Goal: Task Accomplishment & Management: Complete application form

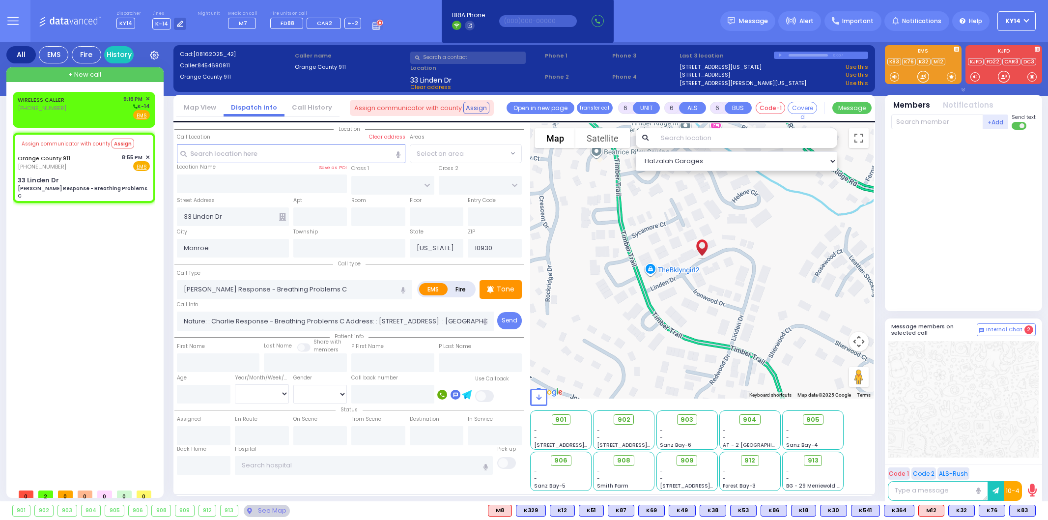
select select
drag, startPoint x: 77, startPoint y: 102, endPoint x: 80, endPoint y: 108, distance: 7.0
click at [80, 108] on div "WIRELESS CALLER (845) 774-9325 9:16 PM ✕ K-14" at bounding box center [84, 108] width 132 height 26
type input "2"
type input "1"
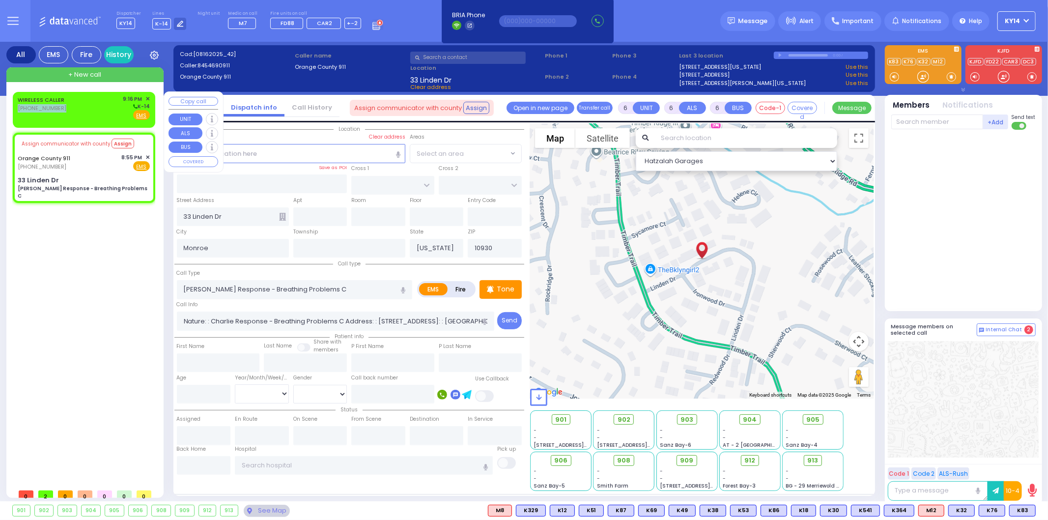
type input "1"
select select
radio input "true"
select select
type input "21:16"
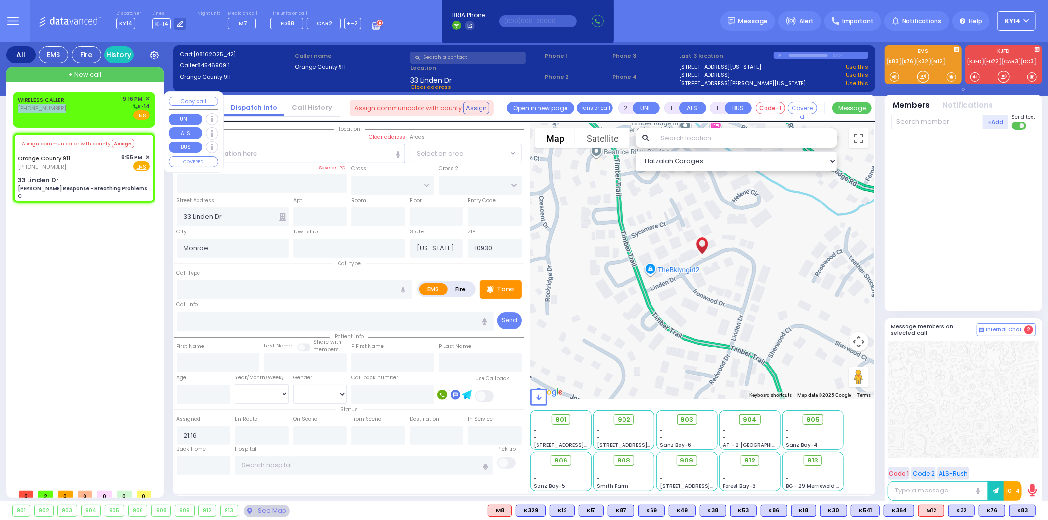
select select "Hatzalah Garages"
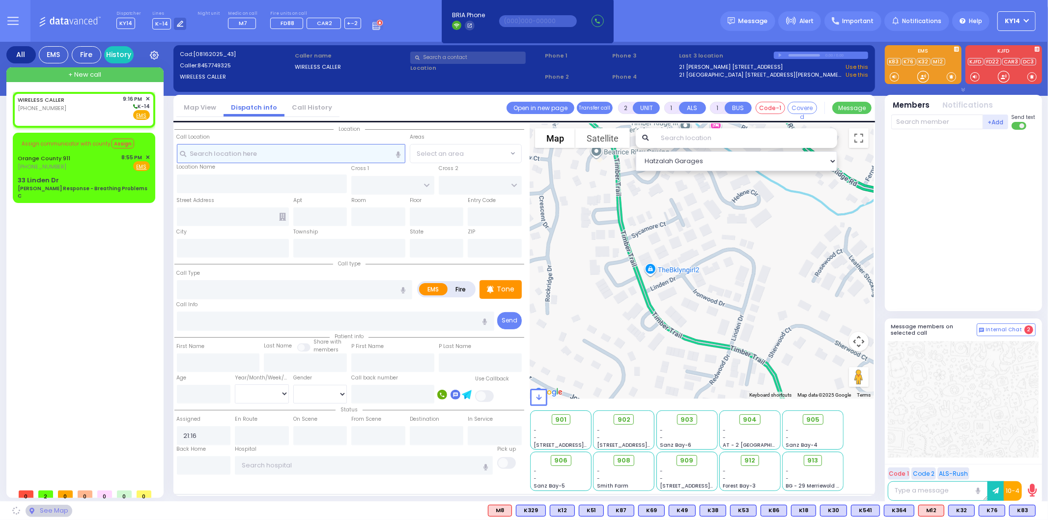
click at [266, 149] on input "text" at bounding box center [291, 153] width 228 height 19
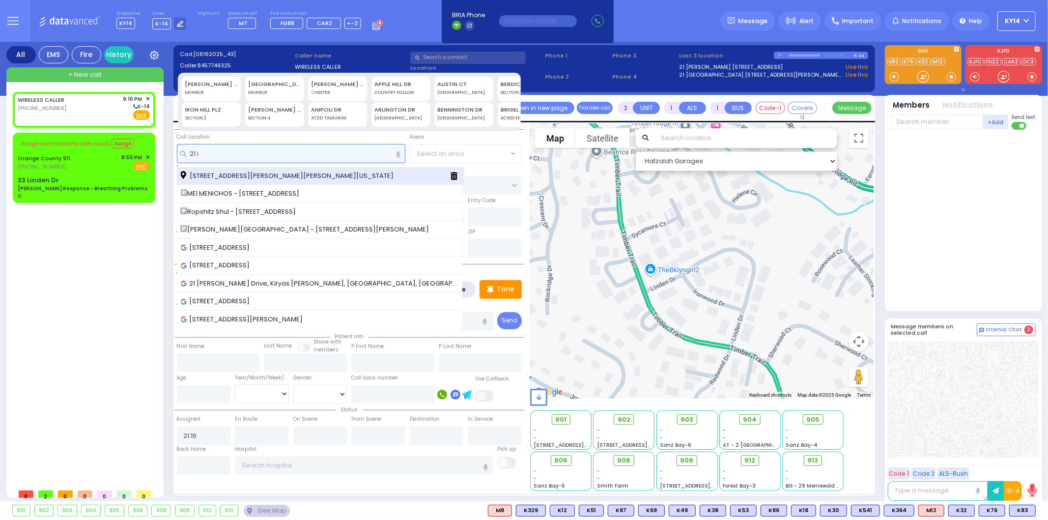
type input "21 i"
click at [260, 173] on span "[STREET_ADDRESS][PERSON_NAME][PERSON_NAME][US_STATE]" at bounding box center [289, 176] width 216 height 10
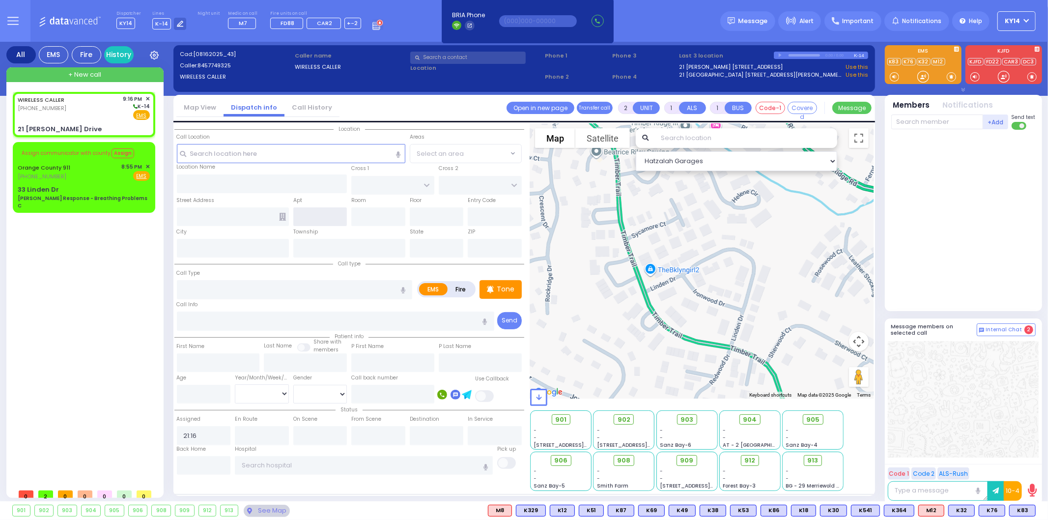
select select
radio input "true"
select select
select select "Hatzalah Garages"
type input "KAHAN DR"
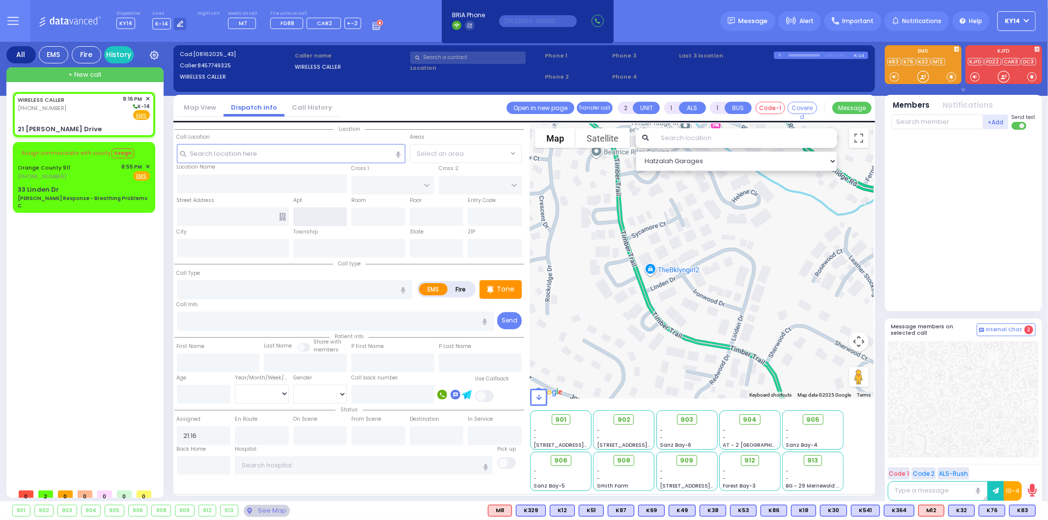
type input "[PERSON_NAME] BLVD"
type input "21 Israel Zupnick Drive"
type input "Monroe"
type input "[US_STATE]"
type input "10950"
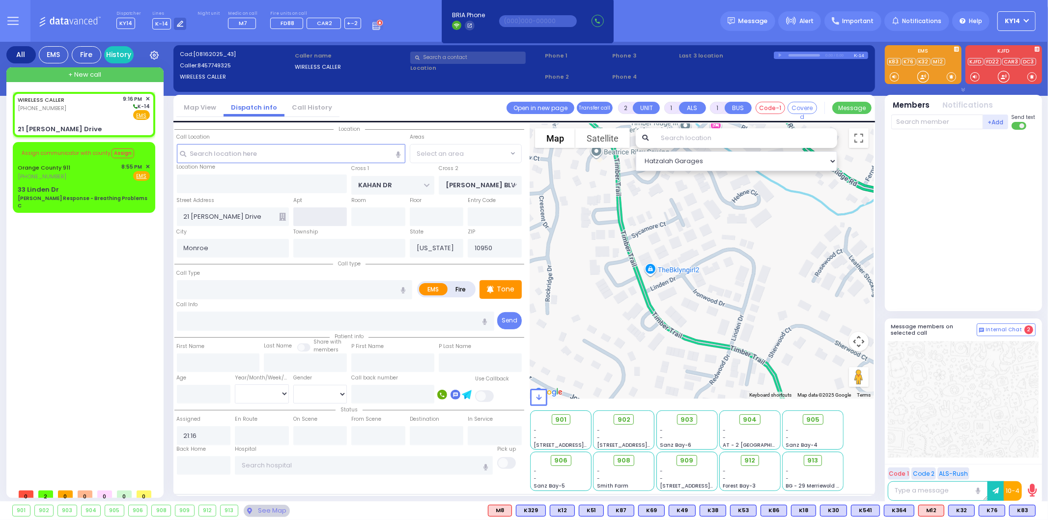
click at [309, 216] on input "text" at bounding box center [320, 216] width 54 height 19
select select "SECTION 4"
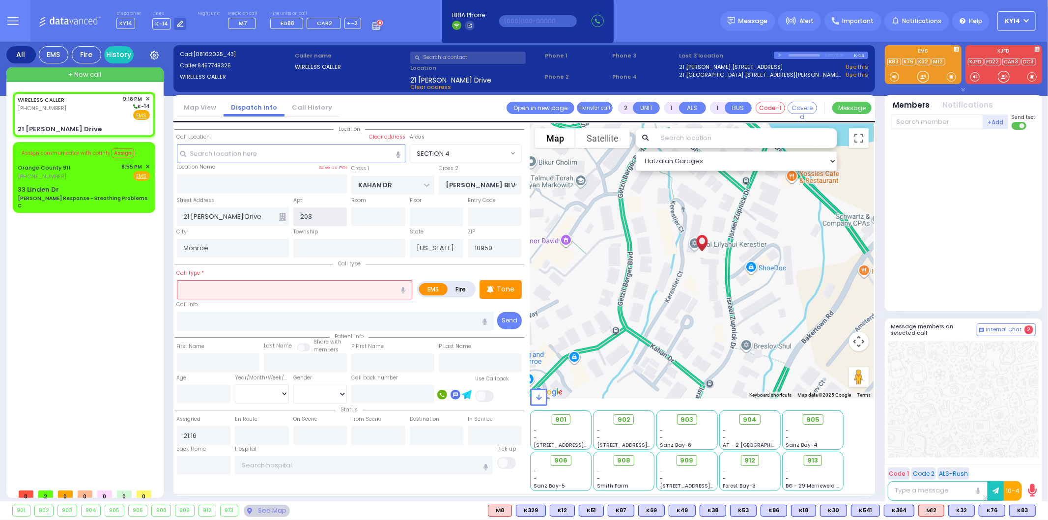
type input "203"
click at [284, 213] on icon at bounding box center [282, 217] width 7 height 8
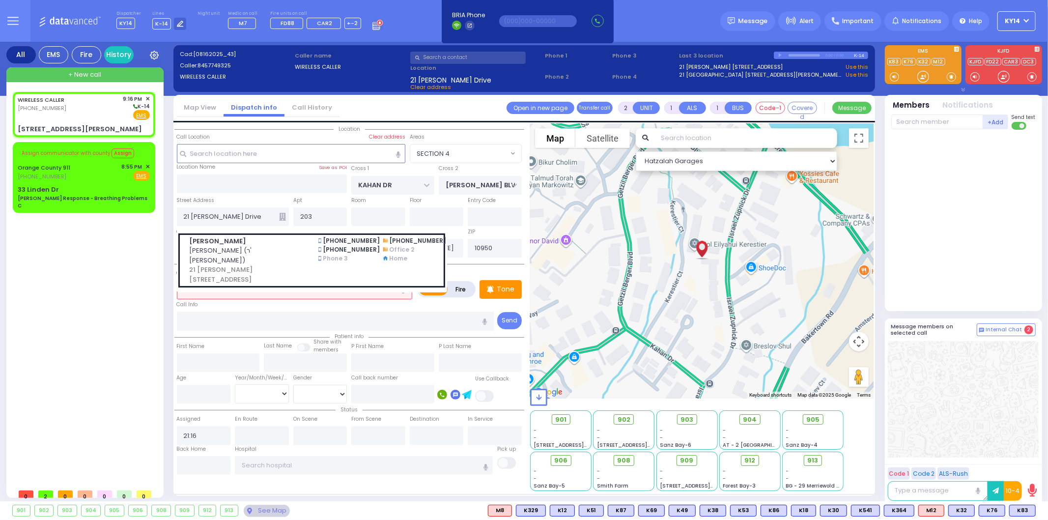
select select
radio input "true"
select select
select select "Hatzalah Garages"
select select "SECTION 4"
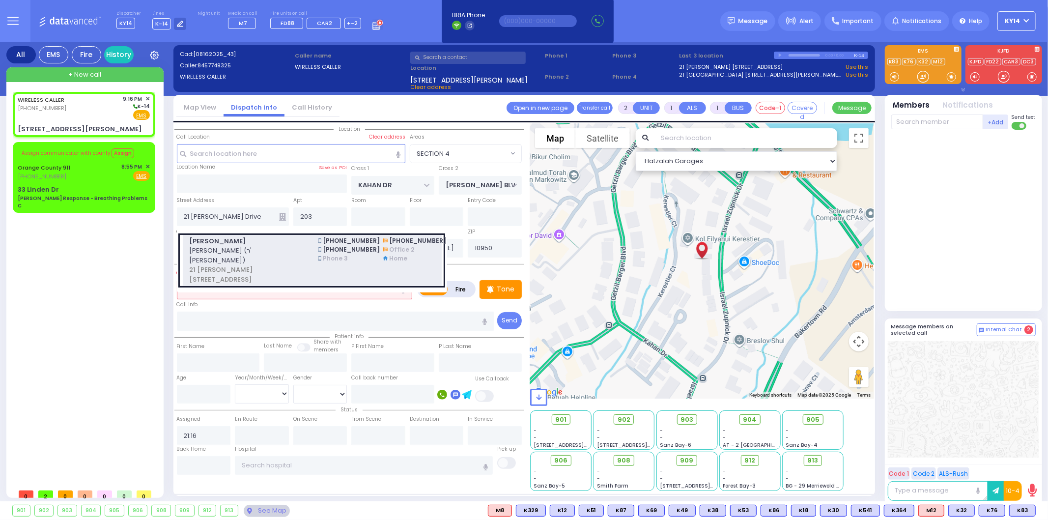
click at [272, 246] on span "יושע אפרים לעווי (ר' משה אהרן - ר' יוט שרעם)" at bounding box center [247, 255] width 117 height 19
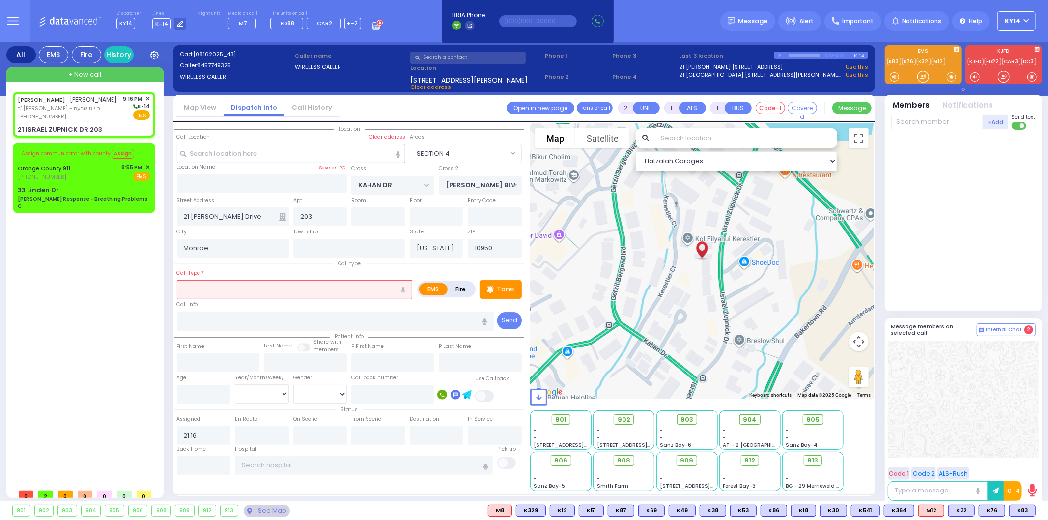
select select
radio input "true"
type input "[PERSON_NAME]"
select select
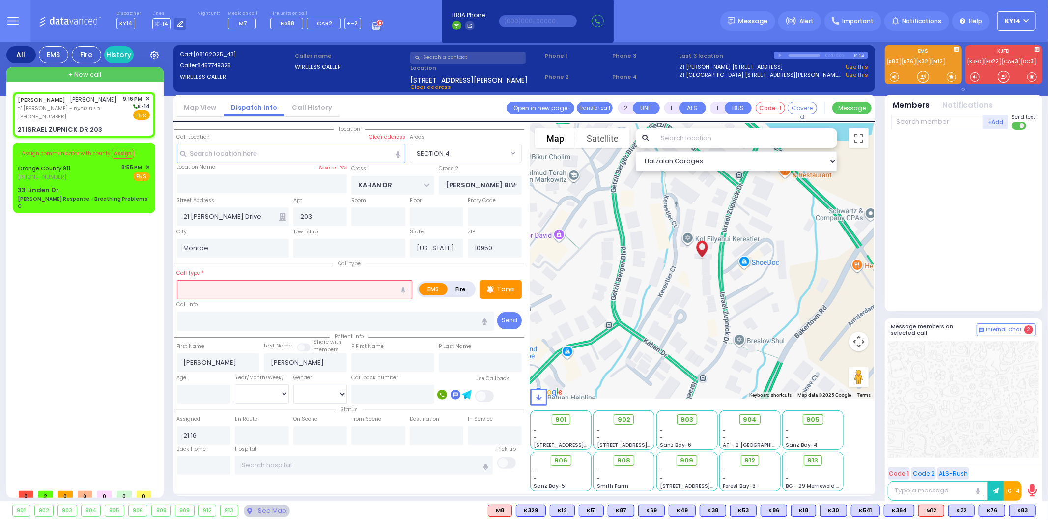
select select "Hatzalah Garages"
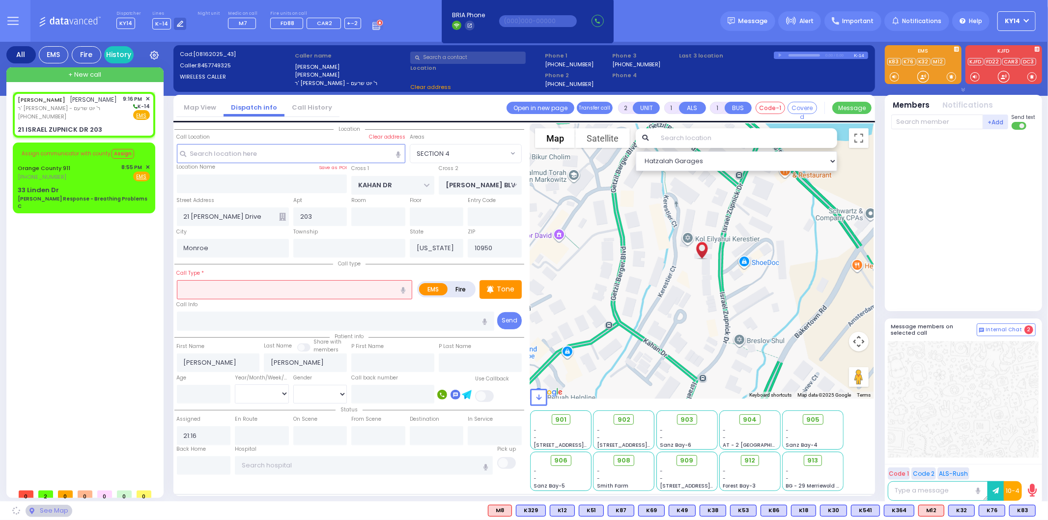
type input "[PERSON_NAME] BLVD"
type input "KAHAN DR"
type input "21 [PERSON_NAME] DR"
select select "SECTION 4"
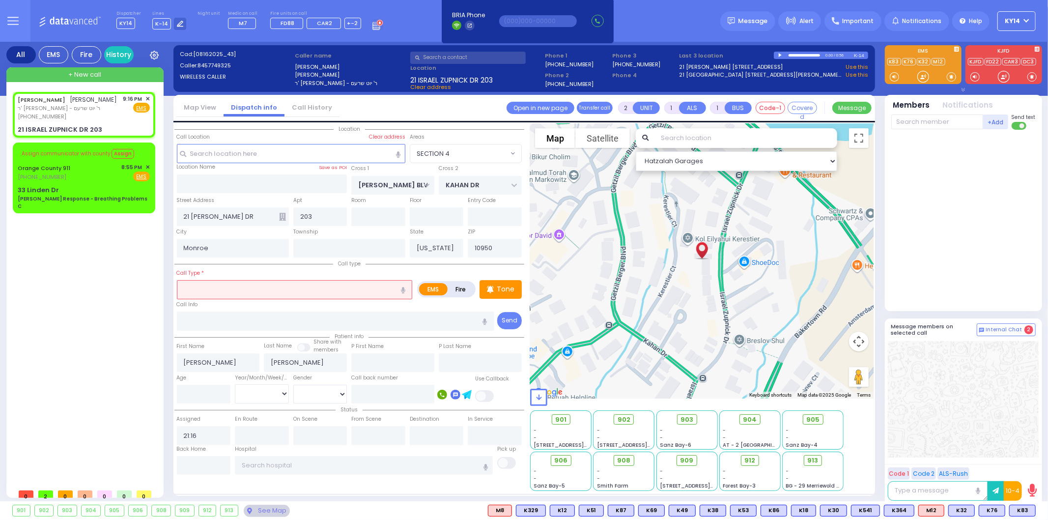
select select
radio input "true"
select select
select select "SECTION 4"
select select "Hatzalah Garages"
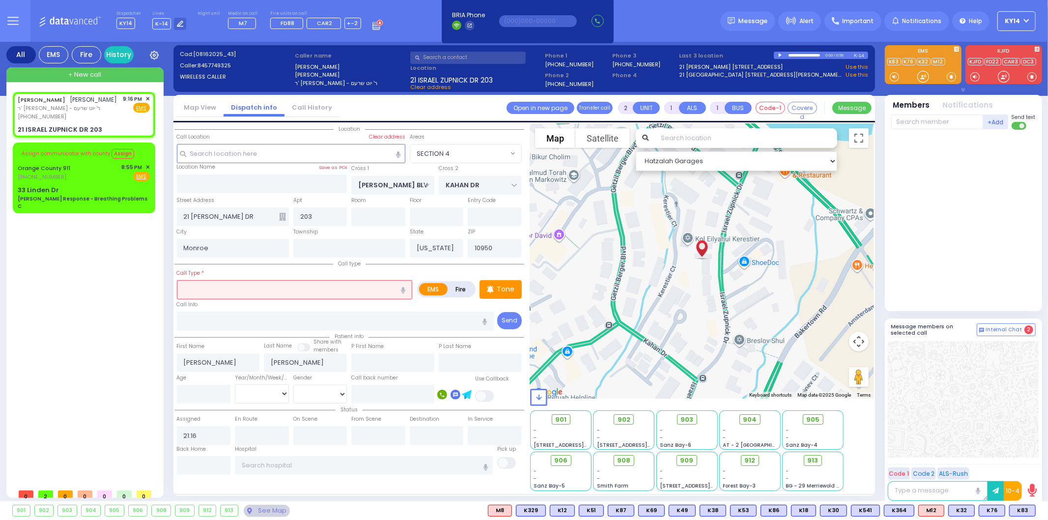
drag, startPoint x: 207, startPoint y: 288, endPoint x: 219, endPoint y: 282, distance: 13.0
click at [219, 282] on input "text" at bounding box center [295, 289] width 236 height 19
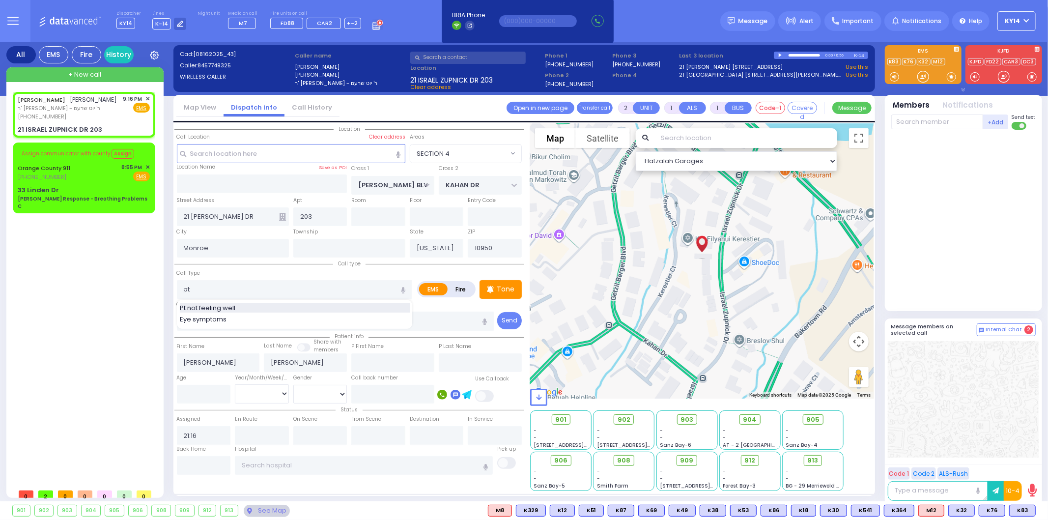
click at [212, 308] on span "Pt not feeling well" at bounding box center [209, 308] width 59 height 10
type input "Pt not feeling well"
type input "1"
type input "0"
click at [487, 291] on icon at bounding box center [490, 289] width 7 height 12
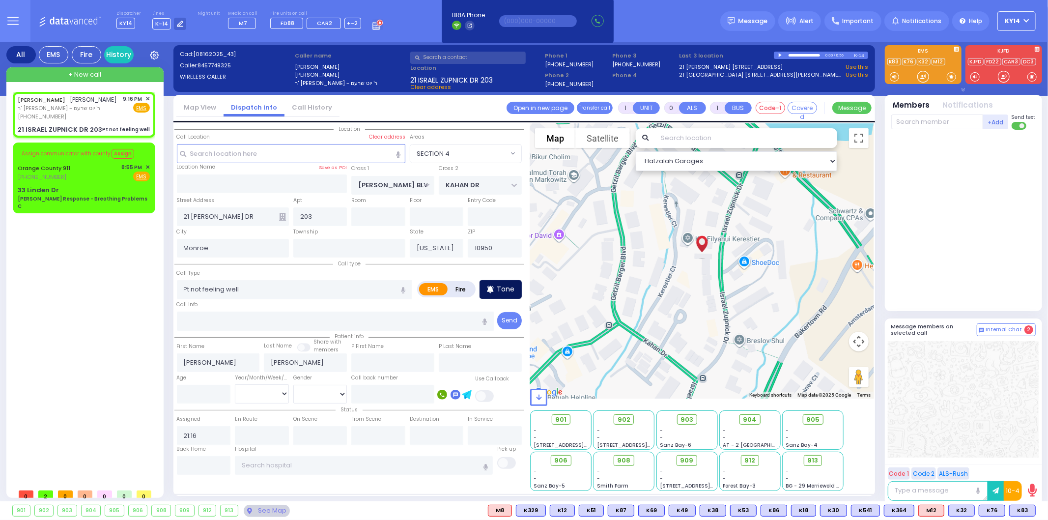
select select
radio input "true"
select select
select select "Hatzalah Garages"
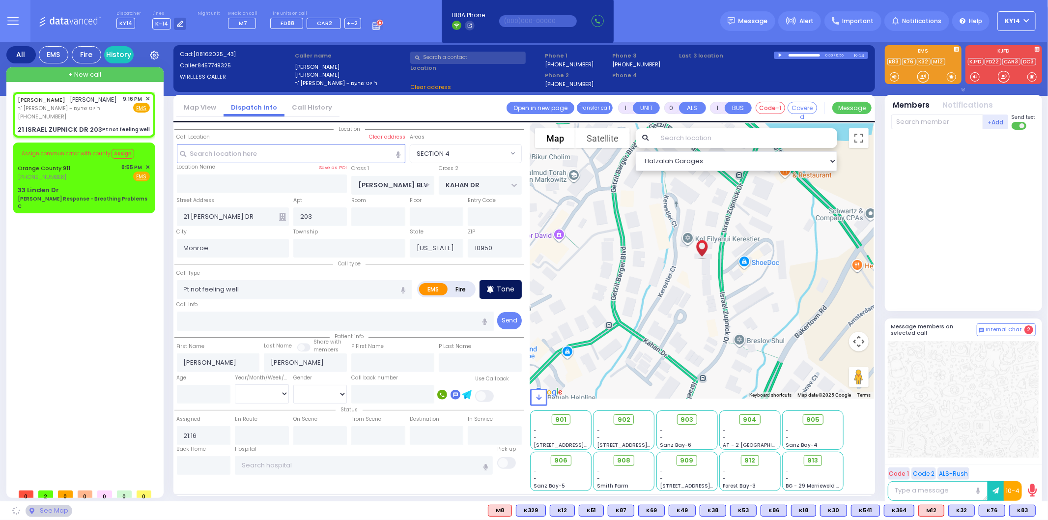
select select "SECTION 4"
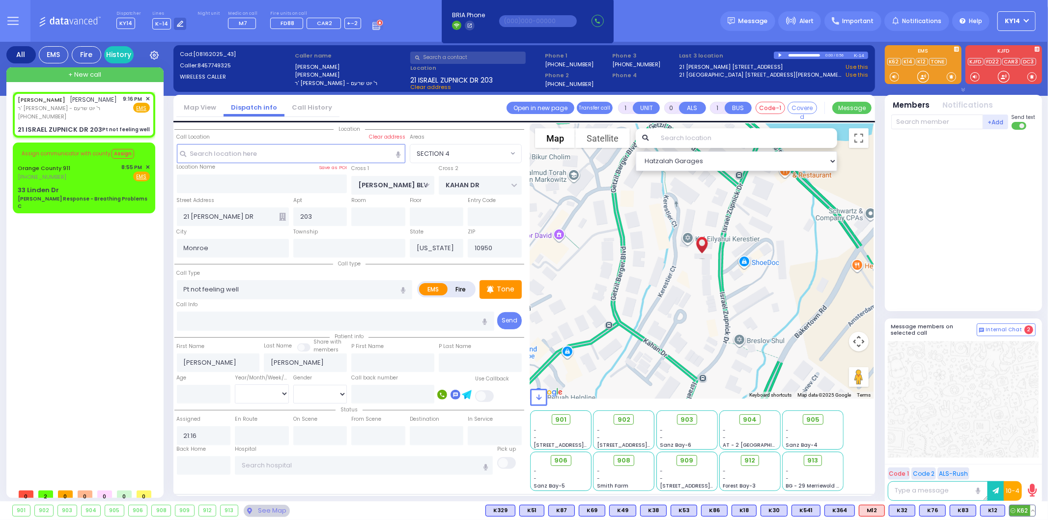
click at [1024, 506] on span "K62" at bounding box center [1022, 510] width 26 height 11
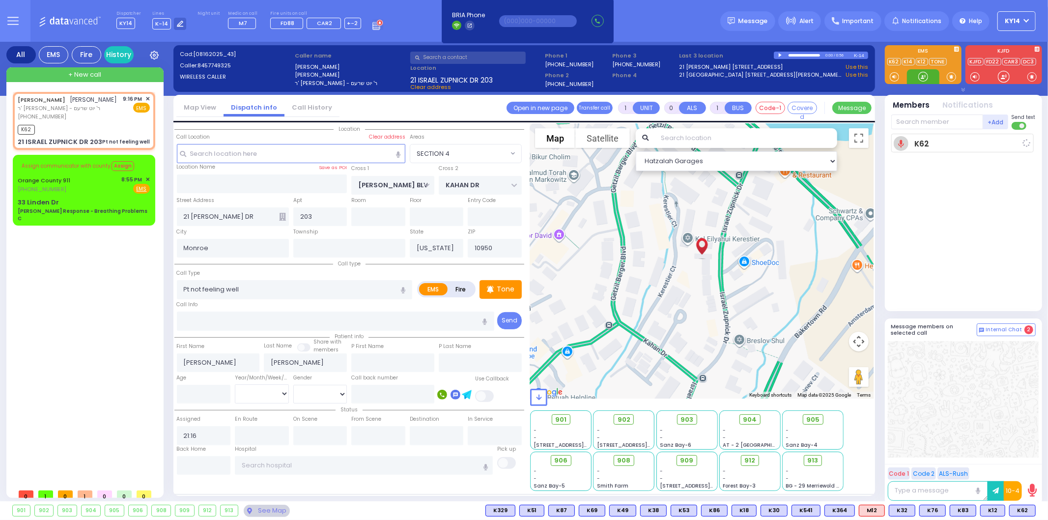
select select
radio input "true"
select select
type input "21:18"
select select "Hatzalah Garages"
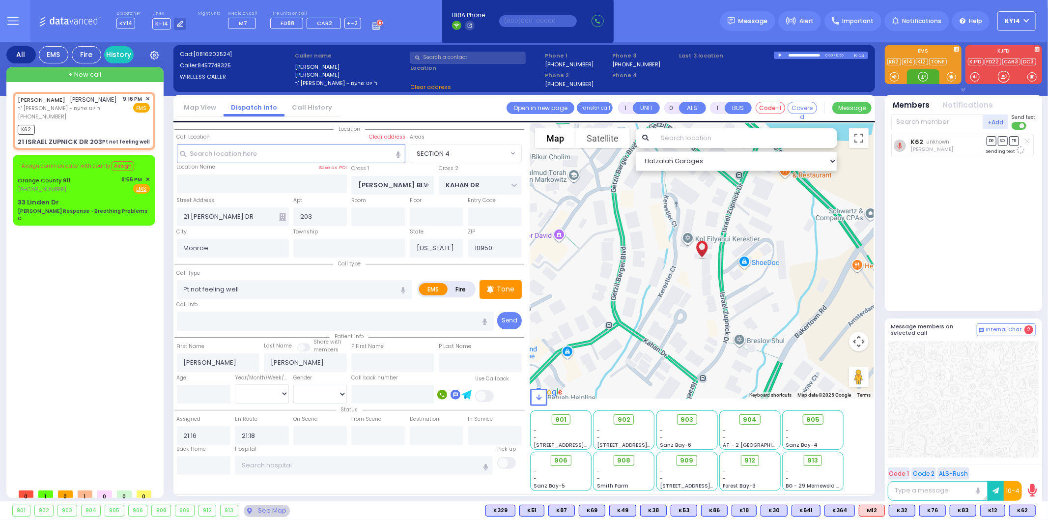
select select "SECTION 4"
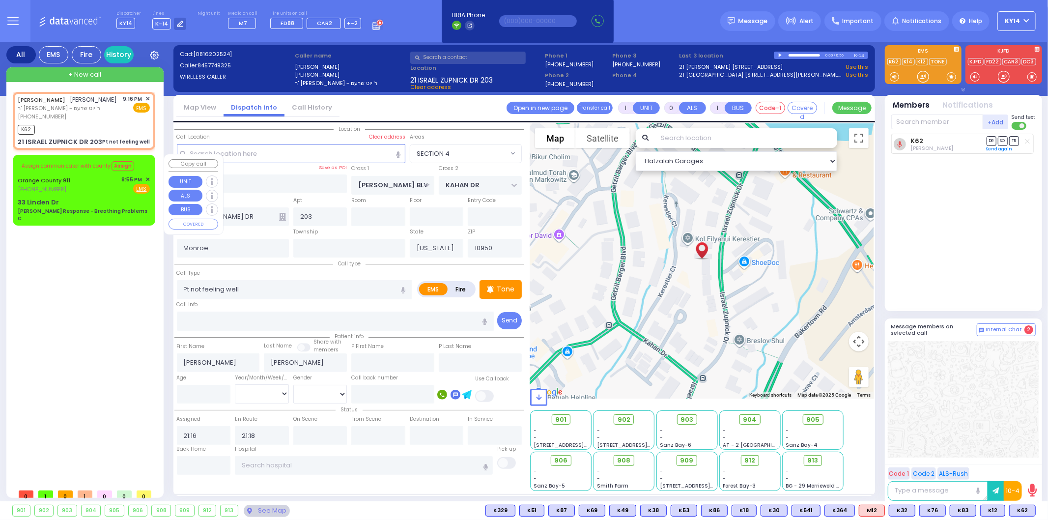
click at [146, 177] on span "✕" at bounding box center [147, 179] width 4 height 8
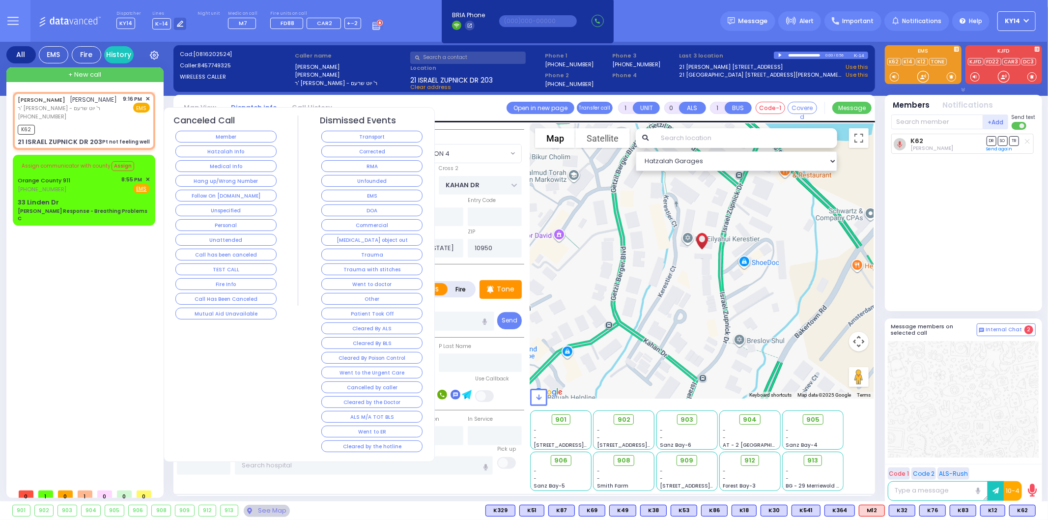
click at [201, 153] on button "Hatzalah Info" at bounding box center [225, 151] width 101 height 12
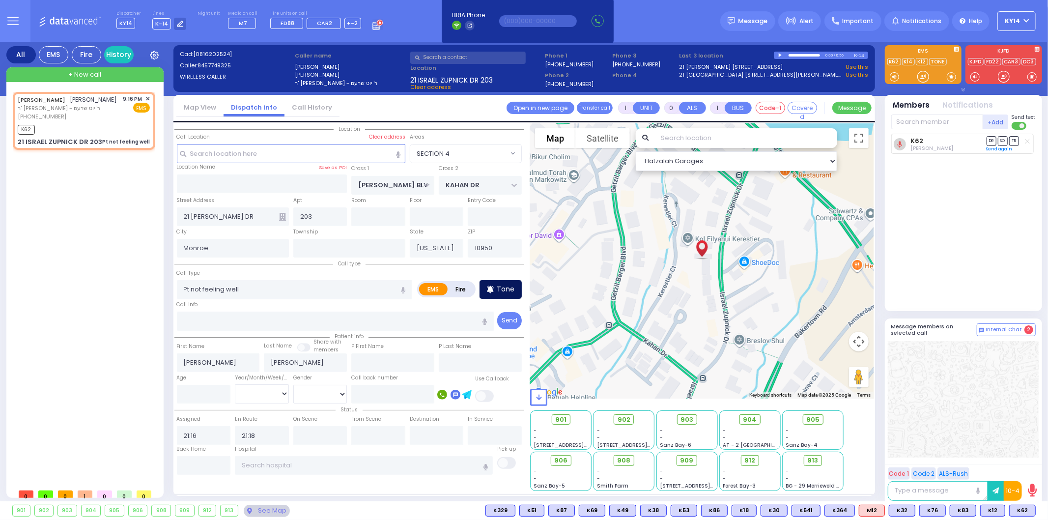
click at [514, 287] on p "Tone" at bounding box center [506, 289] width 18 height 10
drag, startPoint x: 959, startPoint y: 397, endPoint x: 1010, endPoint y: 361, distance: 62.7
click at [1010, 361] on div at bounding box center [963, 399] width 151 height 116
click at [1022, 510] on span "K398" at bounding box center [1020, 510] width 29 height 11
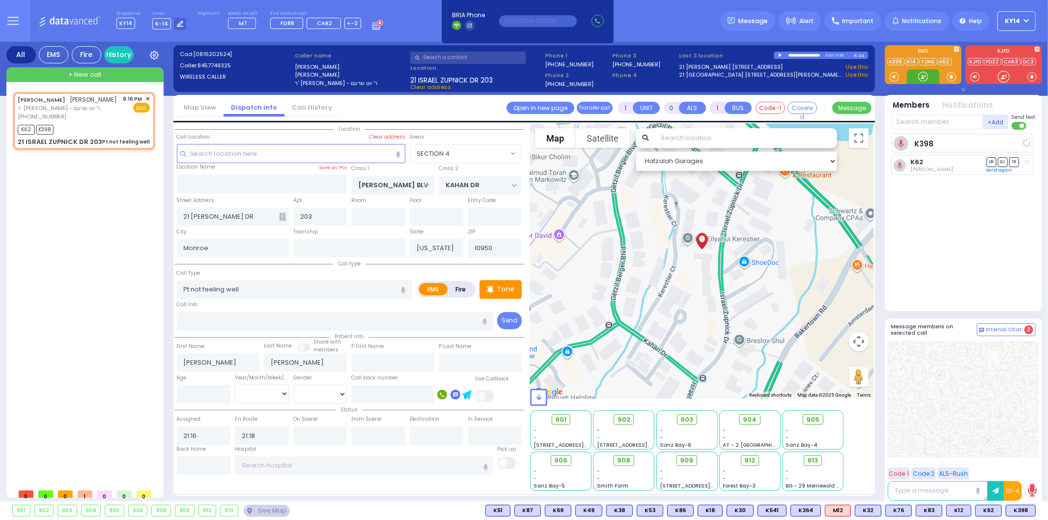
select select
radio input "true"
select select
select select "Hatzalah Garages"
select select "SECTION 4"
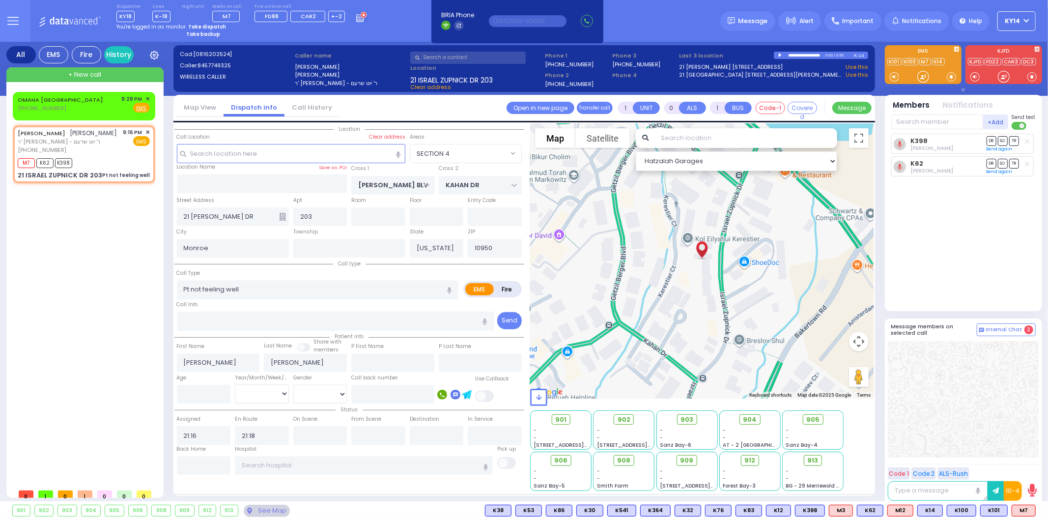
select select
radio input "true"
select select
select select "Hatzalah Garages"
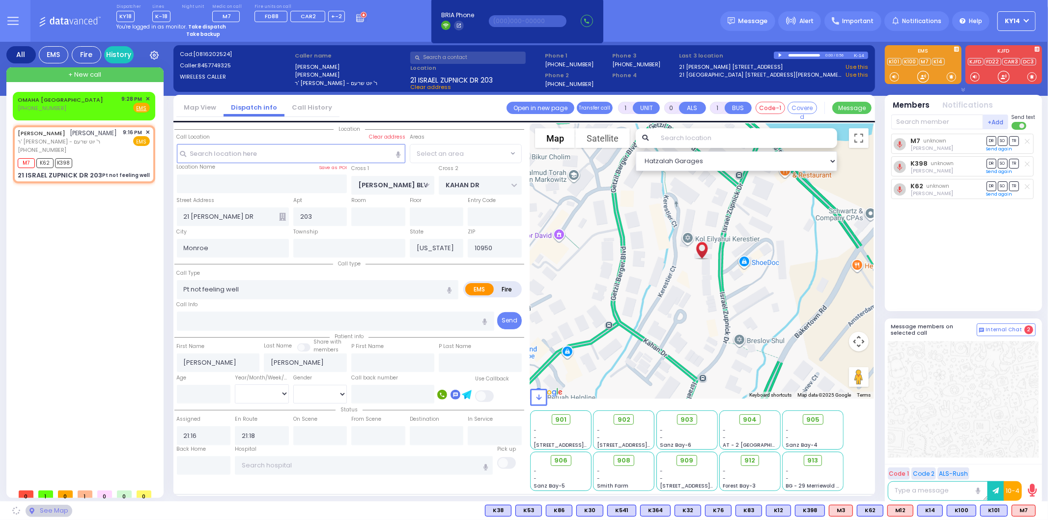
select select "SECTION 4"
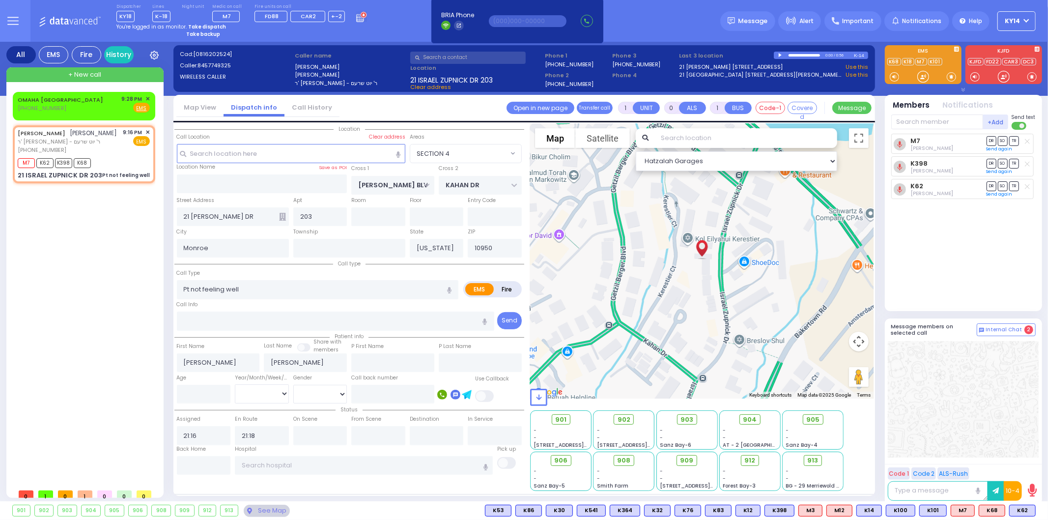
select select
radio input "true"
select select
select select "Hatzalah Garages"
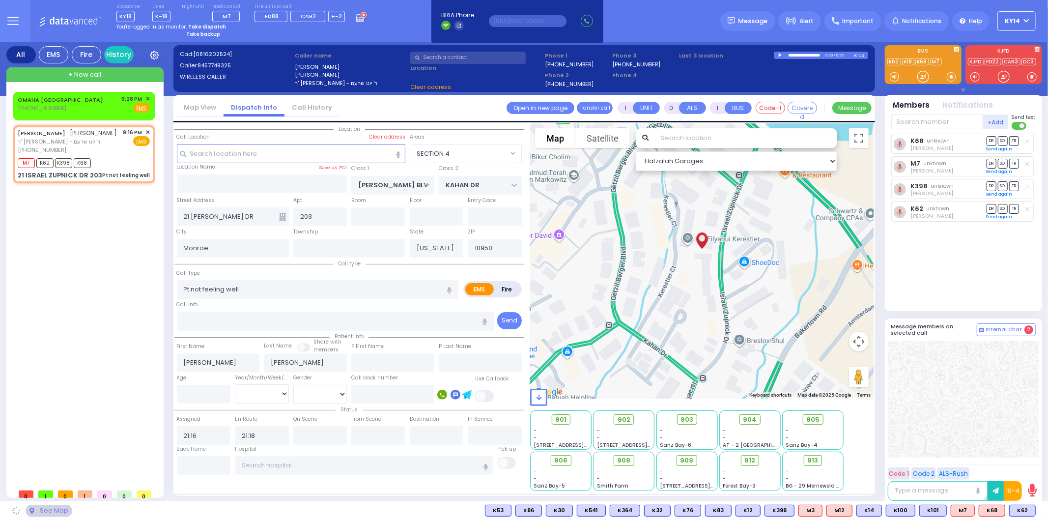
select select "SECTION 4"
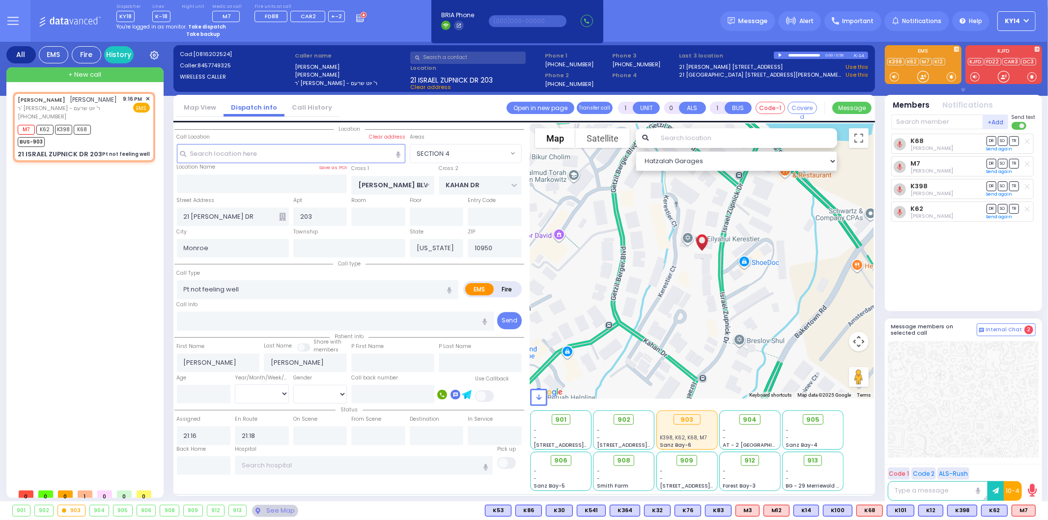
select select
radio input "true"
select select
select select "Hatzalah Garages"
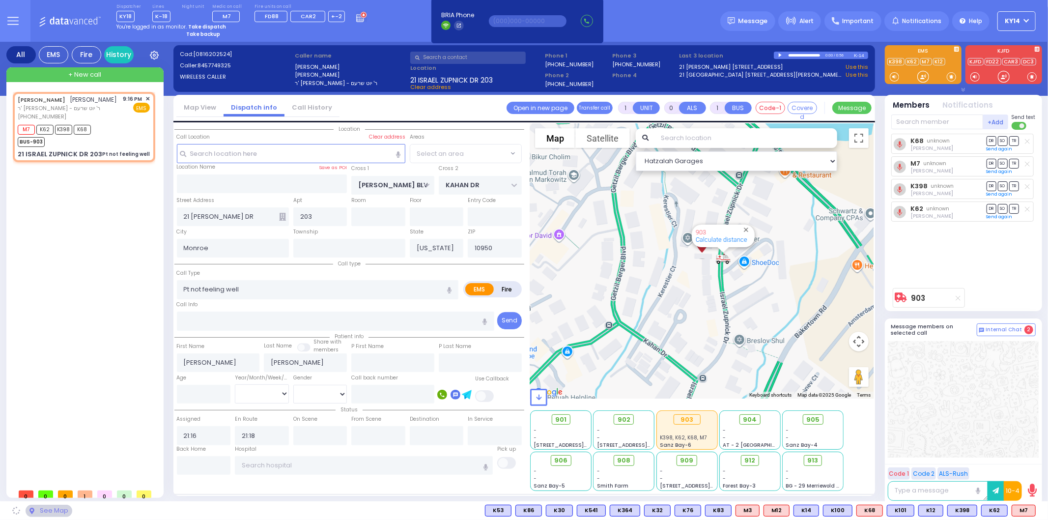
select select "SECTION 4"
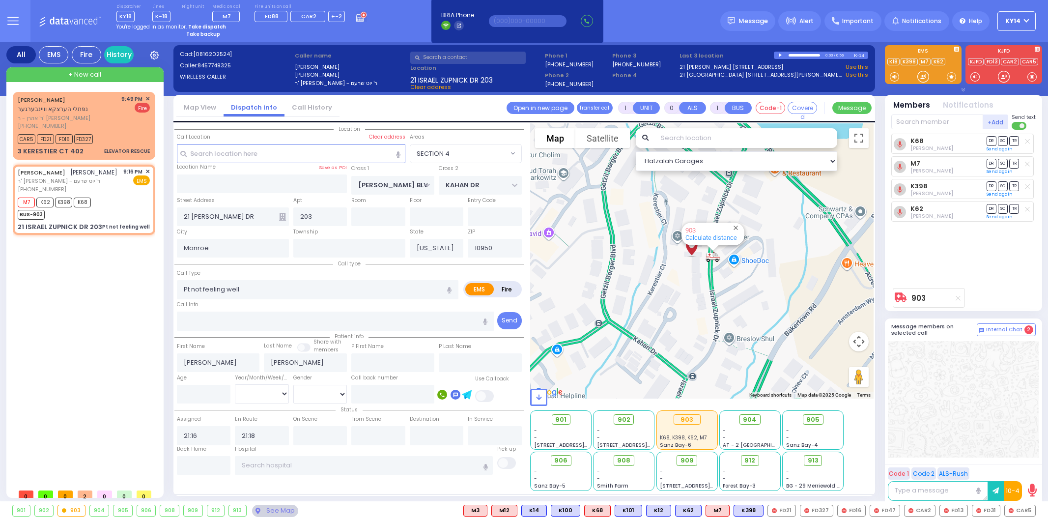
select select "SECTION 4"
select select
radio input "true"
select select
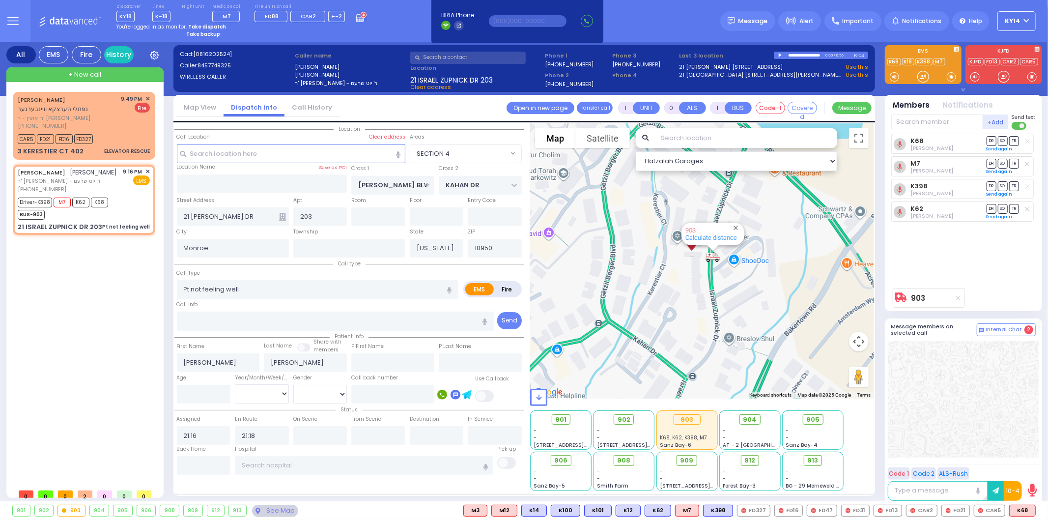
type input "21:55"
select select "Hatzalah Garages"
select select "SECTION 4"
select select
radio input "true"
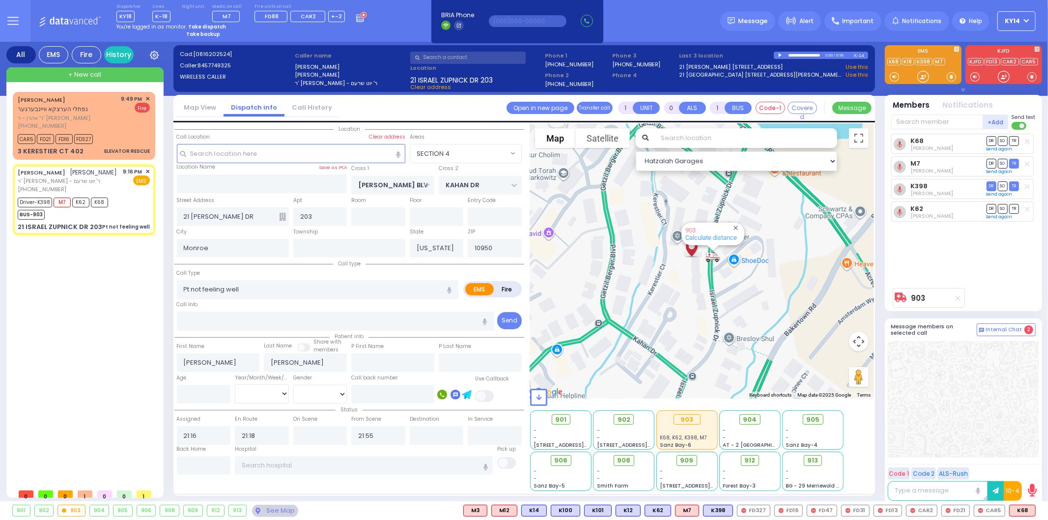
select select
select select "Hatzalah Garages"
radio input "true"
select select
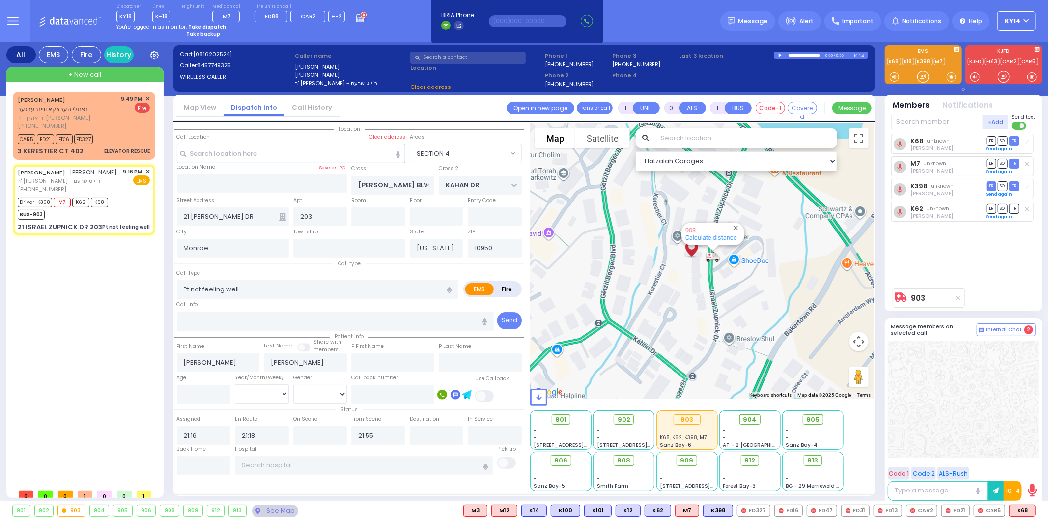
select select "Hatzalah Garages"
select select "SECTION 4"
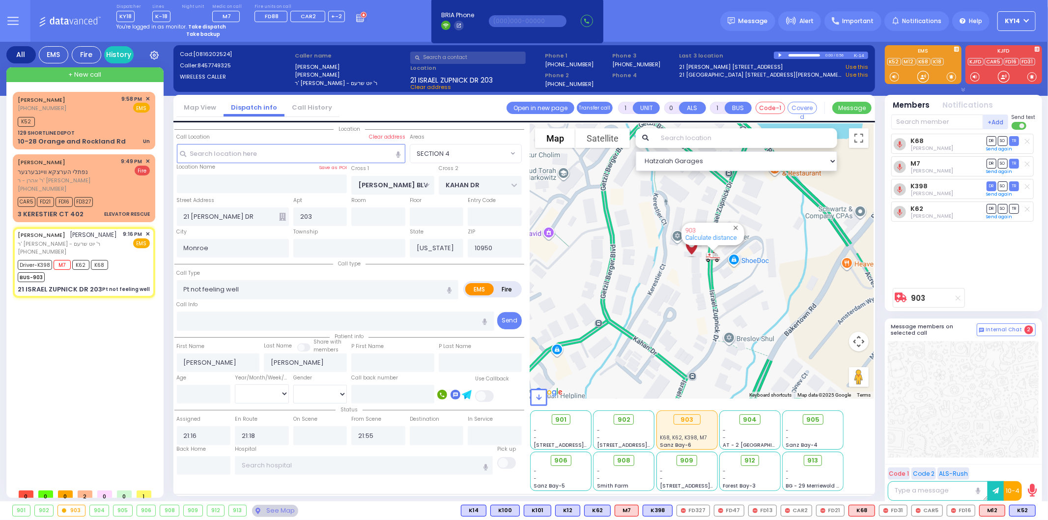
type input "6"
select select
radio input "true"
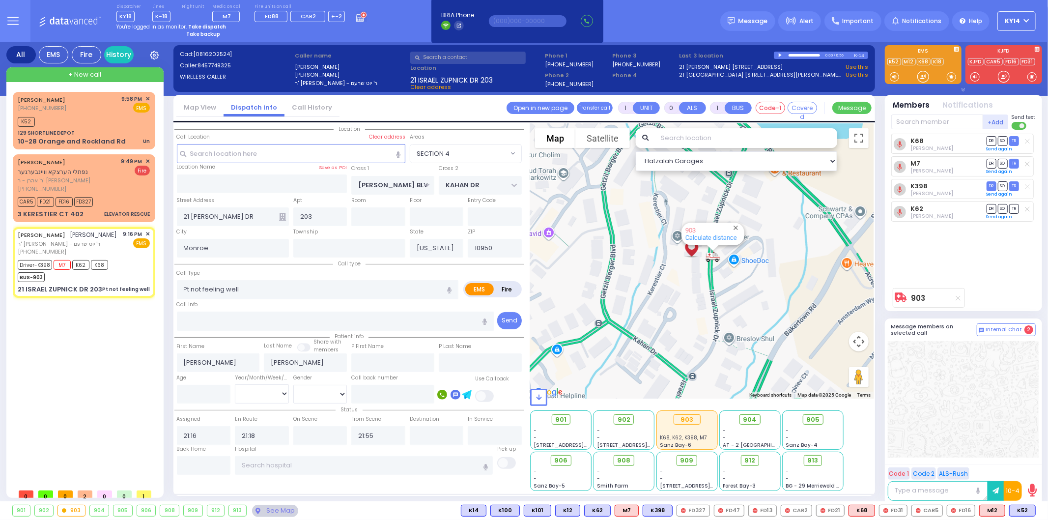
type input "Unknown"
select select "Year"
select select "Hatzalah Garages"
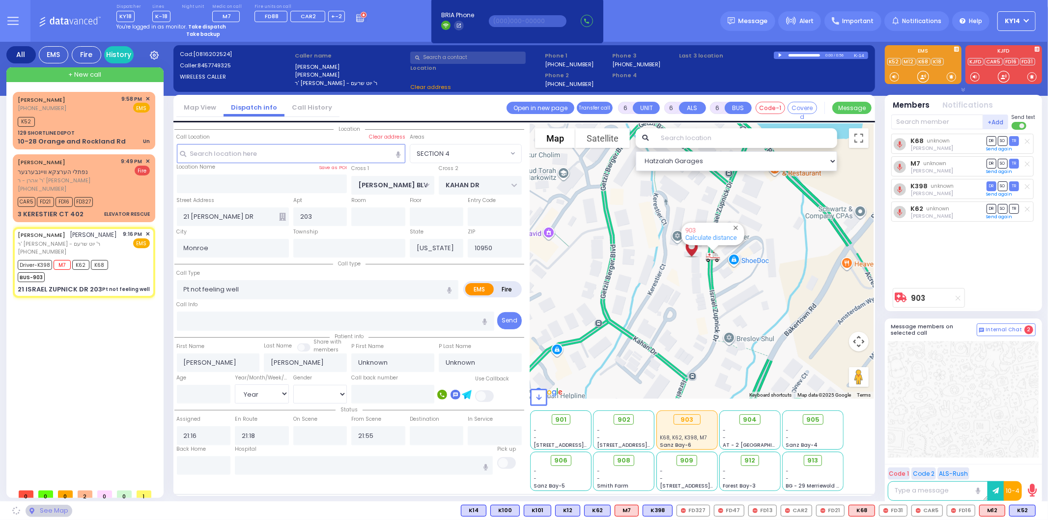
select select "SECTION 4"
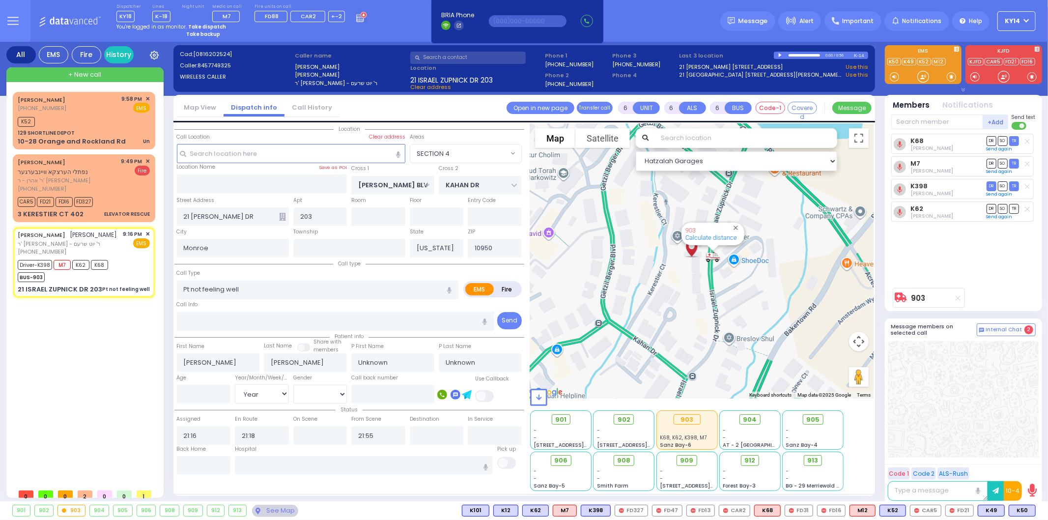
select select
radio input "true"
select select "Year"
type input "21:22"
type input "21:44"
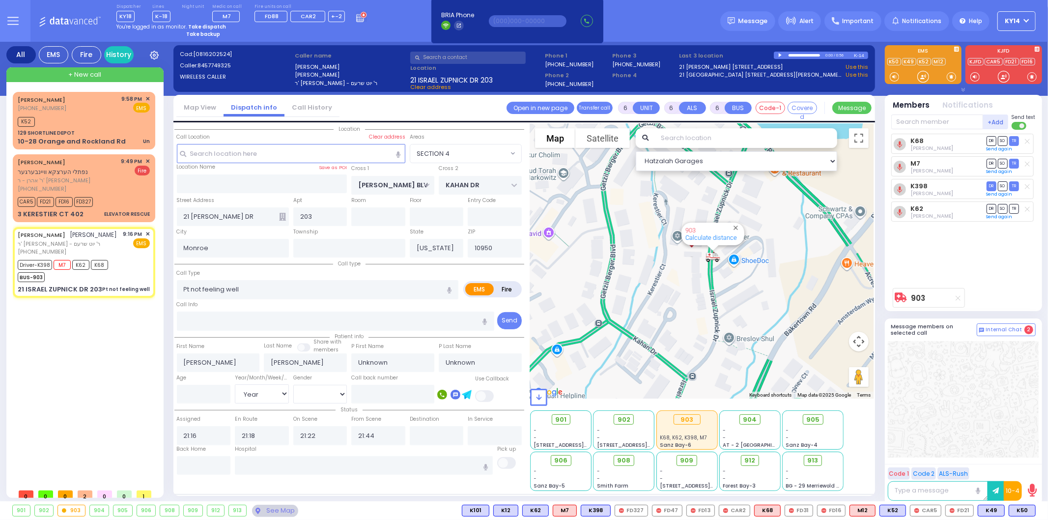
select select "Hatzalah Garages"
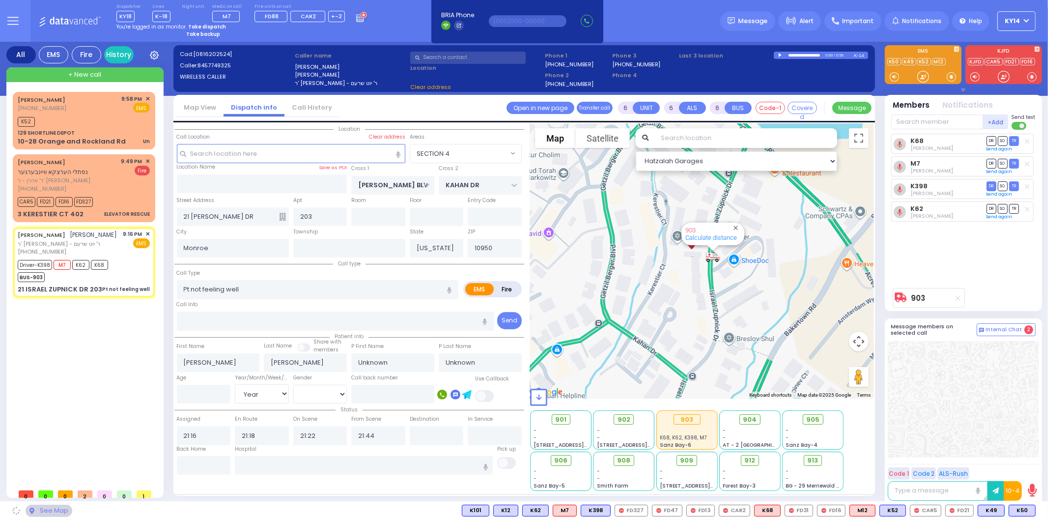
select select "SECTION 4"
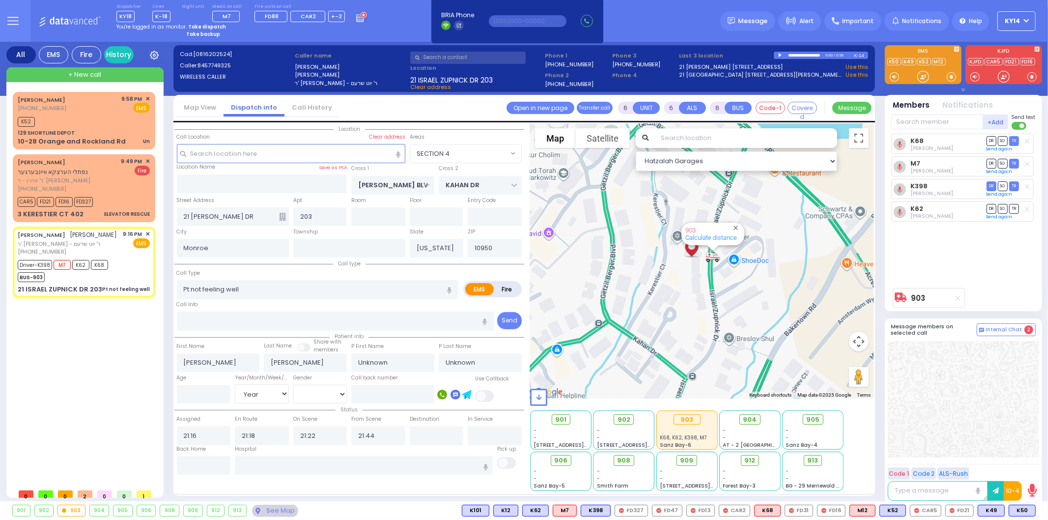
select select
radio input "true"
select select "Year"
select select "Hatzalah Garages"
select select "SECTION 4"
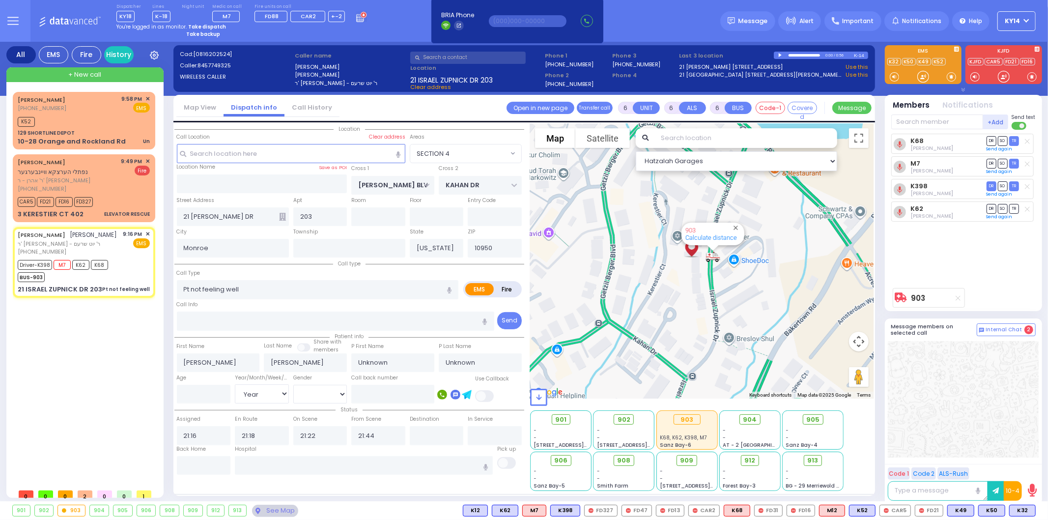
select select
radio input "true"
select select "Year"
select select "Hatzalah Garages"
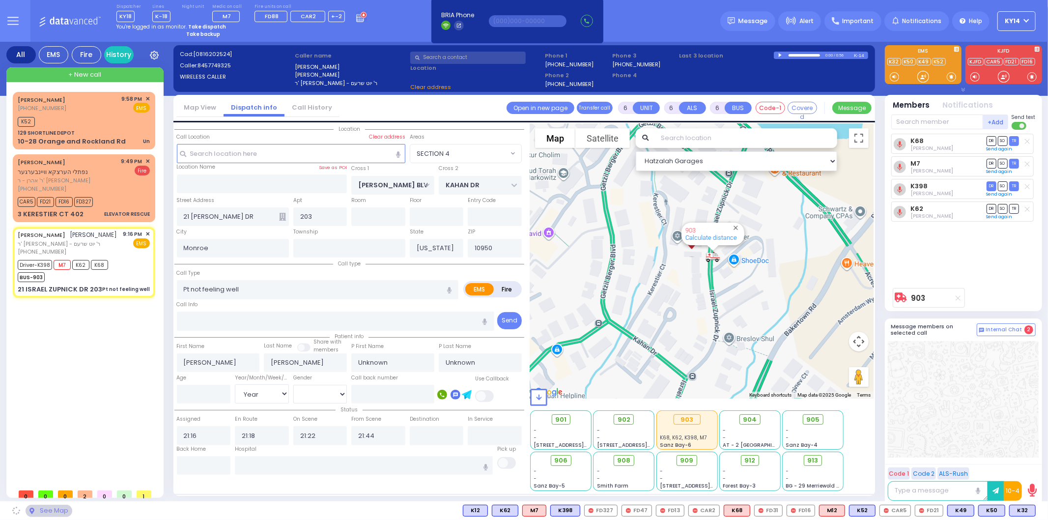
select select "SECTION 4"
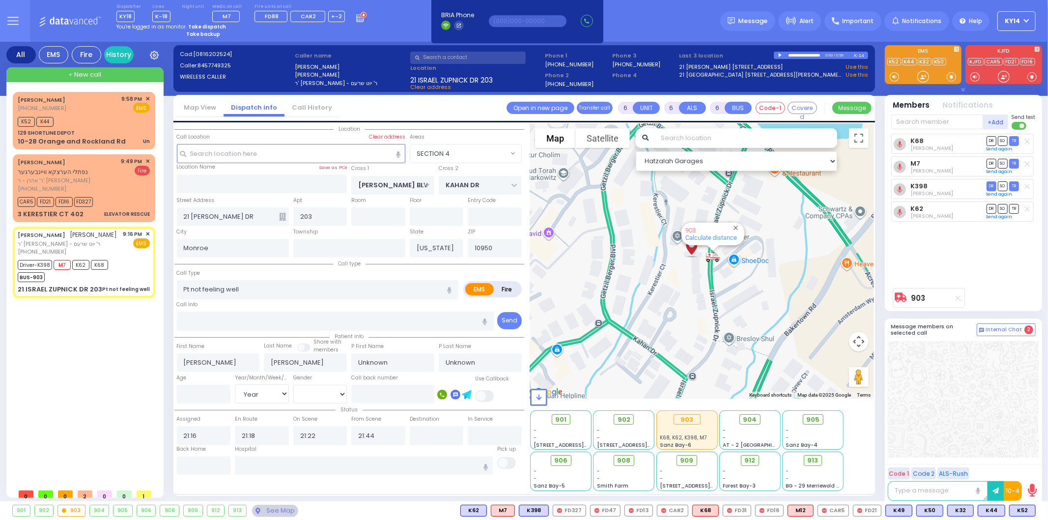
select select
radio input "true"
select select "Year"
select select "[DEMOGRAPHIC_DATA]"
select select "Hatzalah Garages"
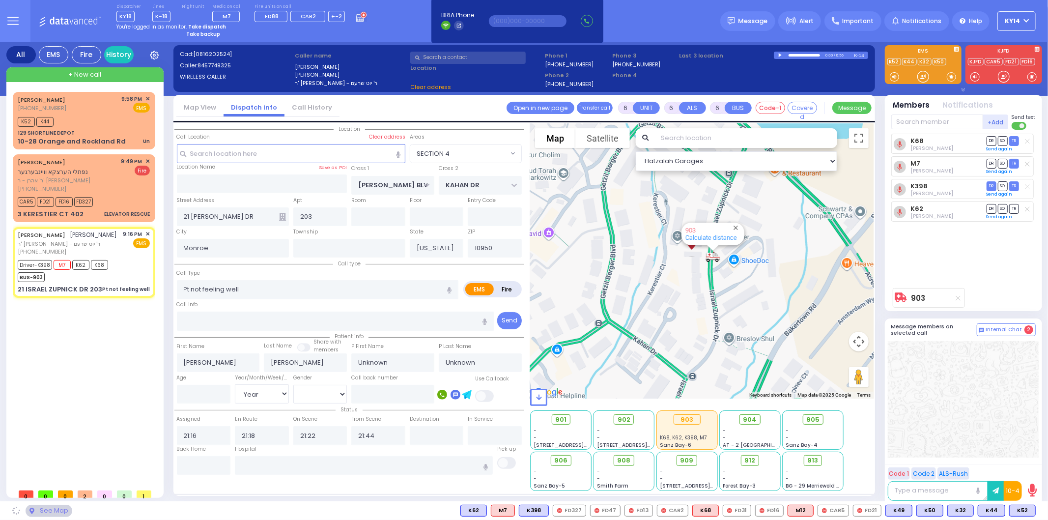
select select "SECTION 4"
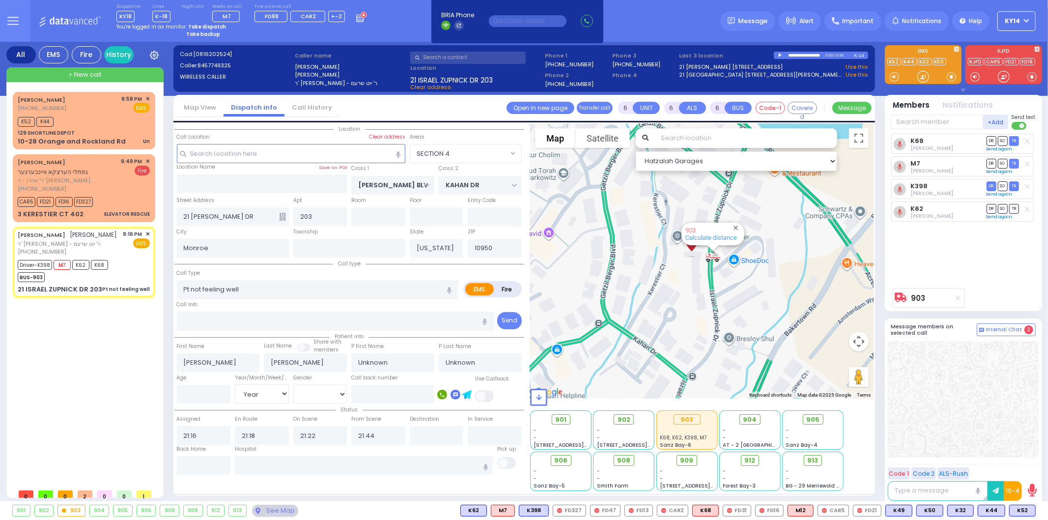
select select
radio input "true"
select select "Year"
select select "[DEMOGRAPHIC_DATA]"
select select "Hatzalah Garages"
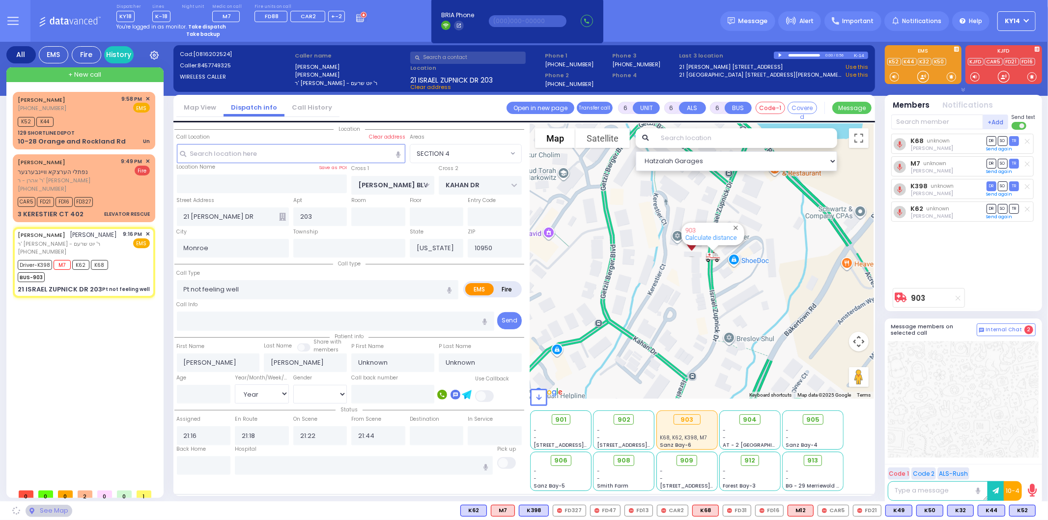
select select "SECTION 4"
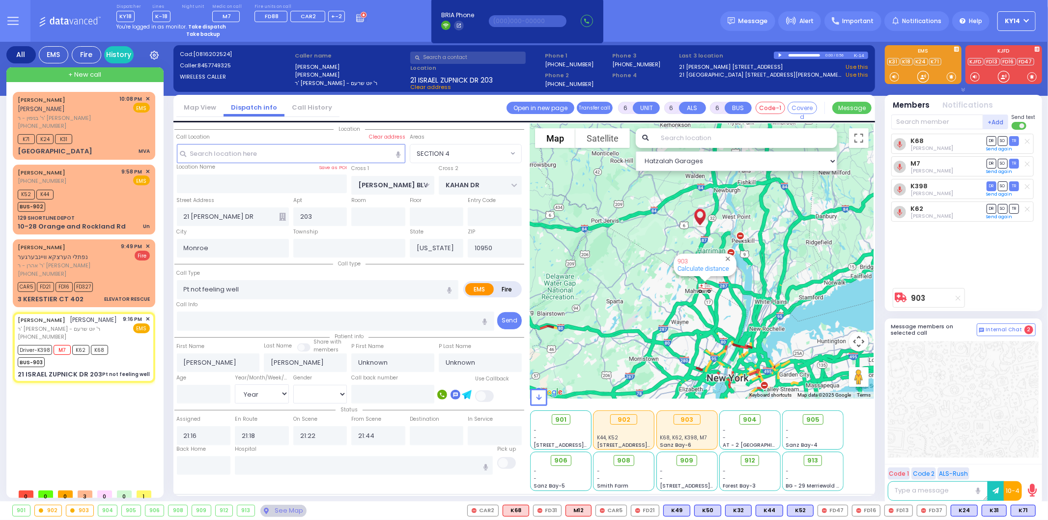
select select
radio input "true"
select select "Year"
select select "[DEMOGRAPHIC_DATA]"
select select "Hatzalah Garages"
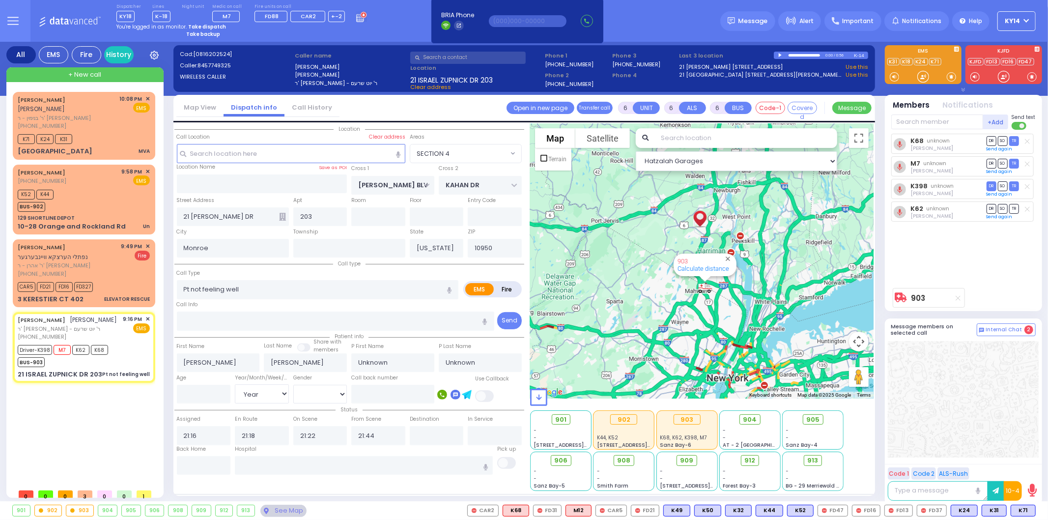
select select "SECTION 4"
select select
radio input "true"
select select "Year"
select select "[DEMOGRAPHIC_DATA]"
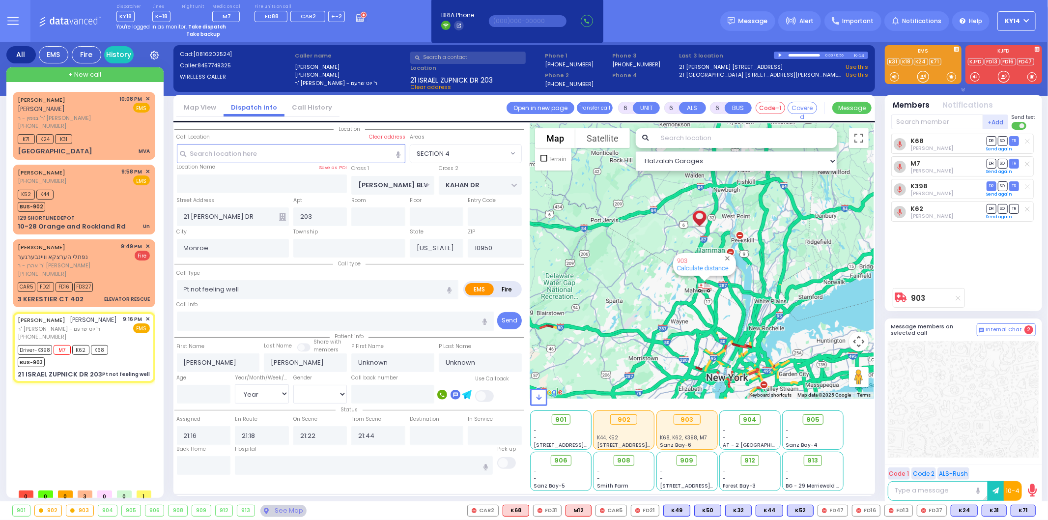
select select "Hatzalah Garages"
select select "SECTION 4"
select select
radio input "true"
select select "Year"
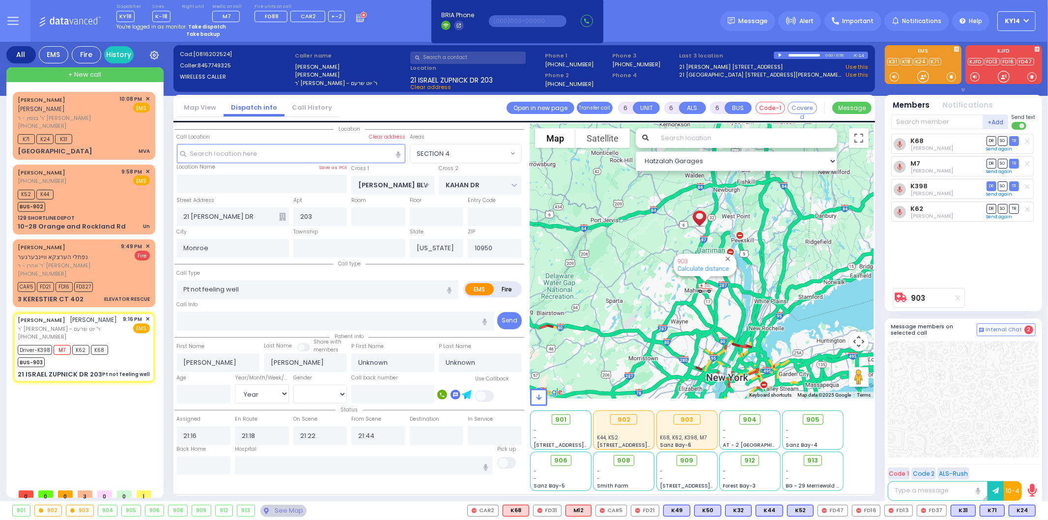
select select "[DEMOGRAPHIC_DATA]"
select select "Hatzalah Garages"
select select "SECTION 4"
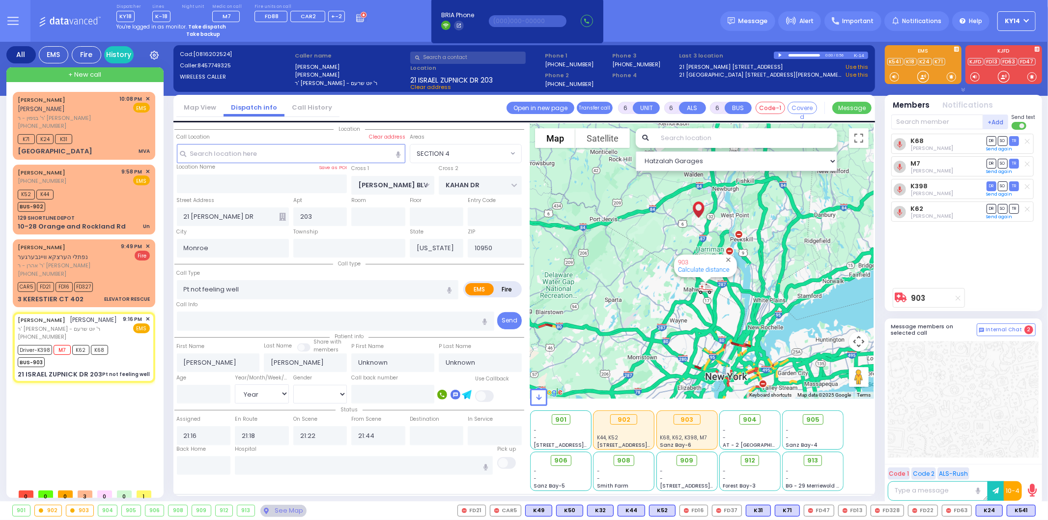
select select
radio input "true"
select select "Year"
select select "[DEMOGRAPHIC_DATA]"
select select "Hatzalah Garages"
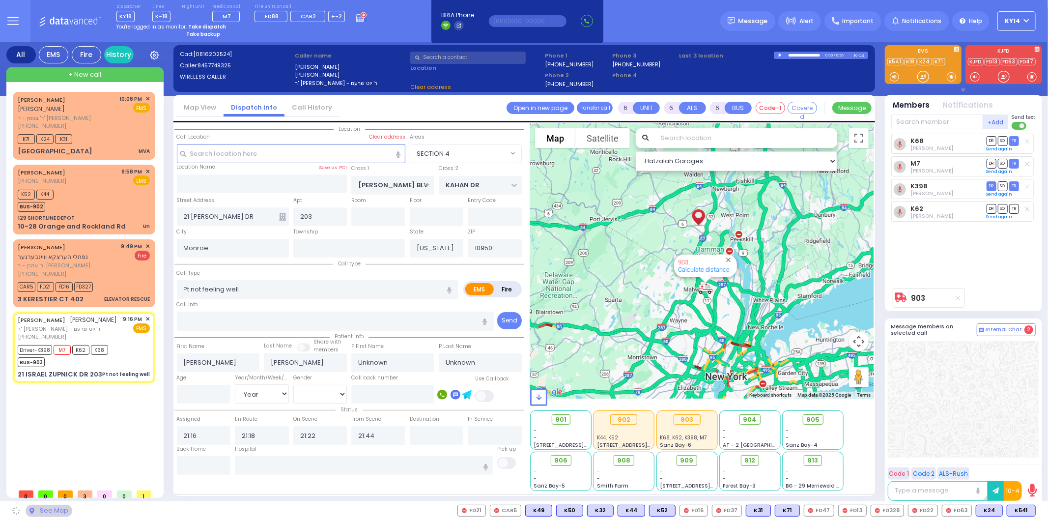
select select "SECTION 4"
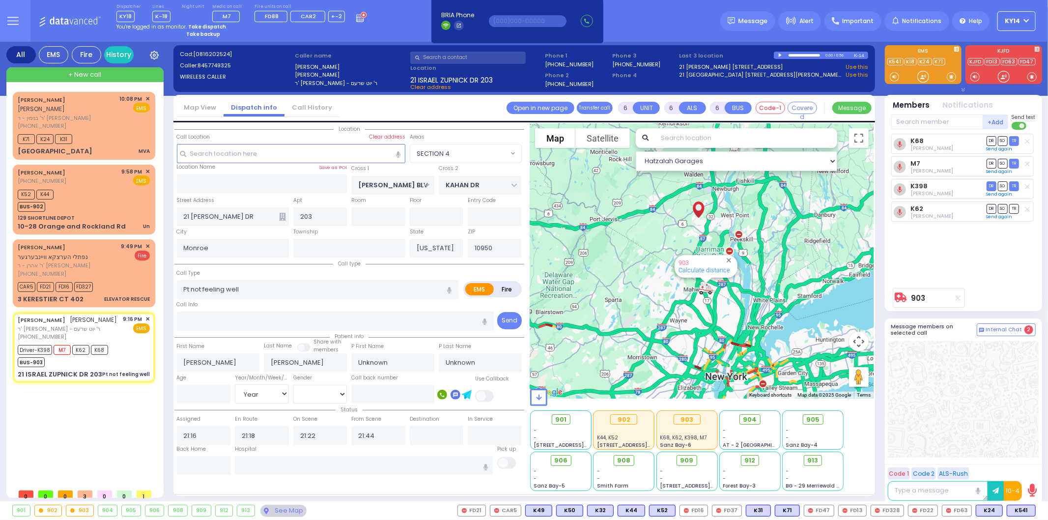
select select
radio input "true"
select select "Year"
select select "[DEMOGRAPHIC_DATA]"
select select "SECTION 4"
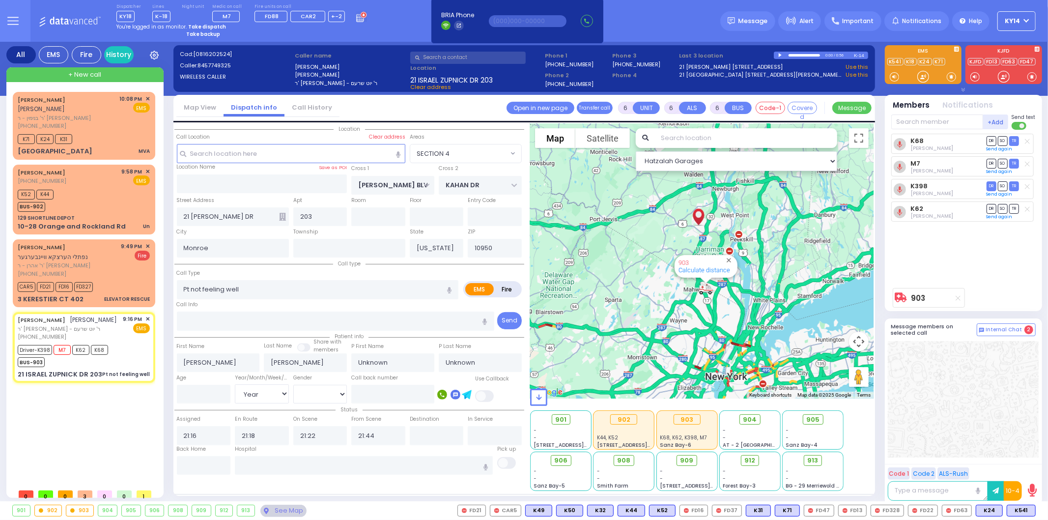
select select "Hatzalah Garages"
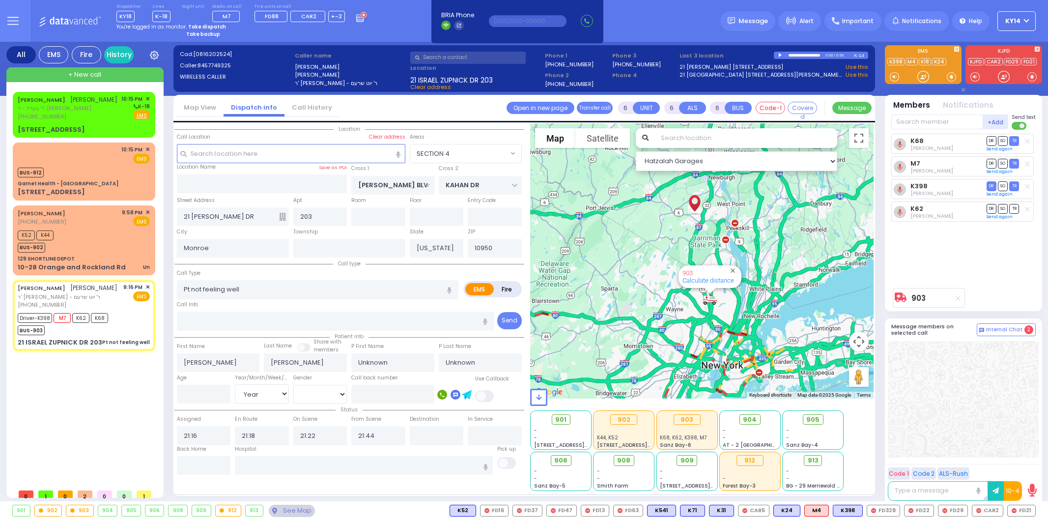
select select "SECTION 4"
select select "Year"
select select "[DEMOGRAPHIC_DATA]"
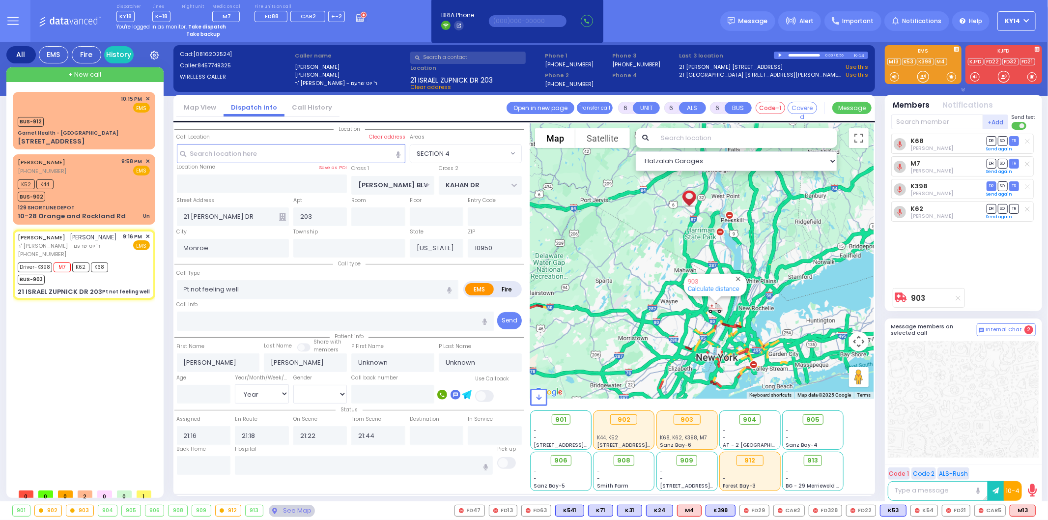
select select
radio input "true"
select select "Year"
select select "[DEMOGRAPHIC_DATA]"
select select "Hatzalah Garages"
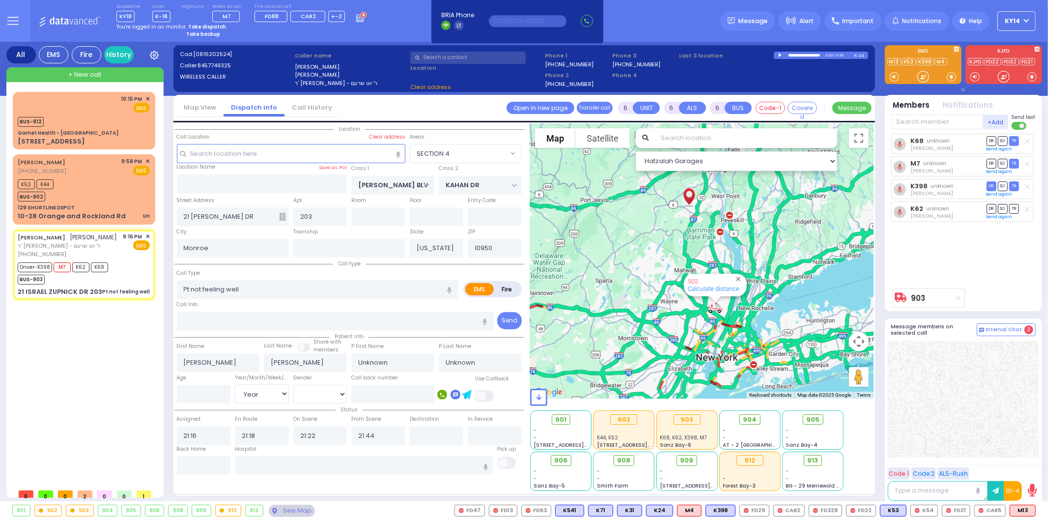
select select
radio input "true"
select select "Year"
select select "[DEMOGRAPHIC_DATA]"
select select "SECTION 4"
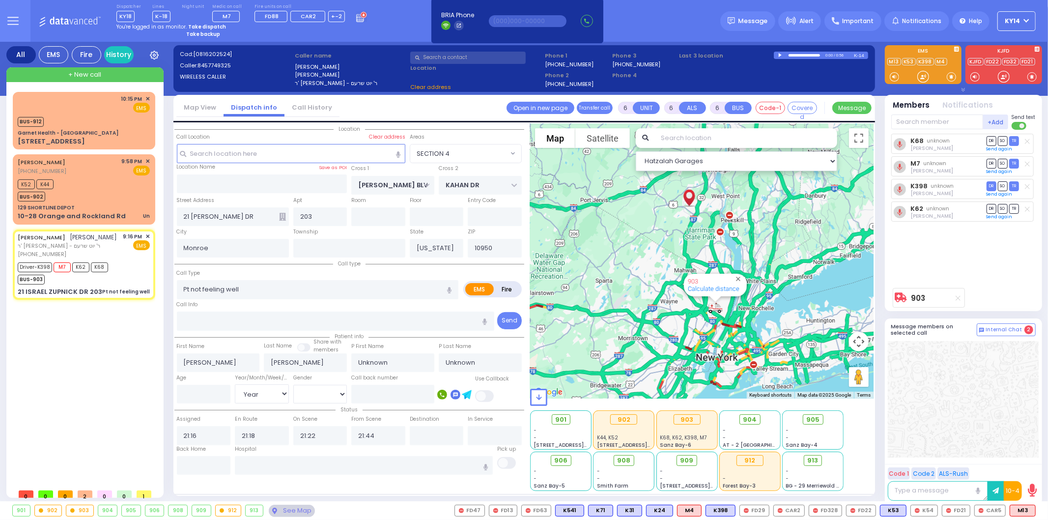
select select "Hatzalah Garages"
select select "SECTION 4"
select select
radio input "true"
select select "Year"
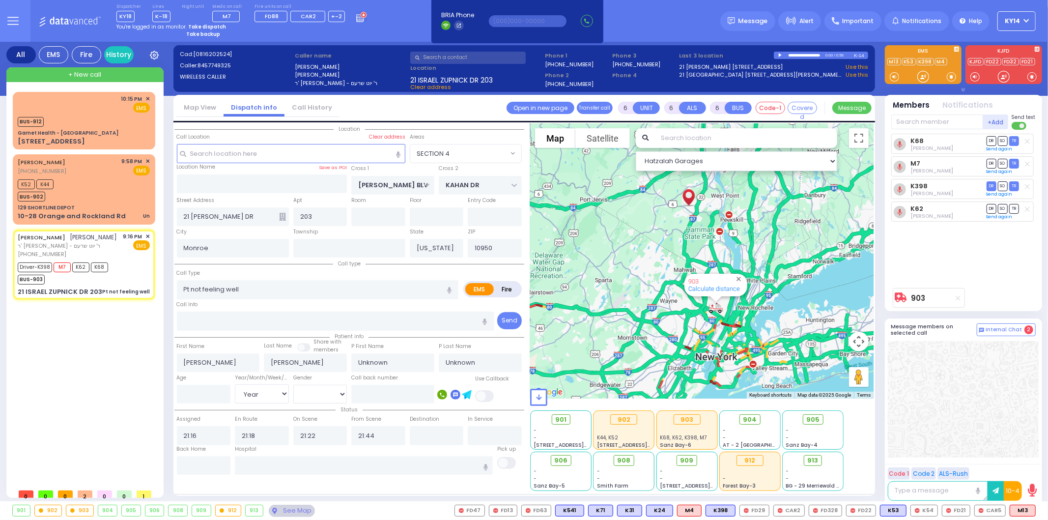
select select "[DEMOGRAPHIC_DATA]"
select select "Hatzalah Garages"
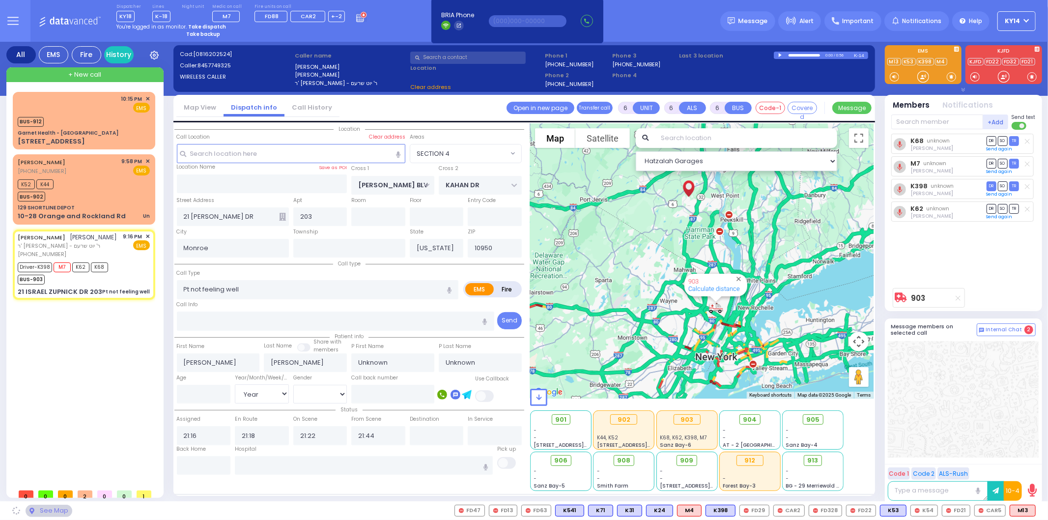
select select "SECTION 4"
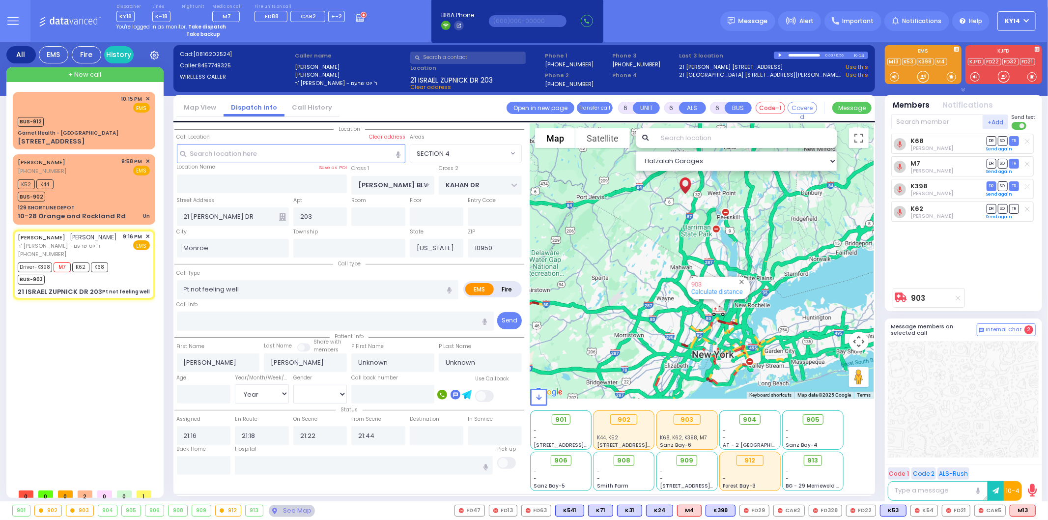
select select
radio input "true"
select select "Year"
select select "[DEMOGRAPHIC_DATA]"
select select "Hatzalah Garages"
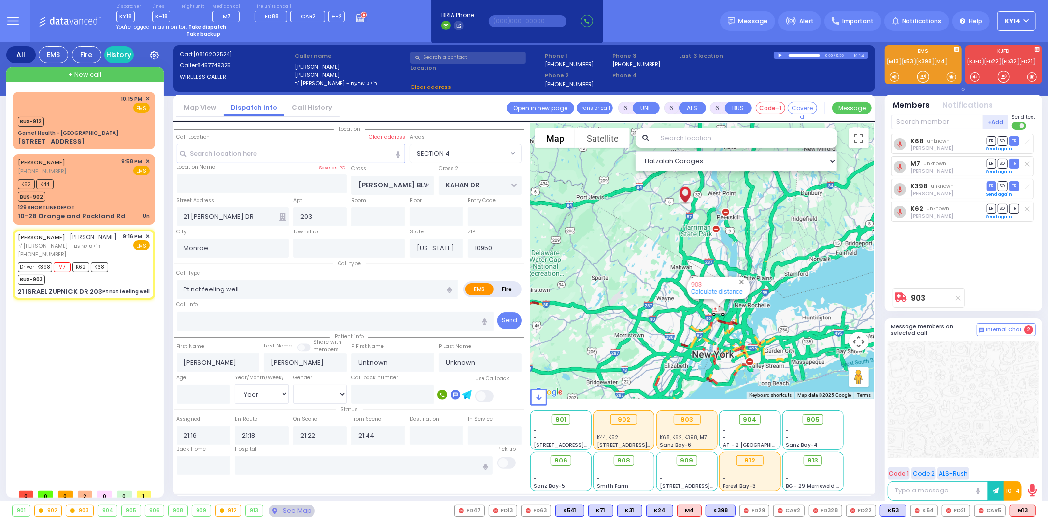
select select "SECTION 4"
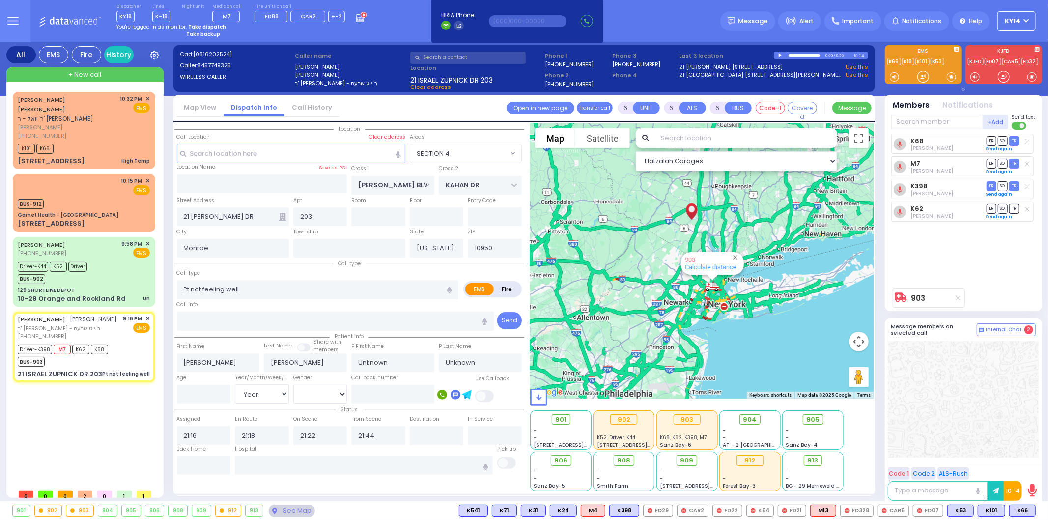
click at [533, 283] on div "903 Calculate distance" at bounding box center [701, 260] width 343 height 275
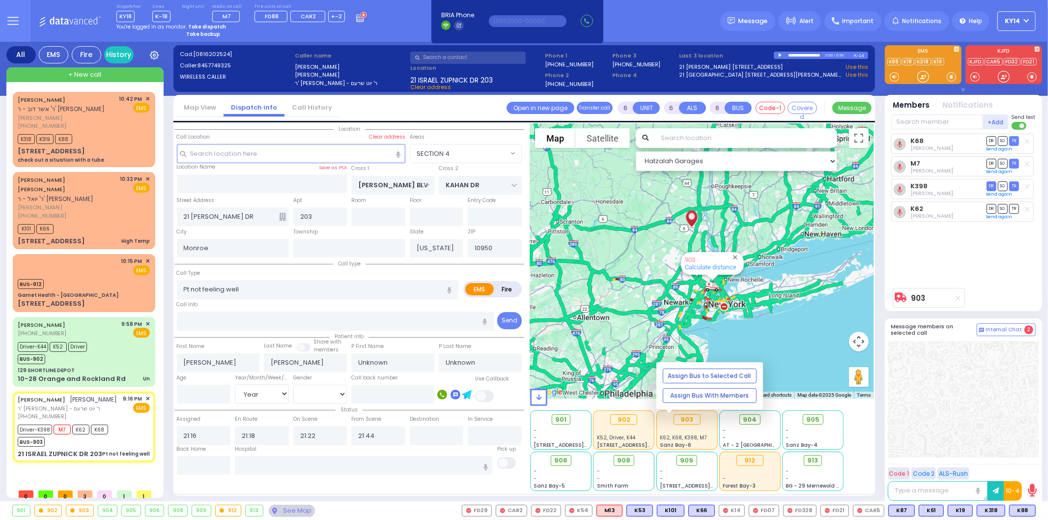
select select
radio input "true"
select select "Year"
select select "[DEMOGRAPHIC_DATA]"
select select "Hatzalah Garages"
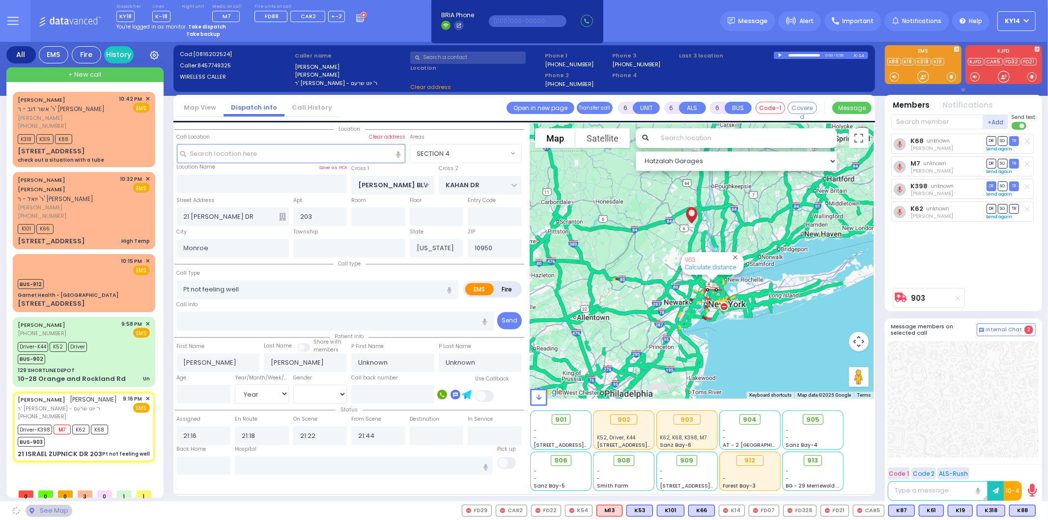
select select
radio input "true"
select select "Year"
select select "[DEMOGRAPHIC_DATA]"
select select "Hatzalah Garages"
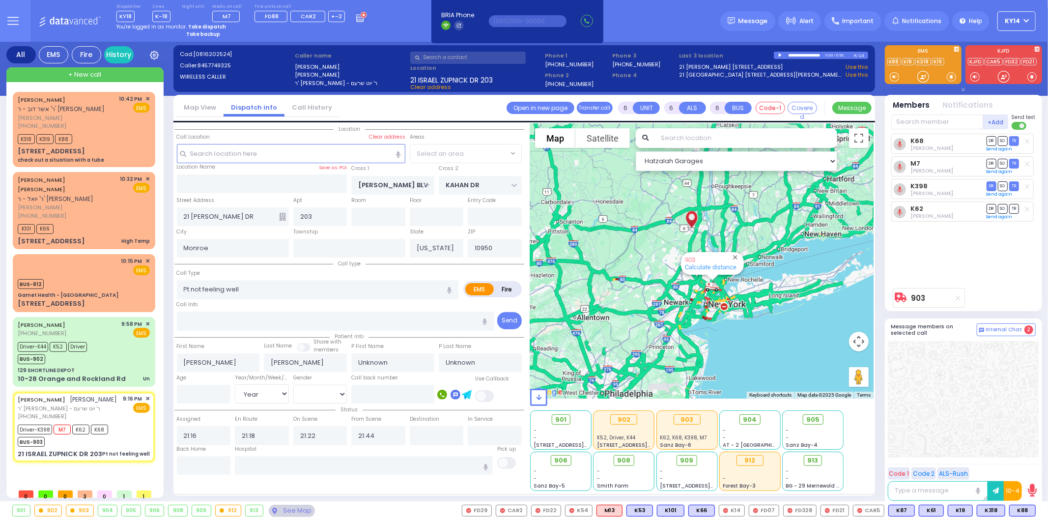
select select "SECTION 4"
select select
radio input "true"
select select "Year"
select select "[DEMOGRAPHIC_DATA]"
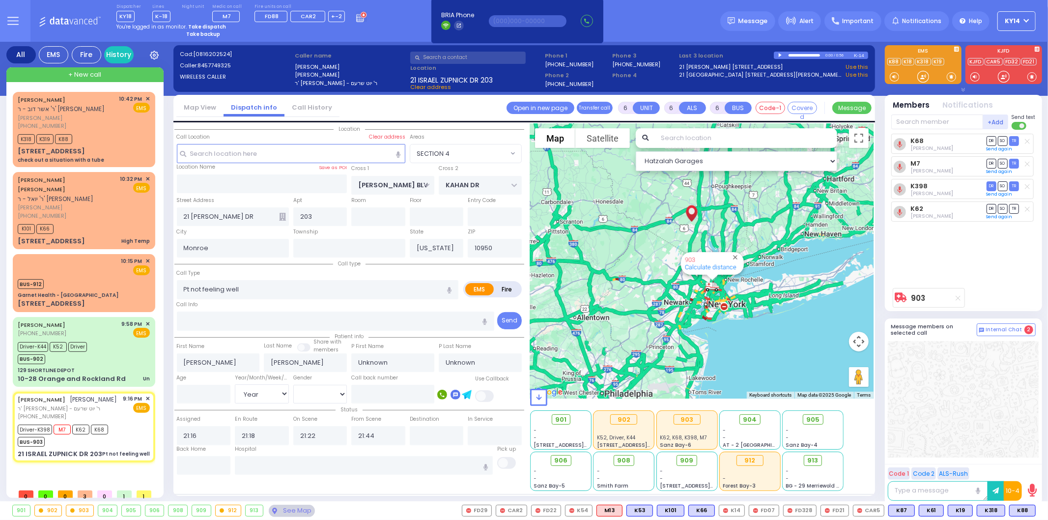
select select "Hatzalah Garages"
select select "SECTION 4"
select select "Year"
select select "[DEMOGRAPHIC_DATA]"
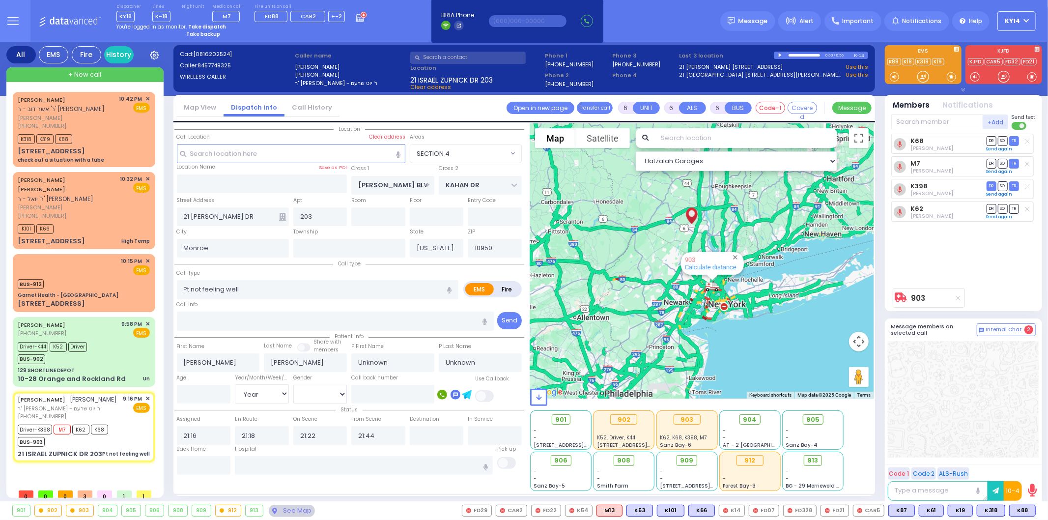
select select
radio input "true"
select select "Year"
select select "[DEMOGRAPHIC_DATA]"
select select "Hatzalah Garages"
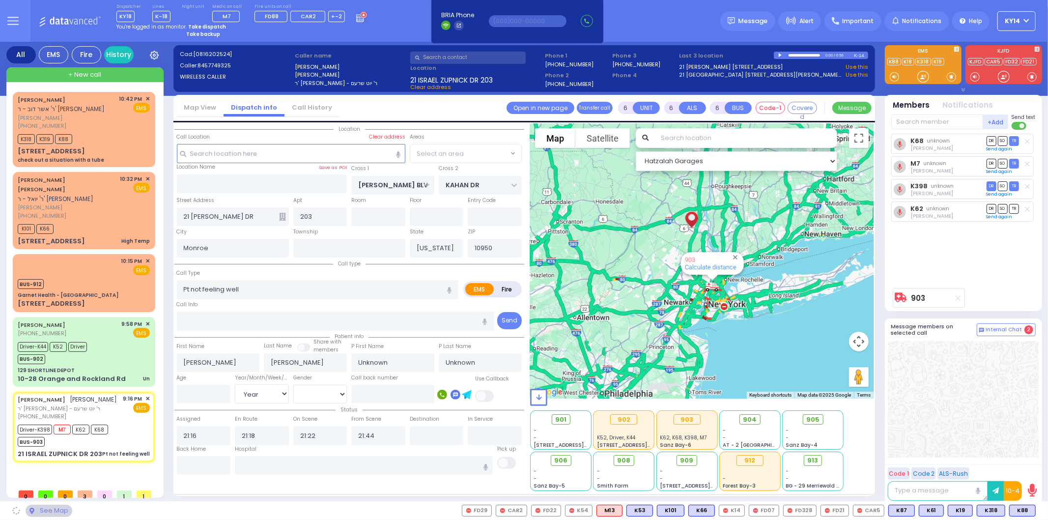
select select "SECTION 4"
select select
radio input "true"
select select "Year"
select select "[DEMOGRAPHIC_DATA]"
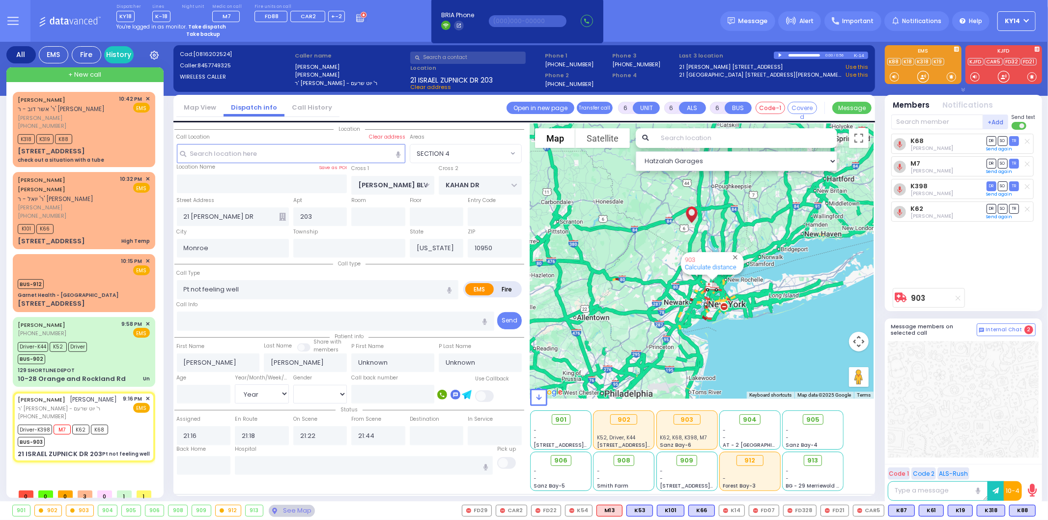
select select "Hatzalah Garages"
select select
radio input "true"
select select "Year"
select select "[DEMOGRAPHIC_DATA]"
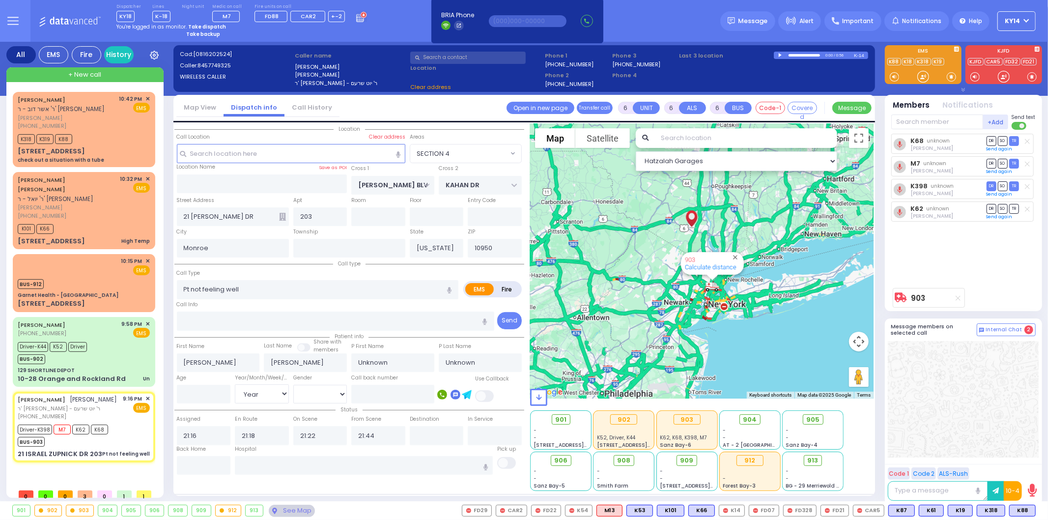
select select "Hatzalah Garages"
select select "SECTION 4"
select select
radio input "true"
select select "Year"
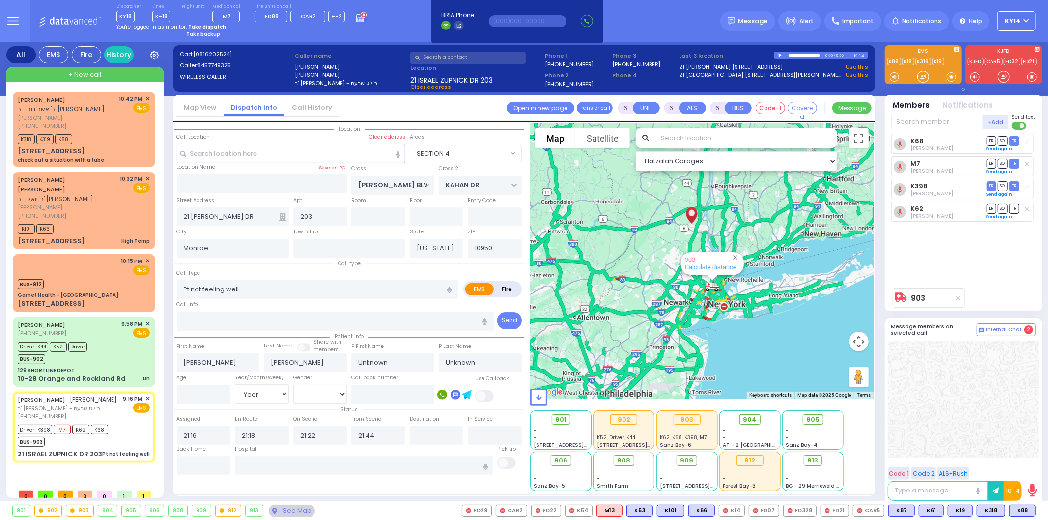
select select "[DEMOGRAPHIC_DATA]"
select select "Hatzalah Garages"
select select "SECTION 4"
select select
radio input "true"
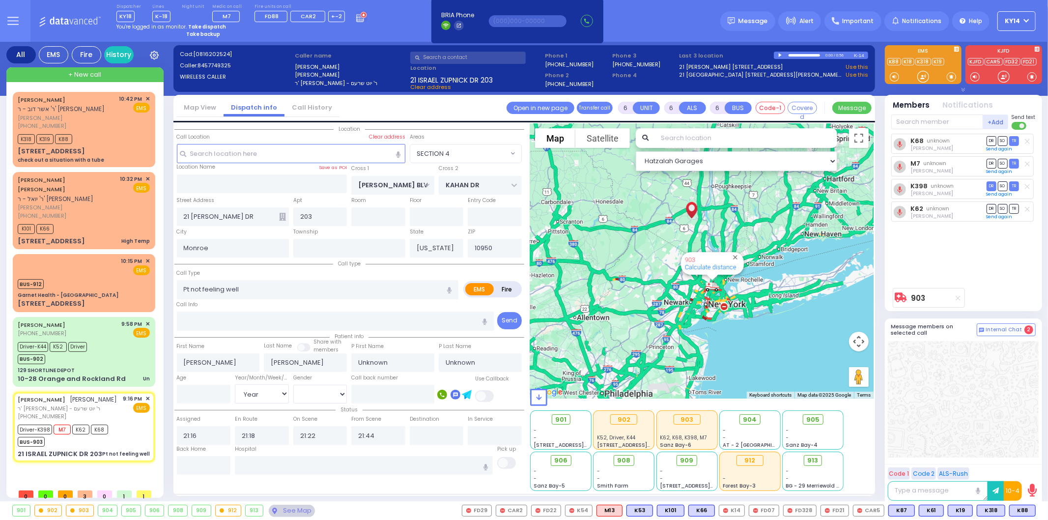
select select "Year"
select select "[DEMOGRAPHIC_DATA]"
select select "Hatzalah Garages"
select select "SECTION 4"
select select
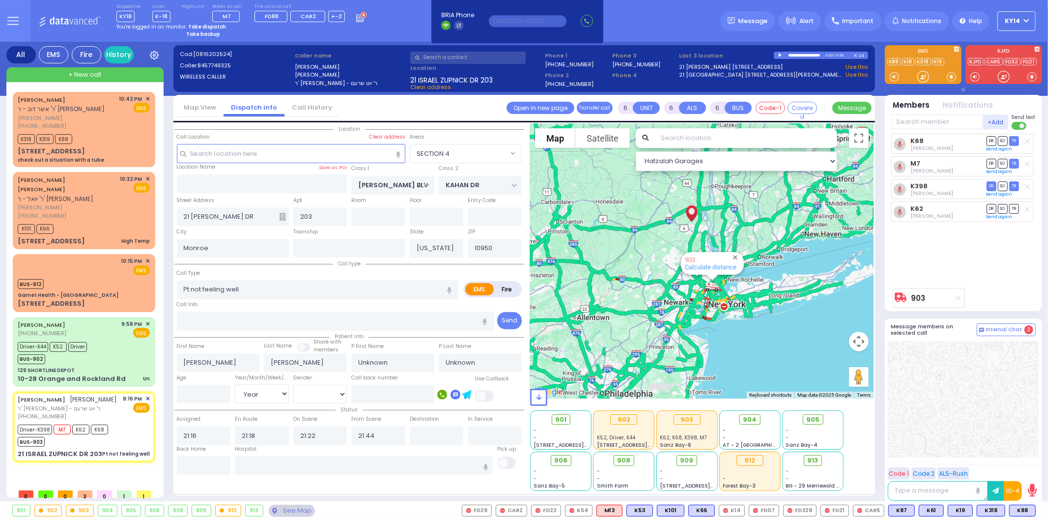
radio input "true"
type input "[PERSON_NAME]"
select select "Year"
select select "[DEMOGRAPHIC_DATA]"
select select "Hatzalah Garages"
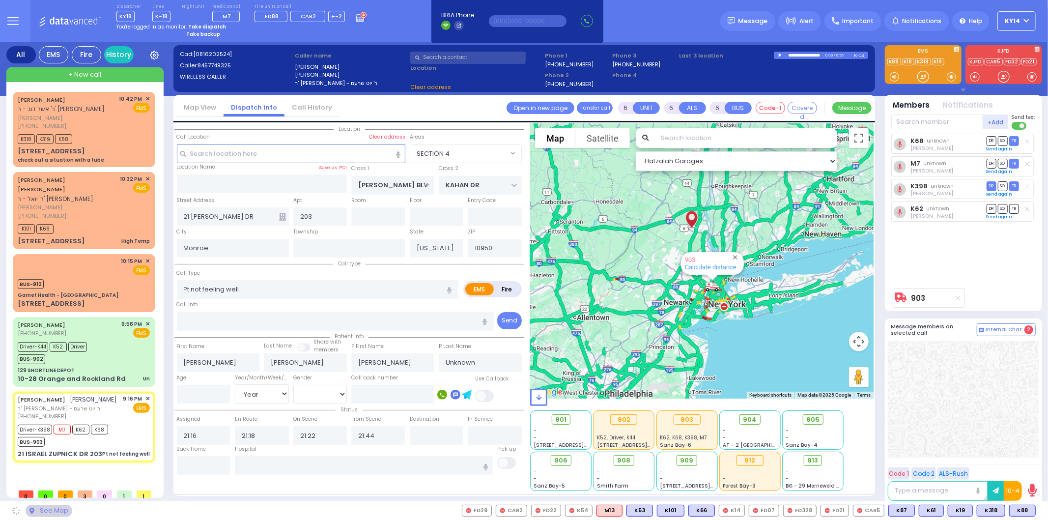
select select "SECTION 4"
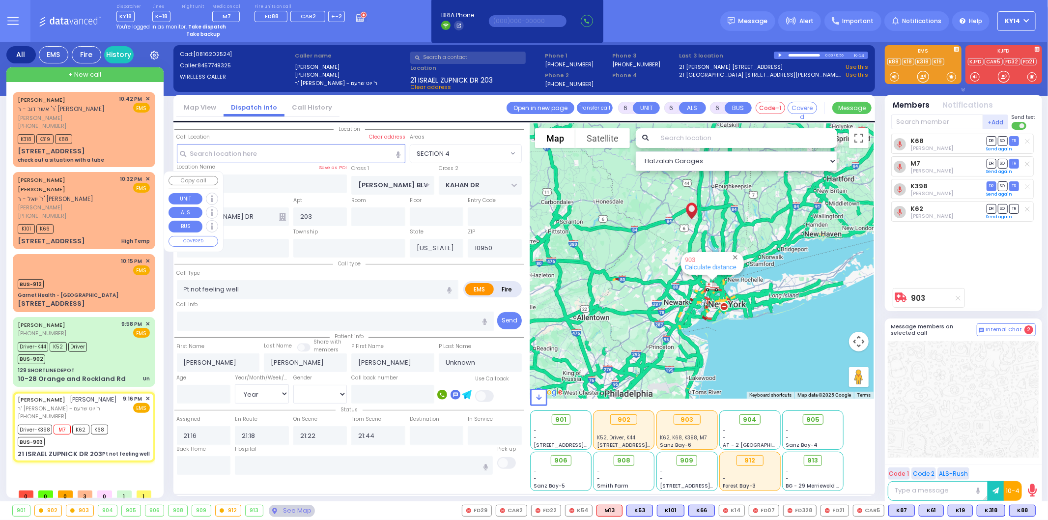
select select
radio input "true"
select select "Year"
select select "[DEMOGRAPHIC_DATA]"
select select "Hatzalah Garages"
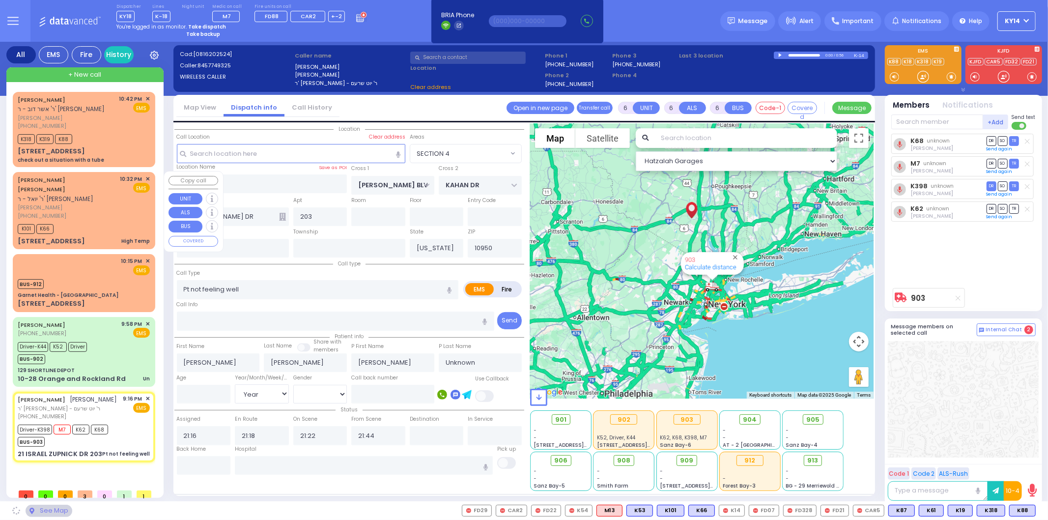
select select "SECTION 4"
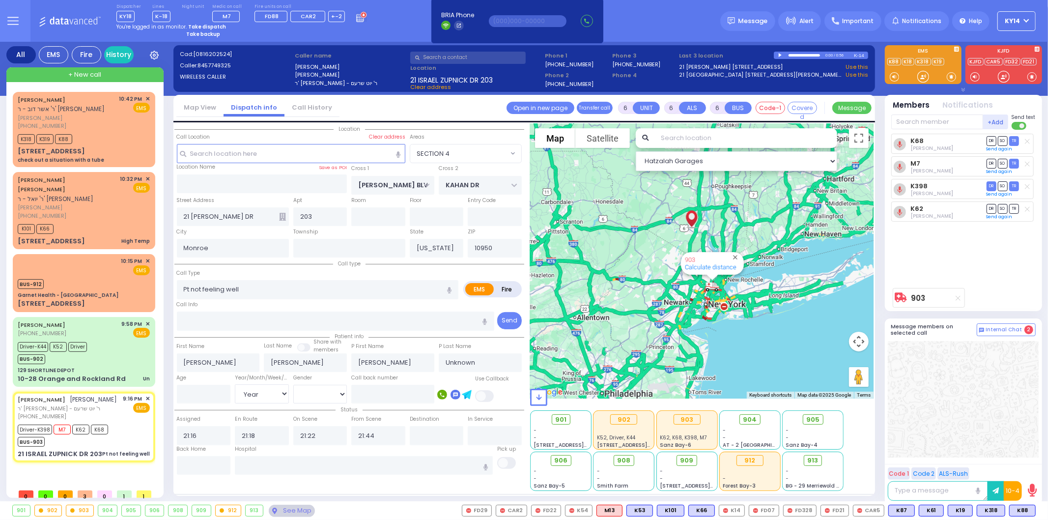
select select
radio input "true"
type input "Levi"
select select "Year"
select select "[DEMOGRAPHIC_DATA]"
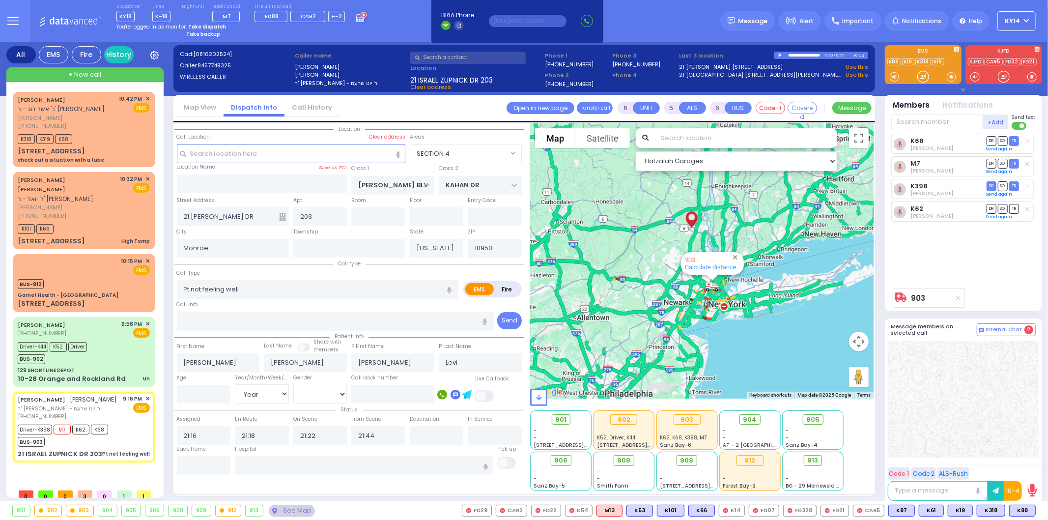
select select "Hatzalah Garages"
select select "SECTION 4"
select select
radio input "true"
select select "Year"
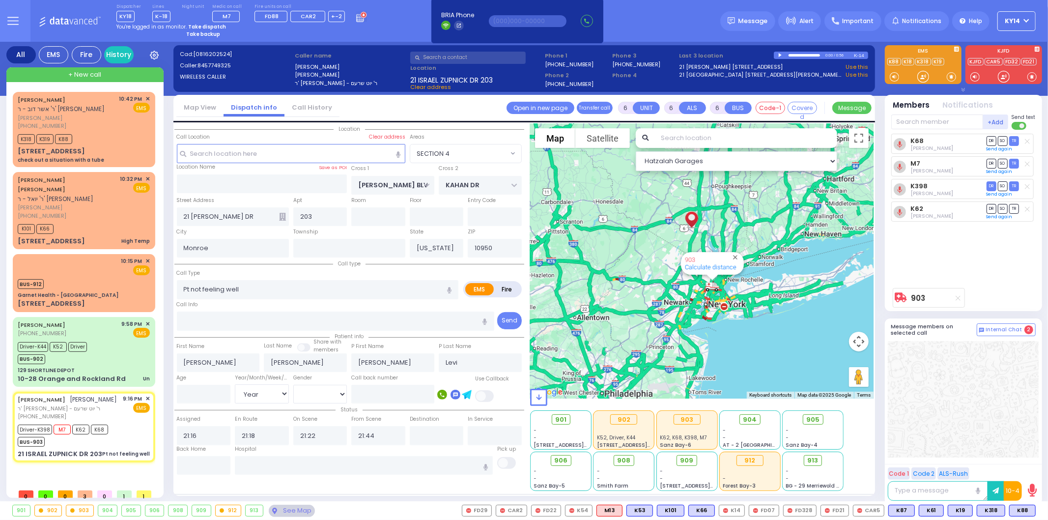
select select "[DEMOGRAPHIC_DATA]"
select select "Hatzalah Garages"
select select "SECTION 4"
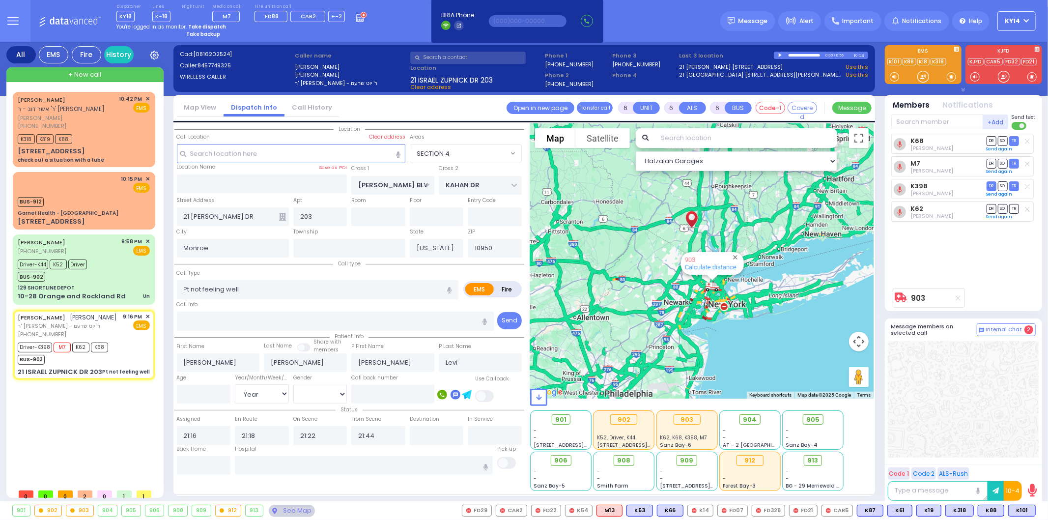
select select
radio input "true"
type input "Levy"
type input "60"
select select "Year"
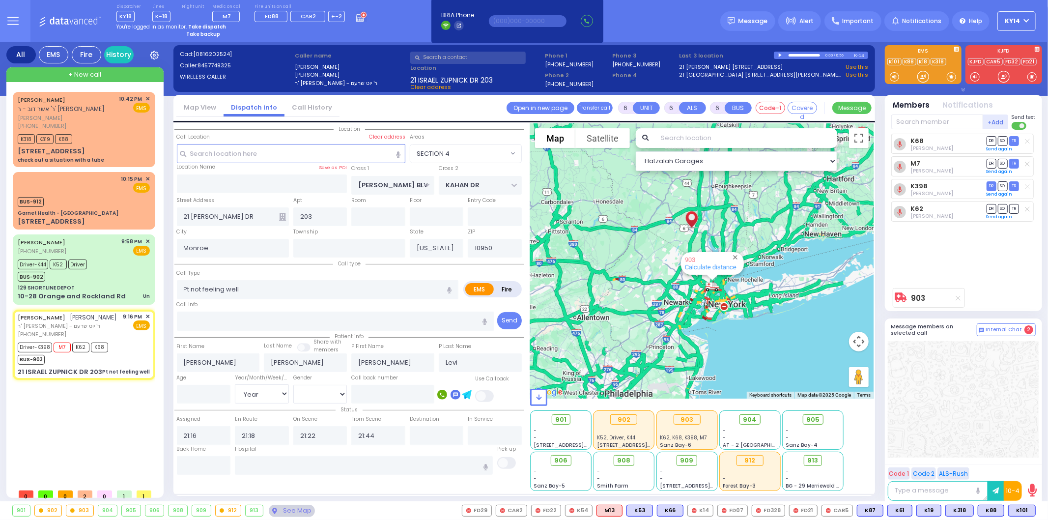
select select "[DEMOGRAPHIC_DATA]"
select select "Hatzalah Garages"
select select
radio input "true"
select select "Year"
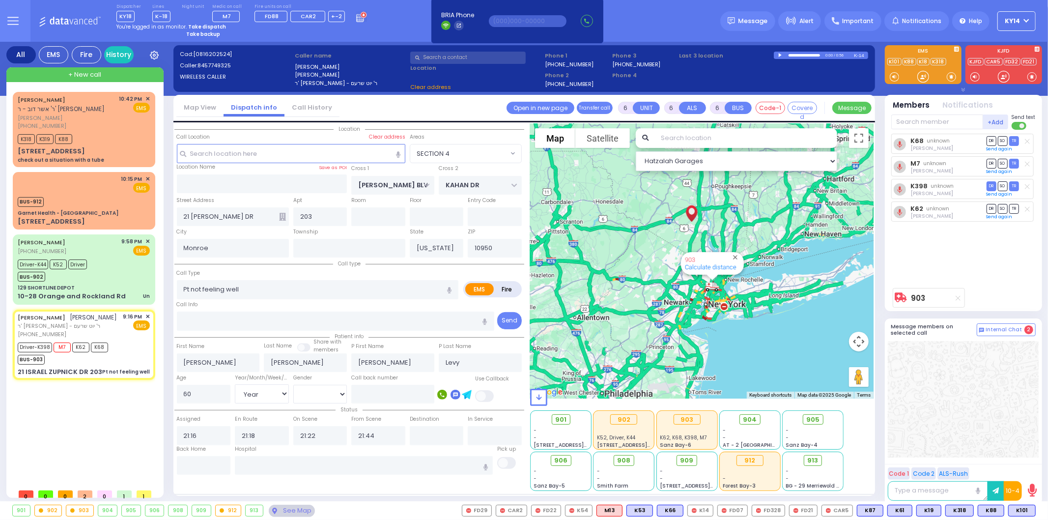
select select "[DEMOGRAPHIC_DATA]"
select select "Hatzalah Garages"
select select "SECTION 4"
select select
radio input "true"
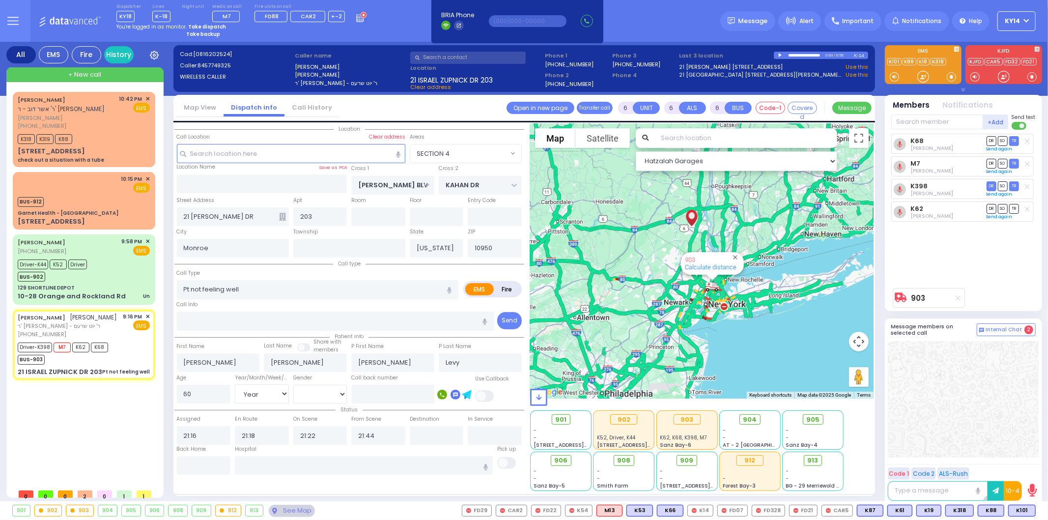
select select "Year"
select select "[DEMOGRAPHIC_DATA]"
select select "Hatzalah Garages"
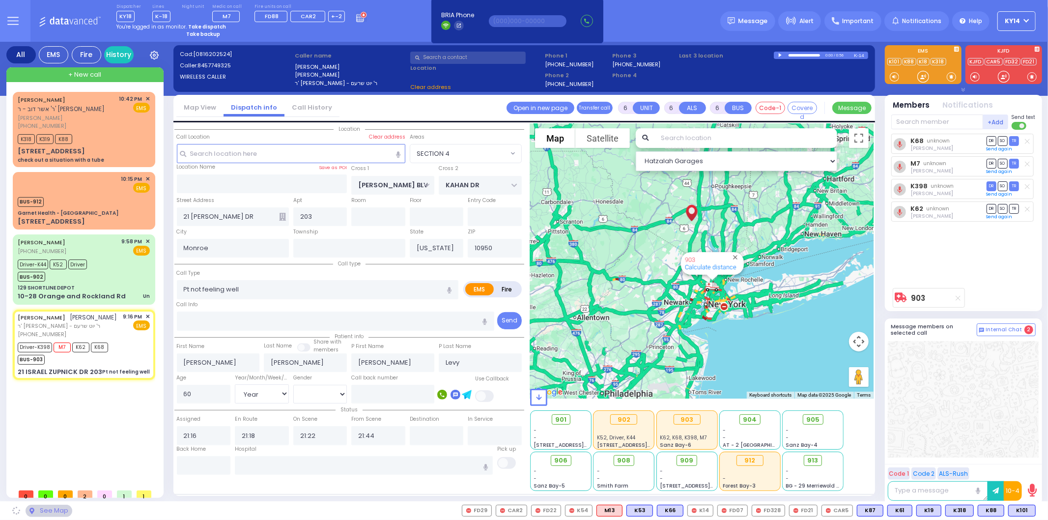
select select "SECTION 4"
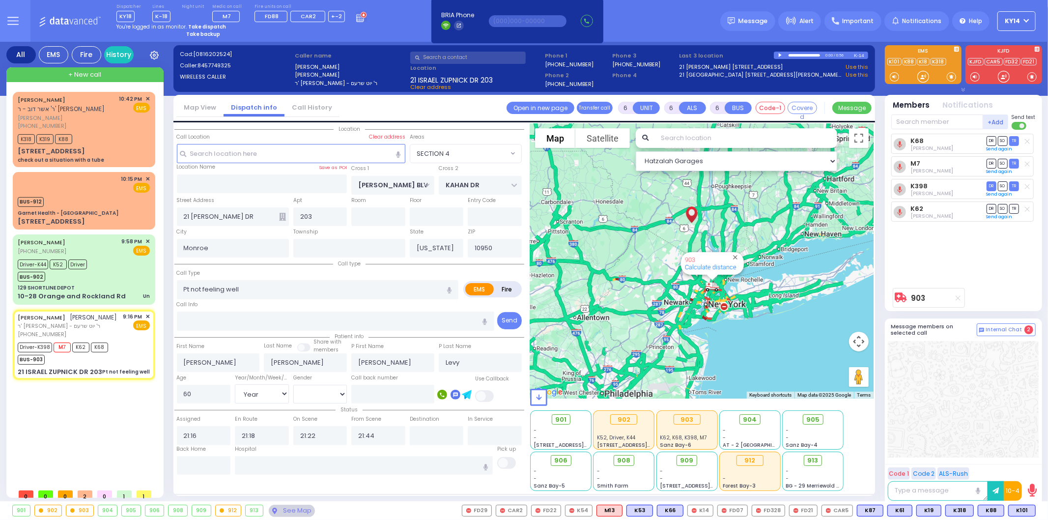
select select
radio input "true"
select select "Year"
select select "[DEMOGRAPHIC_DATA]"
select select "Hatzalah Garages"
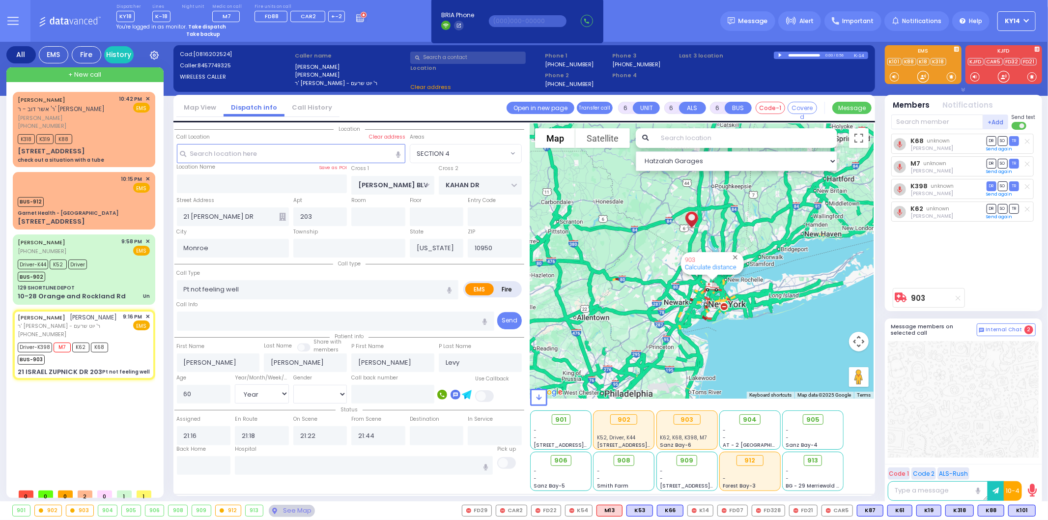
select select
radio input "true"
select select "Year"
select select "[DEMOGRAPHIC_DATA]"
select select "Hatzalah Garages"
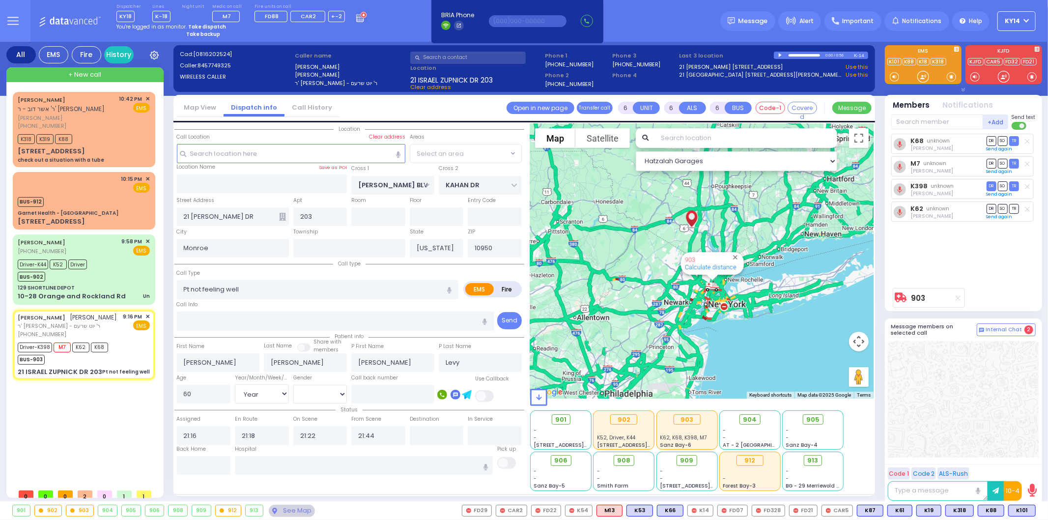
select select "SECTION 4"
select select
radio input "true"
select select "Year"
select select "[DEMOGRAPHIC_DATA]"
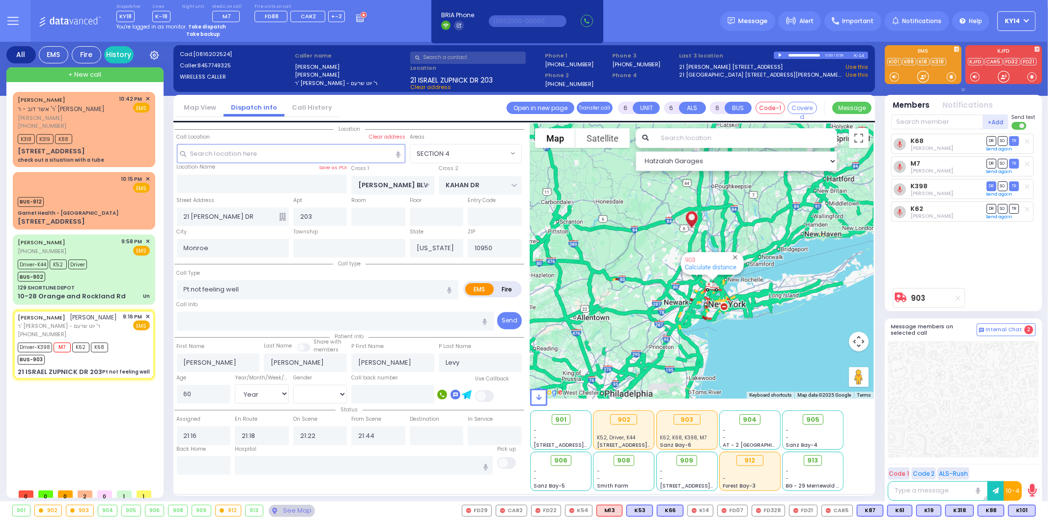
select select "Hatzalah Garages"
select select "SECTION 4"
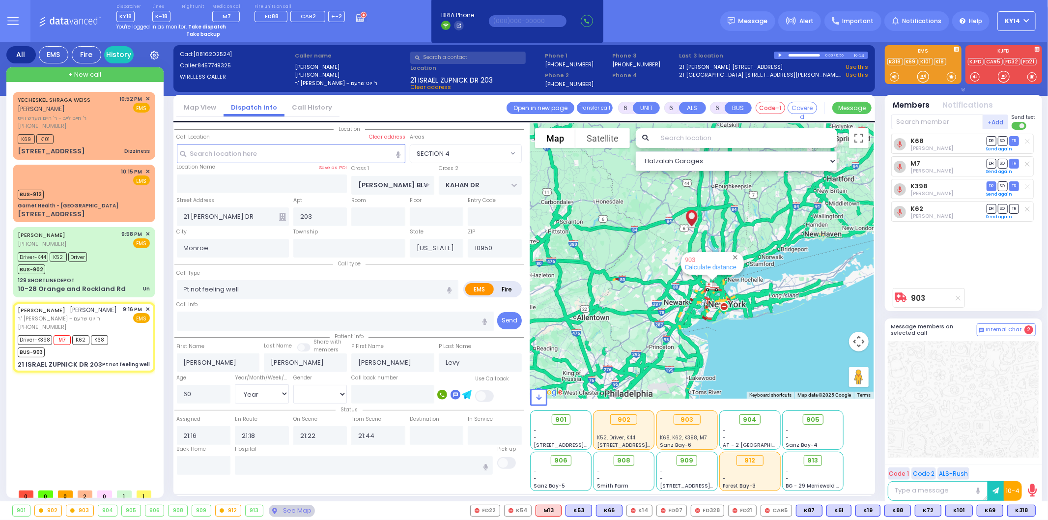
select select
radio input "true"
select select "Year"
select select "[DEMOGRAPHIC_DATA]"
select select "Hatzalah Garages"
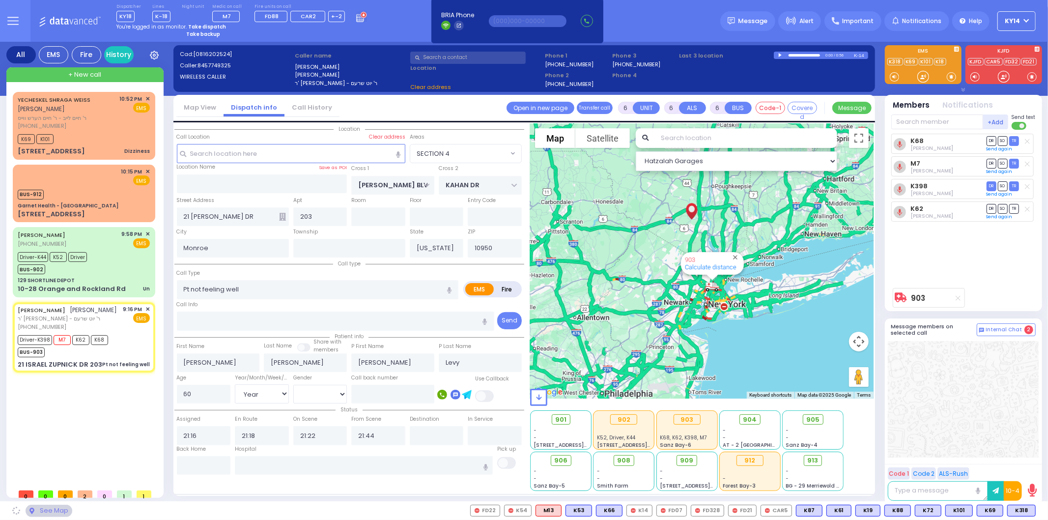
select select
radio input "true"
select select "Year"
select select "[DEMOGRAPHIC_DATA]"
select select "Hatzalah Garages"
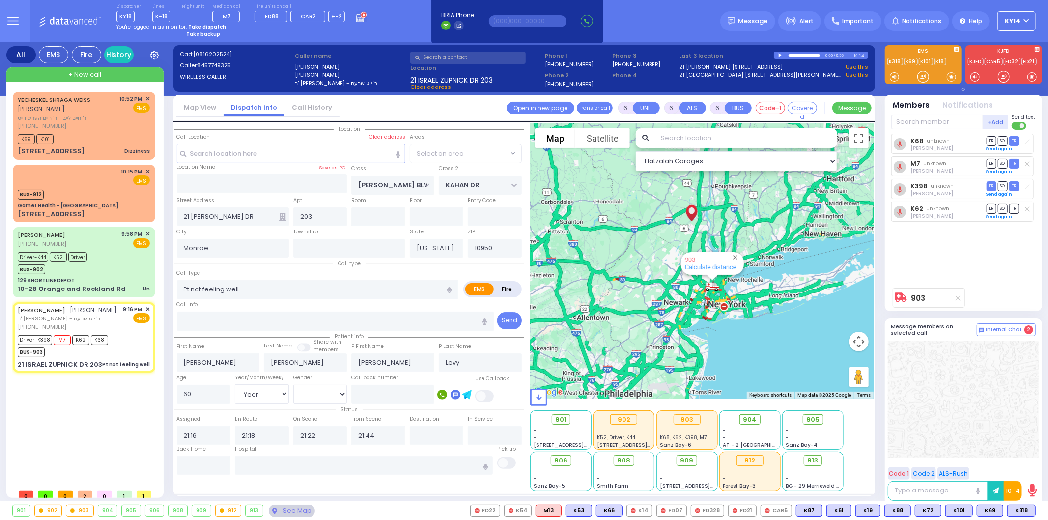
select select "SECTION 4"
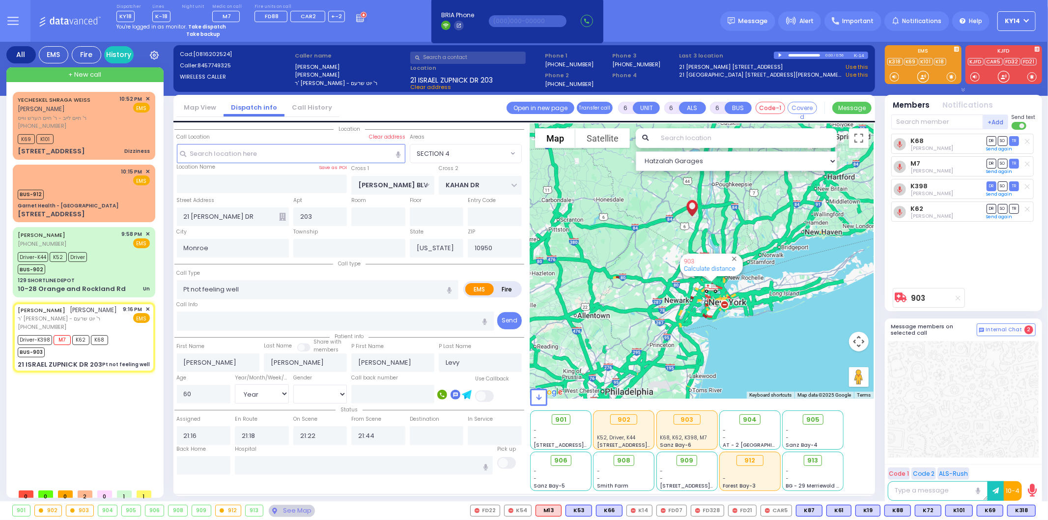
select select
radio input "true"
select select "Year"
select select "[DEMOGRAPHIC_DATA]"
select select "Hatzalah Garages"
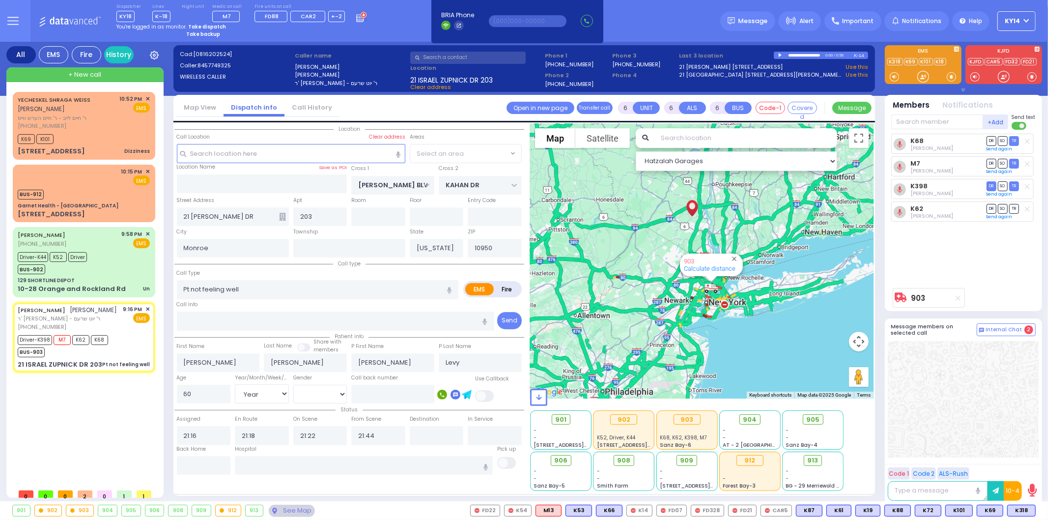
select select "SECTION 4"
select select
radio input "true"
select select "Year"
select select "[DEMOGRAPHIC_DATA]"
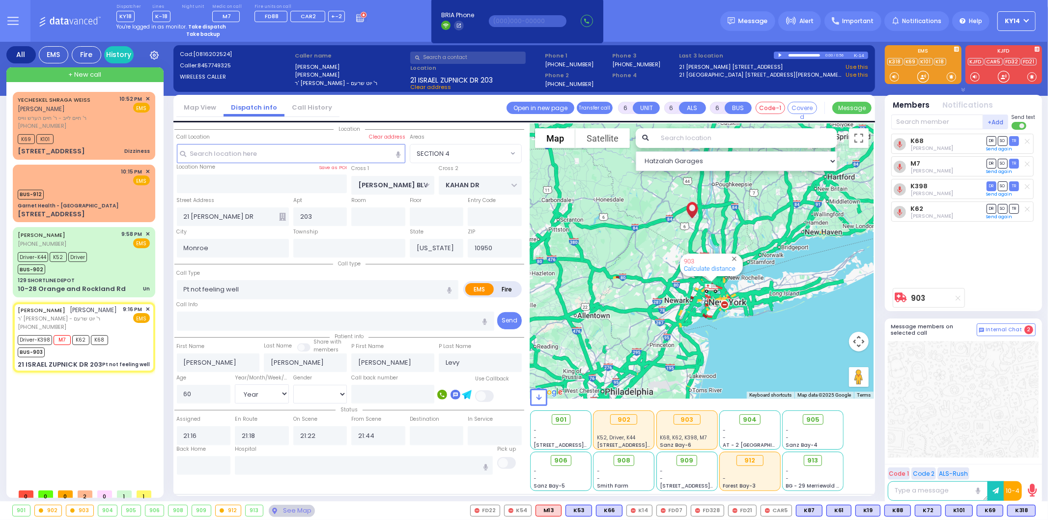
type input "22:45"
type input "23:45"
select select "Hatzalah Garages"
select select "SECTION 4"
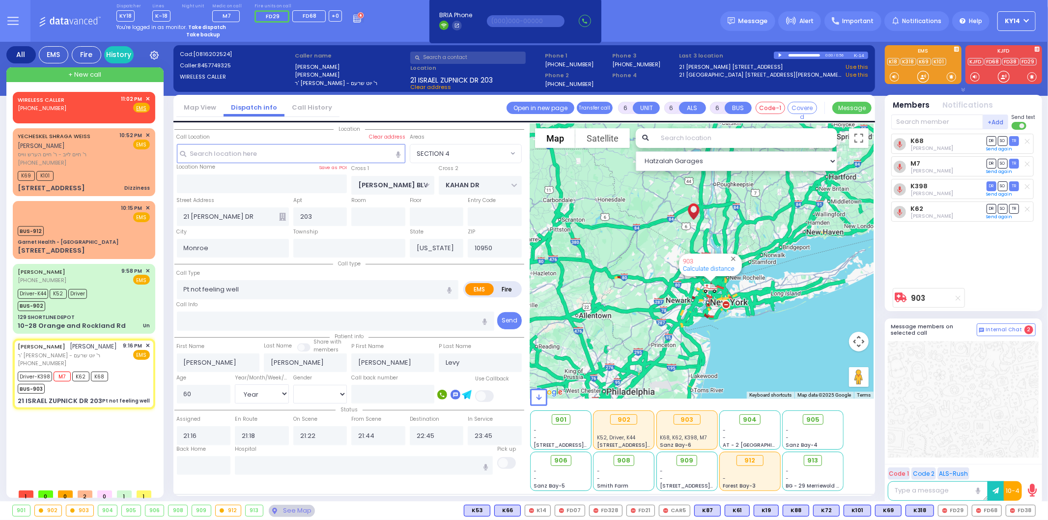
select select
radio input "true"
select select "Year"
select select "[DEMOGRAPHIC_DATA]"
select select "Hatzalah Garages"
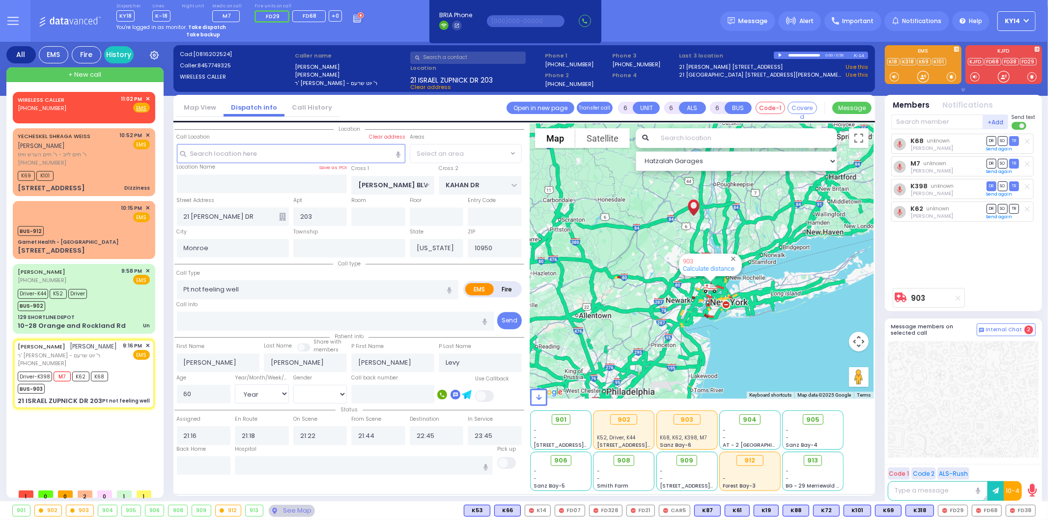
select select
radio input "true"
select select "Year"
select select "[DEMOGRAPHIC_DATA]"
select select "Hatzalah Garages"
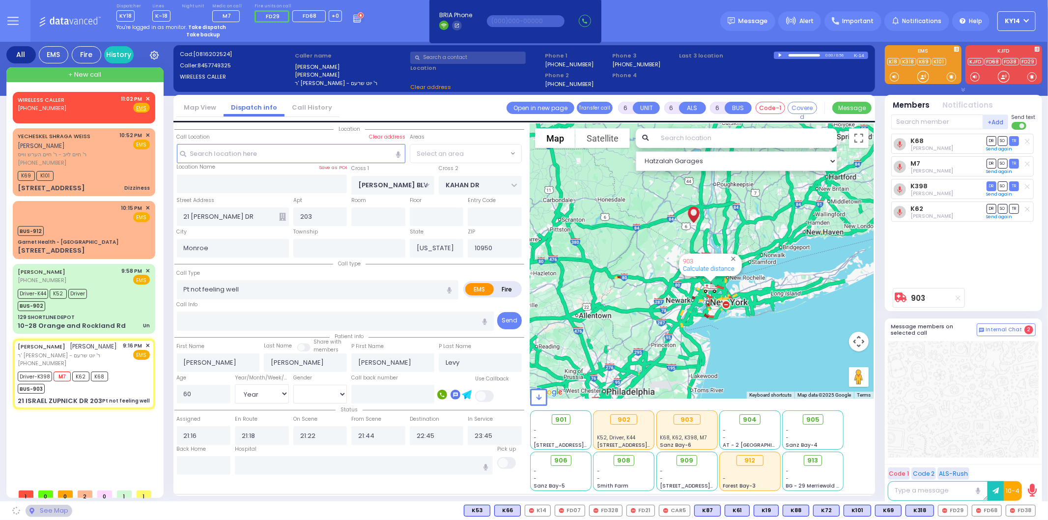
select select "SECTION 4"
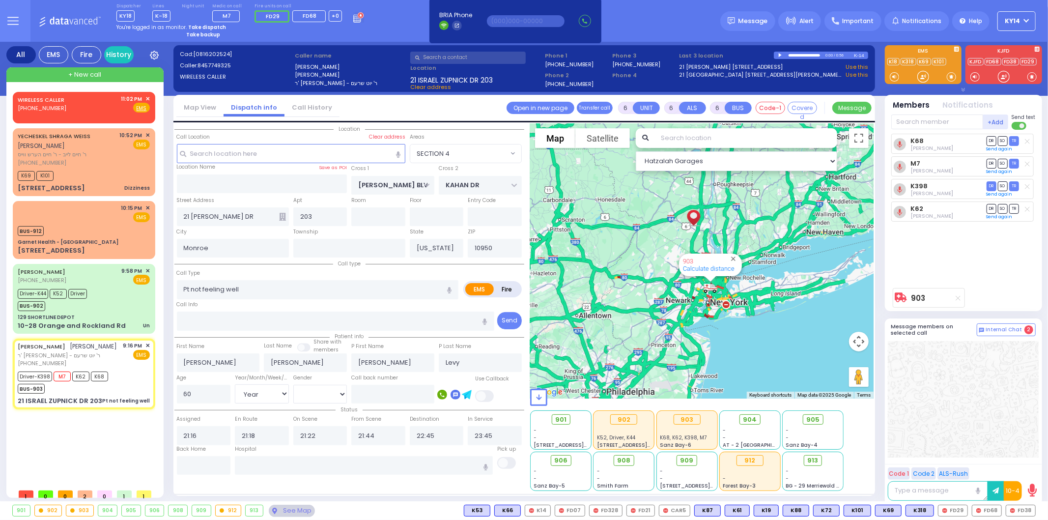
select select
radio input "true"
select select "Year"
select select "[DEMOGRAPHIC_DATA]"
select select "Hatzalah Garages"
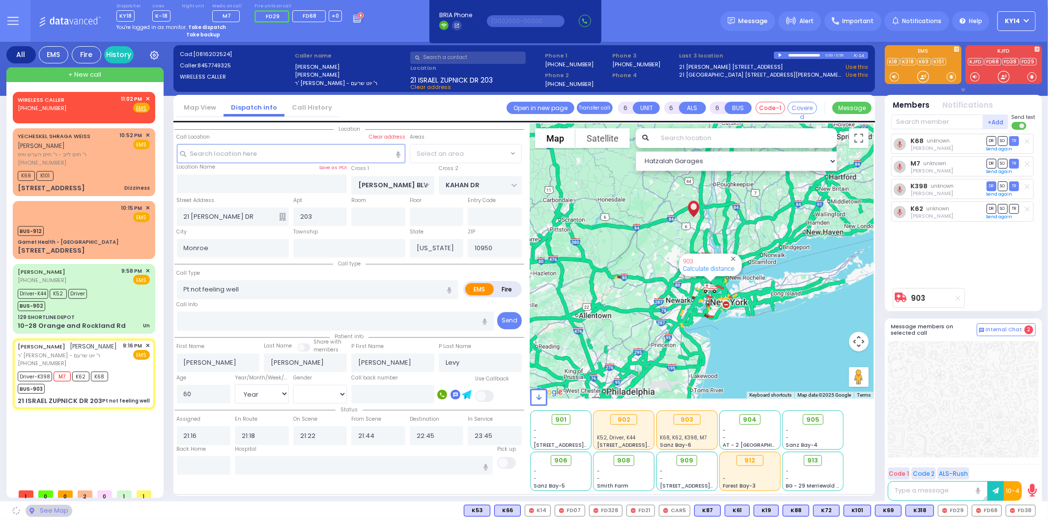
select select "SECTION 4"
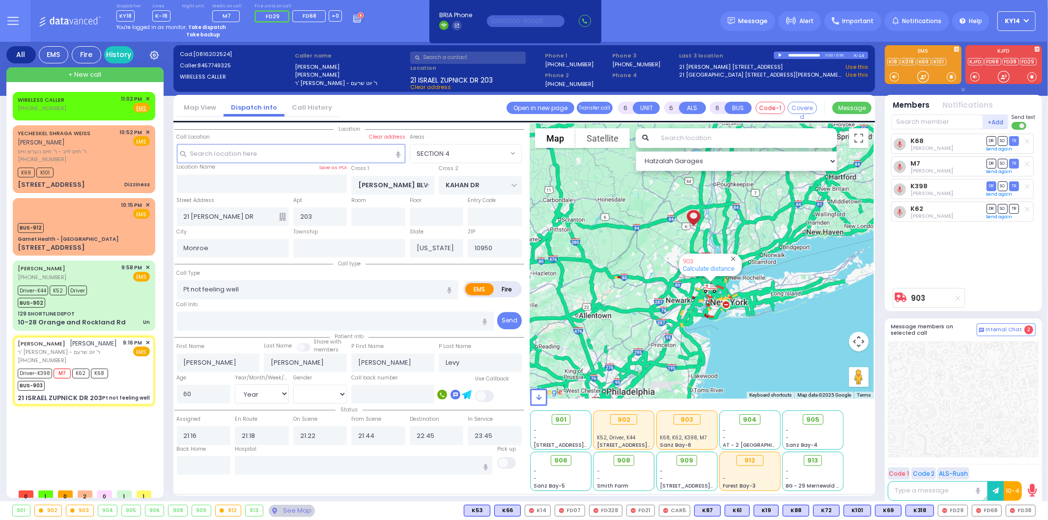
select select
radio input "true"
select select "Year"
select select "[DEMOGRAPHIC_DATA]"
select select "Hatzalah Garages"
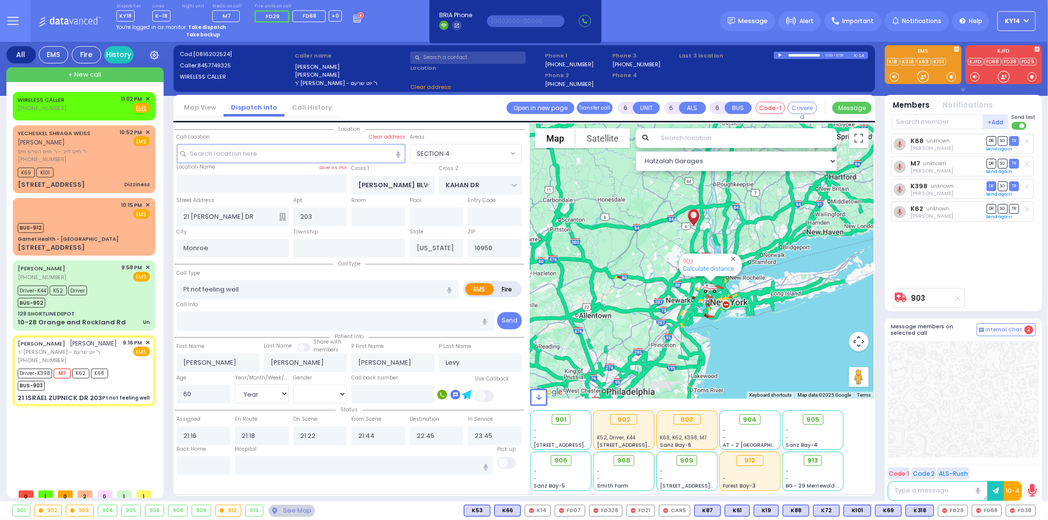
select select
radio input "true"
select select "Year"
select select "[DEMOGRAPHIC_DATA]"
select select "Hatzalah Garages"
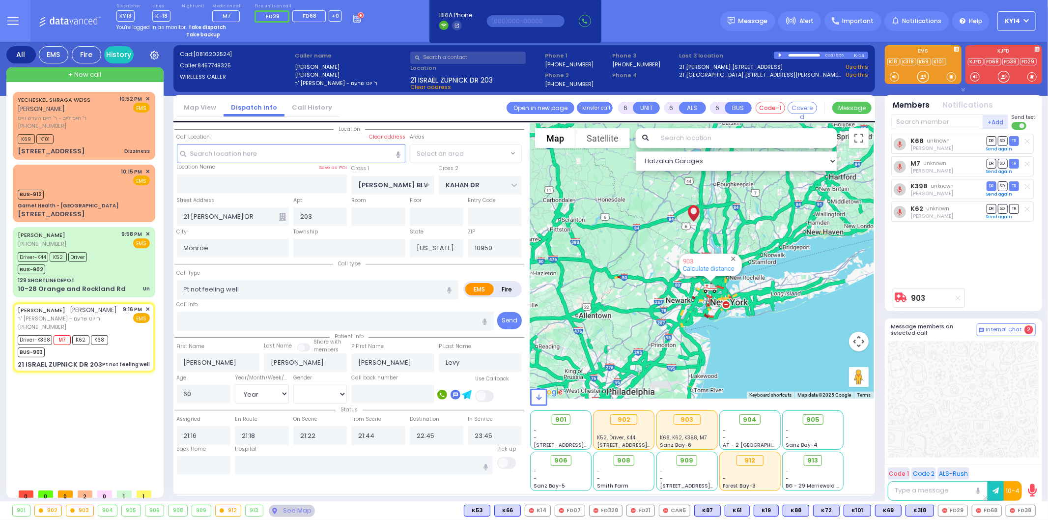
select select "SECTION 4"
select select
radio input "true"
select select "Year"
select select "[DEMOGRAPHIC_DATA]"
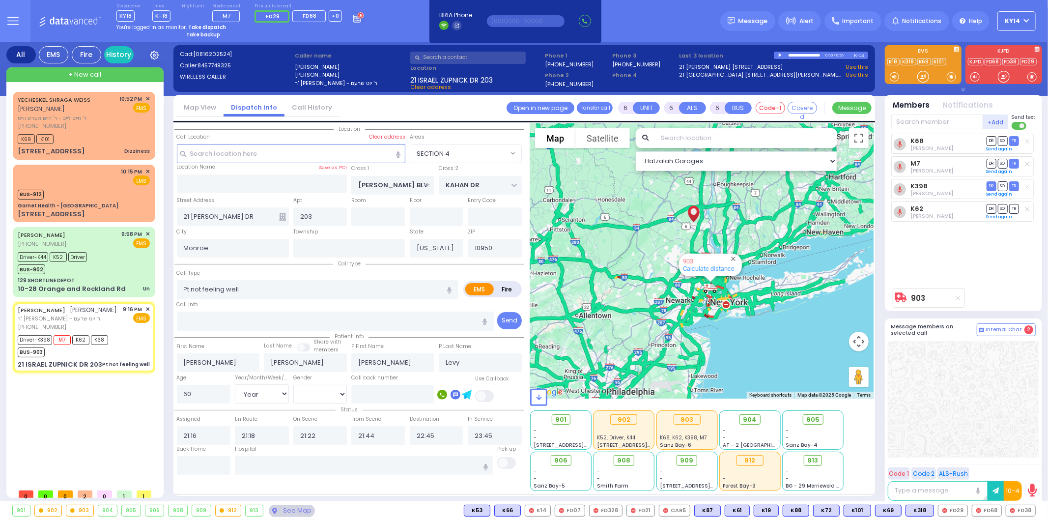
select select "SECTION 4"
select select "Hatzalah Garages"
select select
radio input "true"
select select "Year"
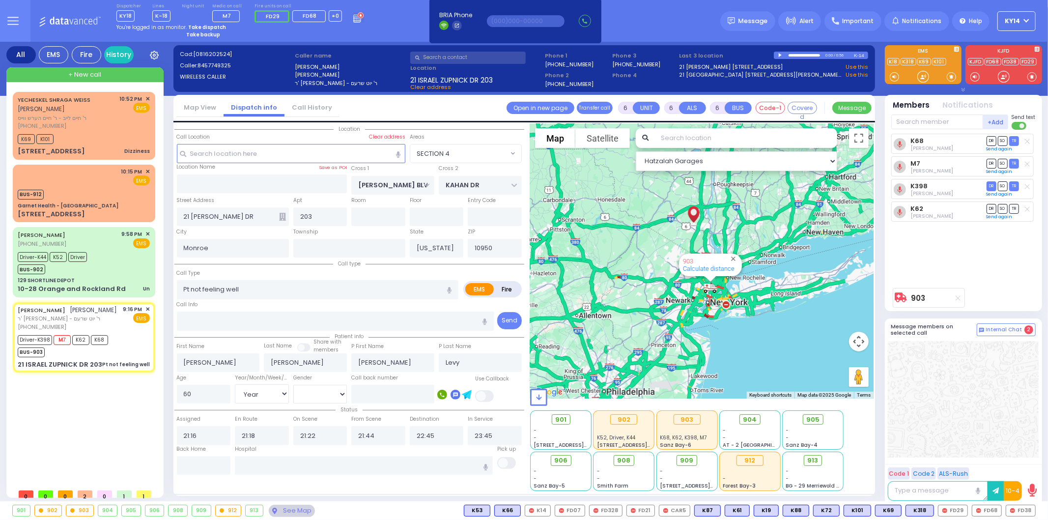
select select "[DEMOGRAPHIC_DATA]"
select select "Hatzalah Garages"
select select "SECTION 4"
select select
radio input "true"
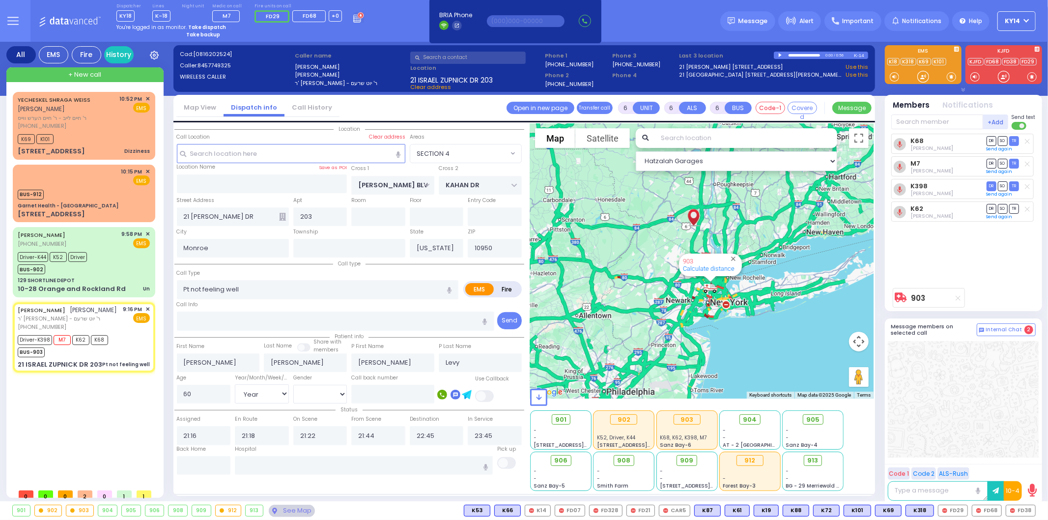
select select "Year"
select select "[DEMOGRAPHIC_DATA]"
select select "Hatzalah Garages"
select select "SECTION 4"
select select
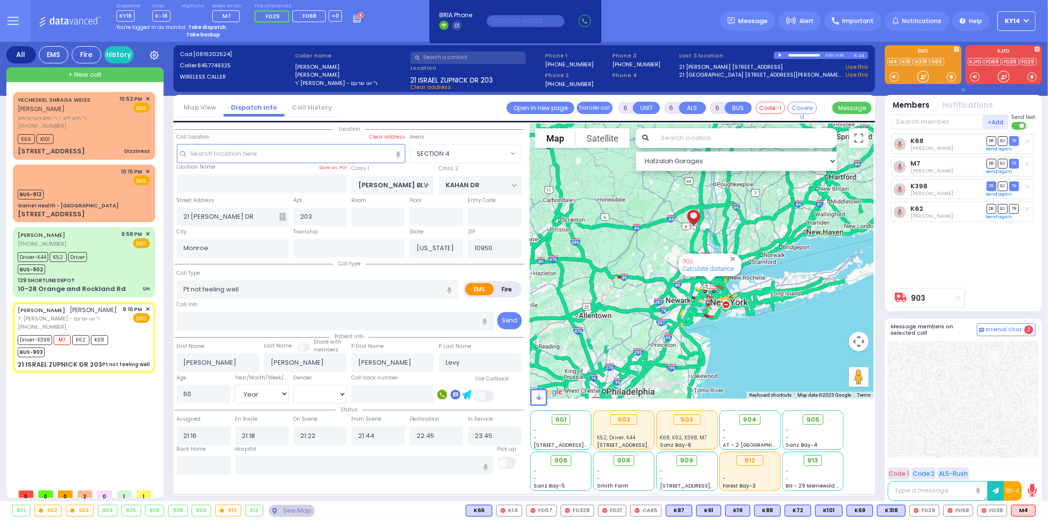
radio input "true"
select select "Year"
select select "[DEMOGRAPHIC_DATA]"
select select "Hatzalah Garages"
radio input "true"
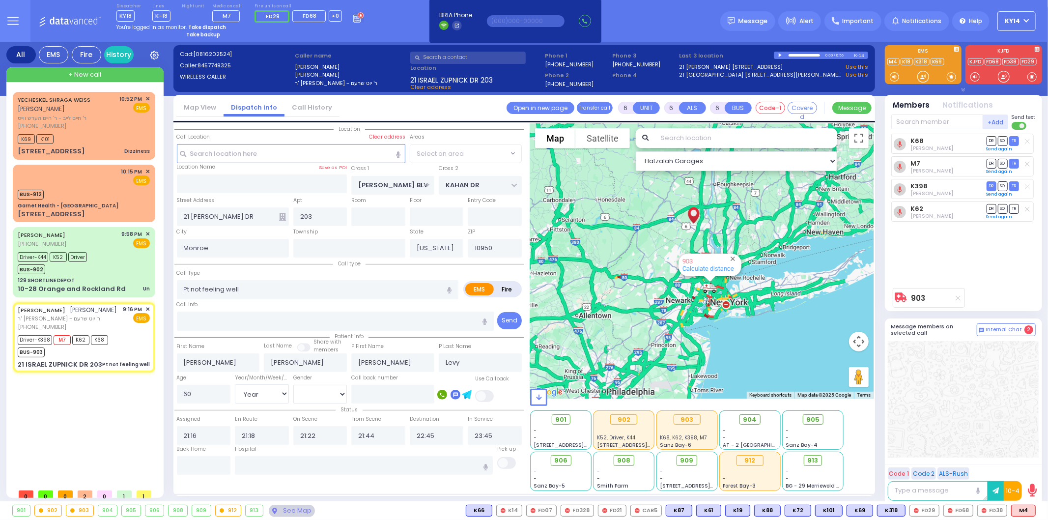
select select "Year"
select select "[DEMOGRAPHIC_DATA]"
select select "SECTION 4"
select select "Hatzalah Garages"
select select "SECTION 4"
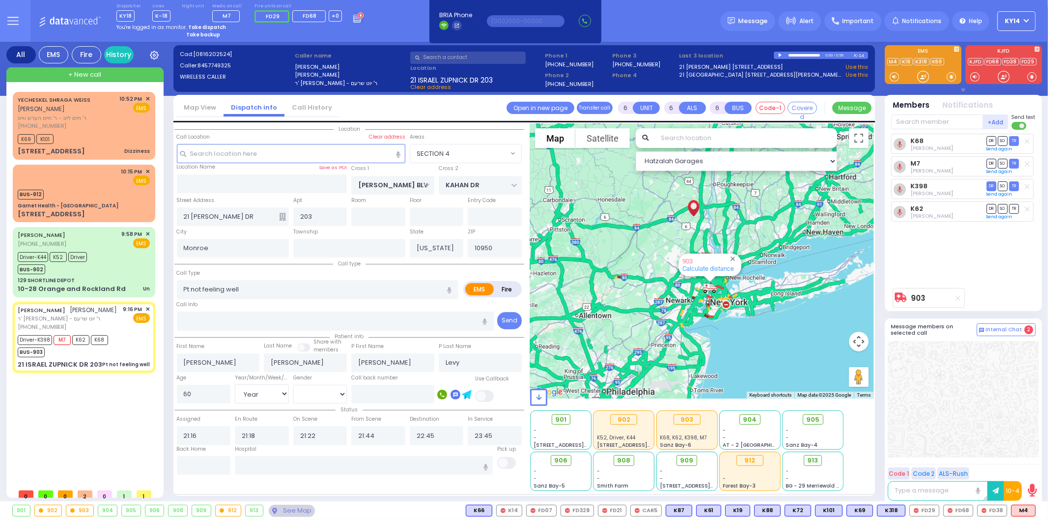
select select
radio input "true"
select select "Year"
select select "[DEMOGRAPHIC_DATA]"
select select "Hatzalah Garages"
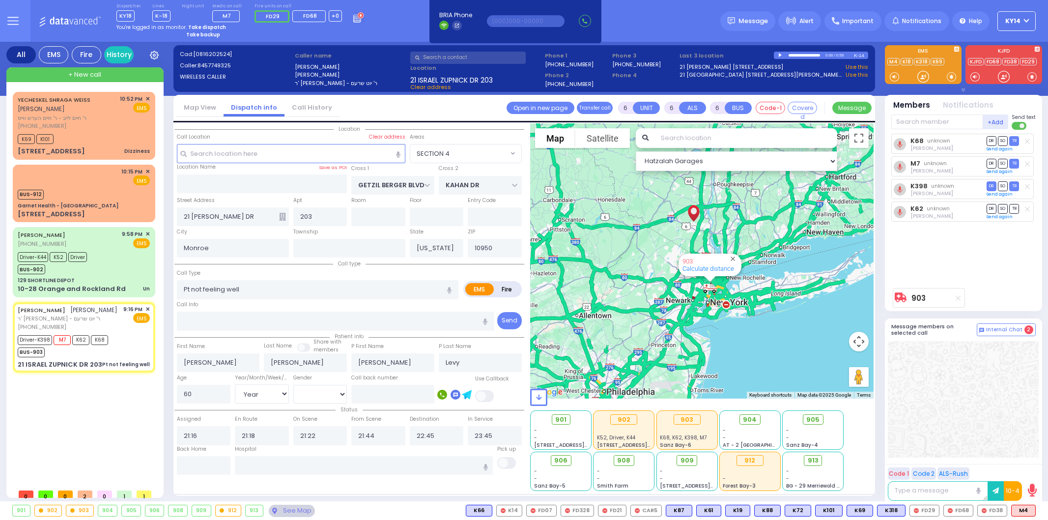
select select "SECTION 4"
select select "Year"
select select "[DEMOGRAPHIC_DATA]"
select select
radio input "true"
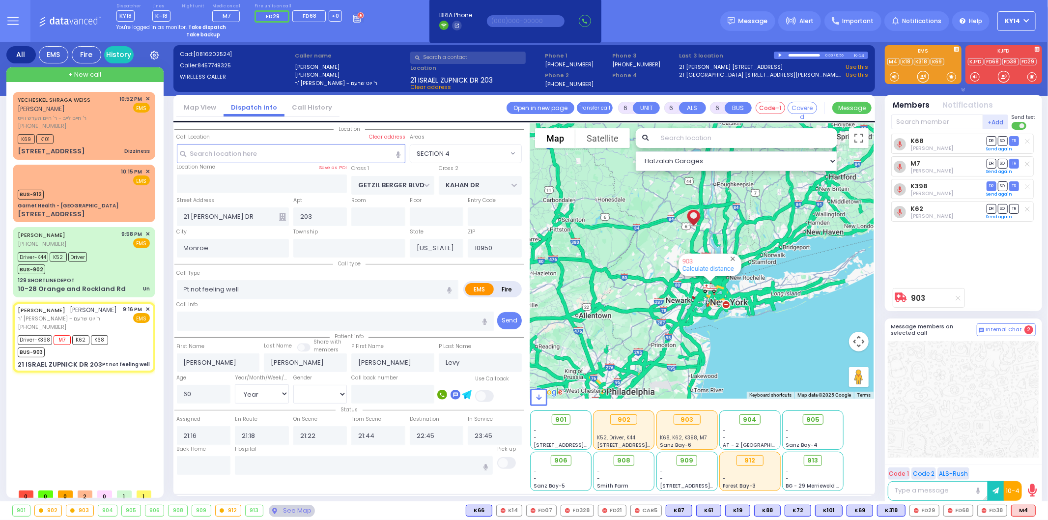
select select "Year"
select select "[DEMOGRAPHIC_DATA]"
select select "Hatzalah Garages"
select select "SECTION 4"
select select
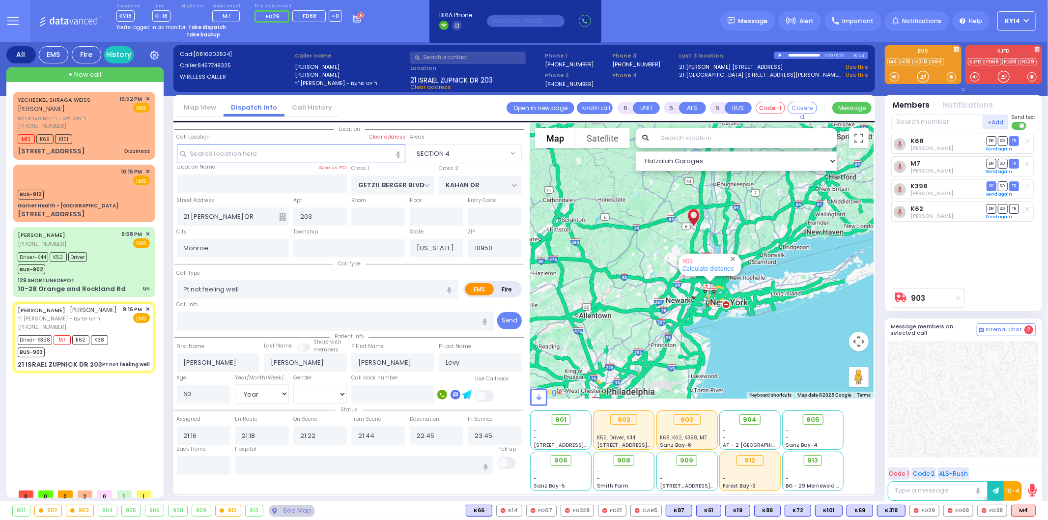
radio input "true"
select select "Year"
select select "[DEMOGRAPHIC_DATA]"
select select "Hatzalah Garages"
select select "SECTION 4"
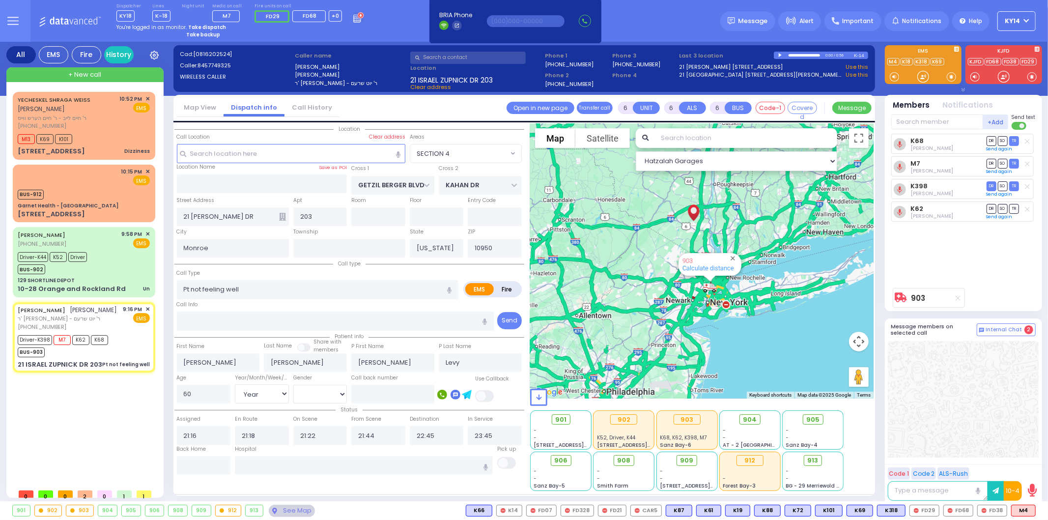
select select
radio input "true"
select select "Year"
select select "[DEMOGRAPHIC_DATA]"
select select "Hatzalah Garages"
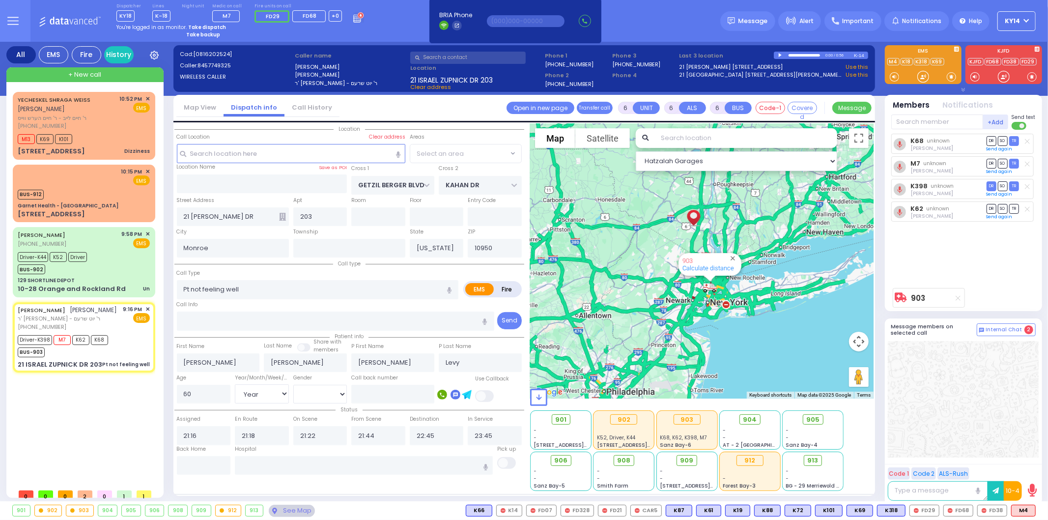
select select "SECTION 4"
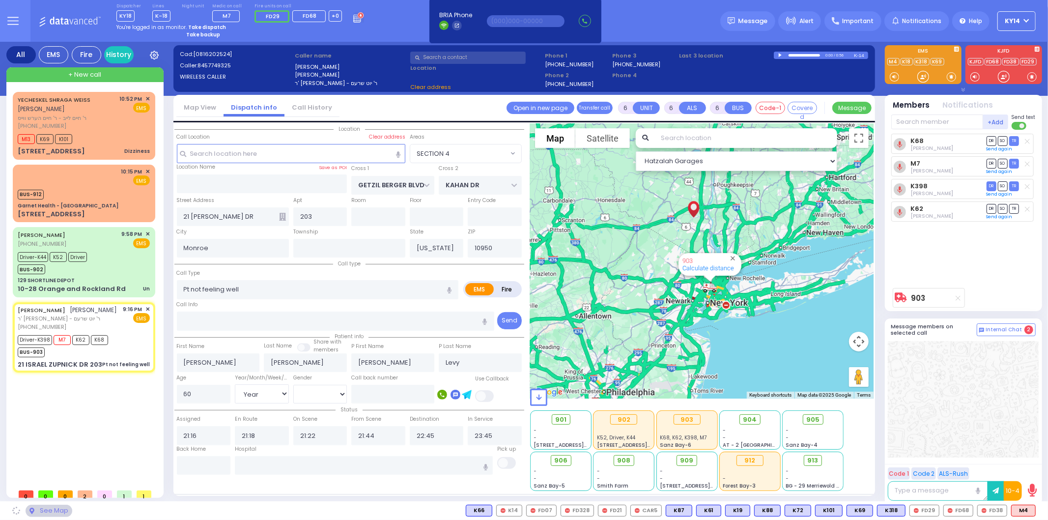
select select
radio input "true"
select select "Year"
select select "[DEMOGRAPHIC_DATA]"
select select "Hatzalah Garages"
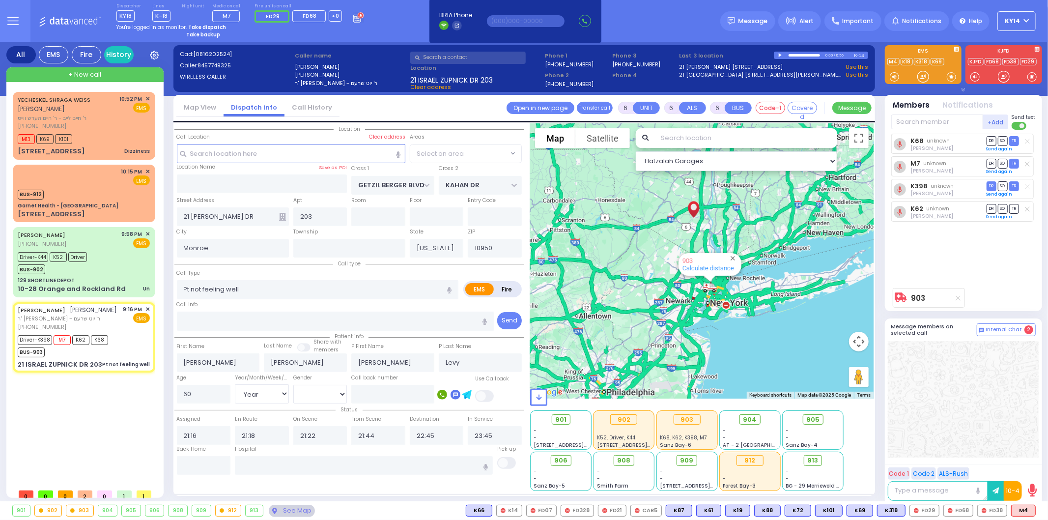
select select "SECTION 4"
select select
radio input "true"
select select "Year"
select select "[DEMOGRAPHIC_DATA]"
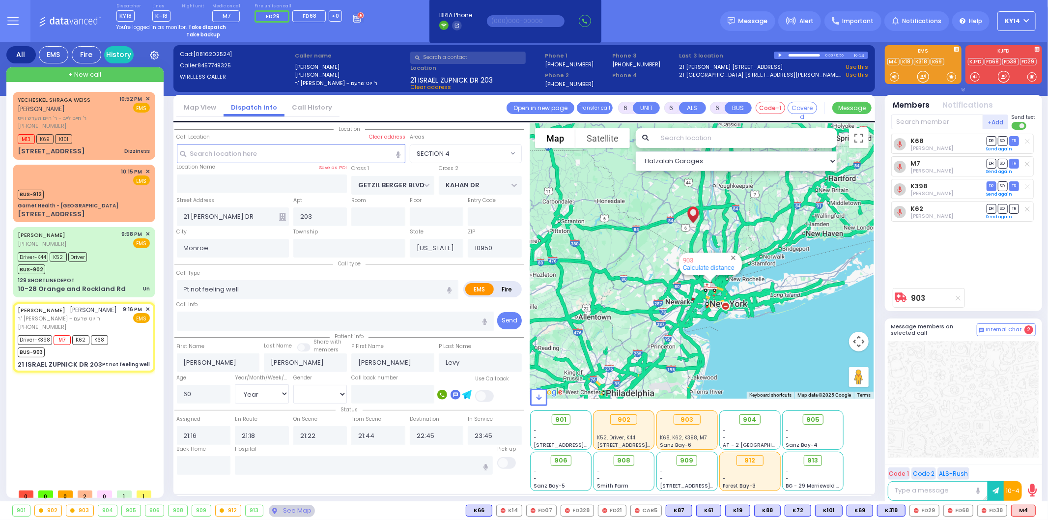
select select "Hatzalah Garages"
select select "SECTION 4"
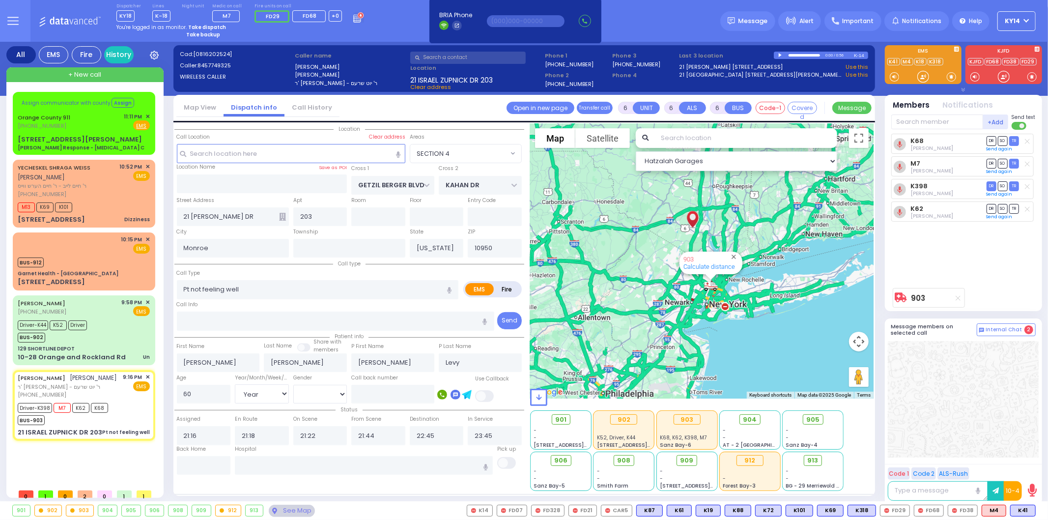
select select
radio input "true"
select select "Year"
select select "[DEMOGRAPHIC_DATA]"
type input "[GEOGRAPHIC_DATA] [STREET_ADDRESS][US_STATE]"
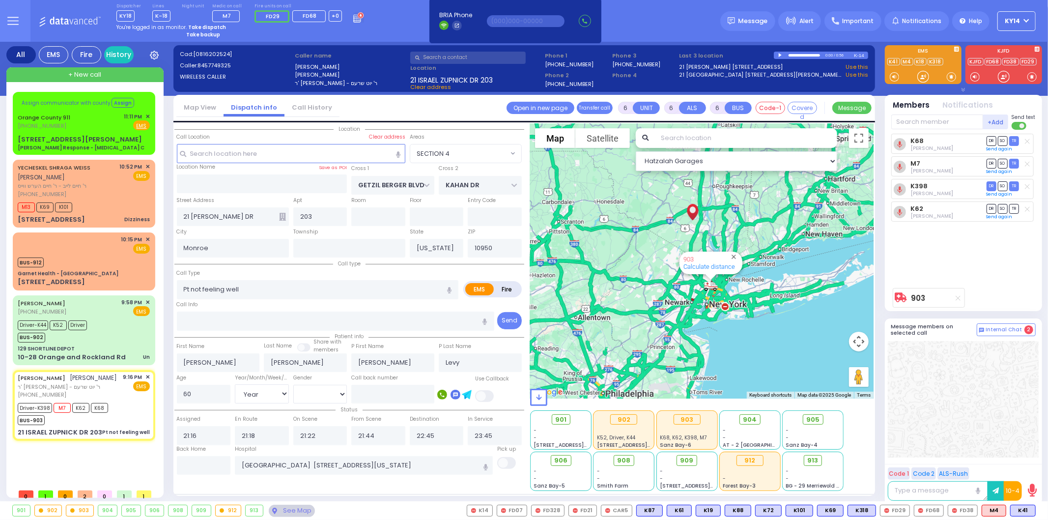
select select "Hatzalah Garages"
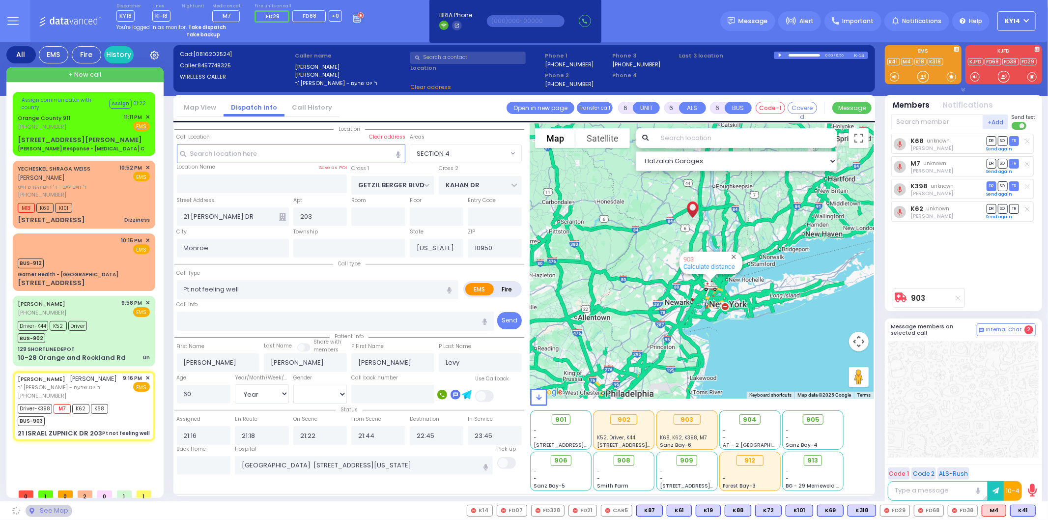
select select
radio input "true"
select select "Year"
select select "[DEMOGRAPHIC_DATA]"
select select "Hatzalah Garages"
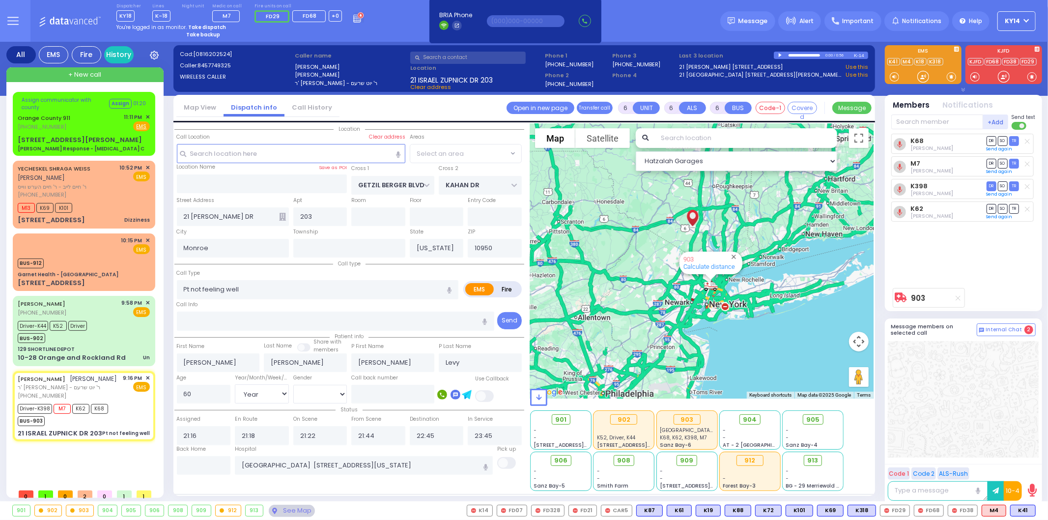
select select "SECTION 4"
select select
radio input "true"
select select "Year"
select select "[DEMOGRAPHIC_DATA]"
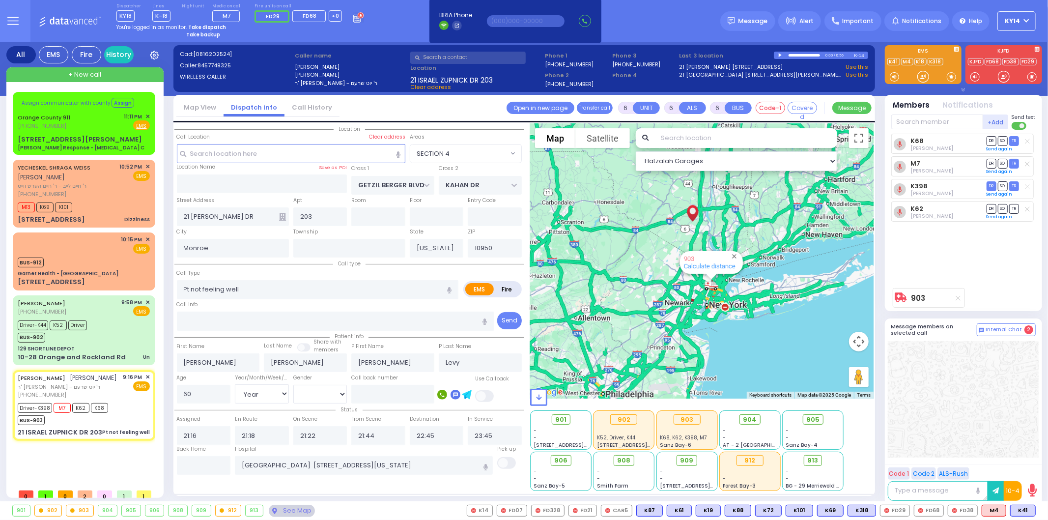
select select "Hatzalah Garages"
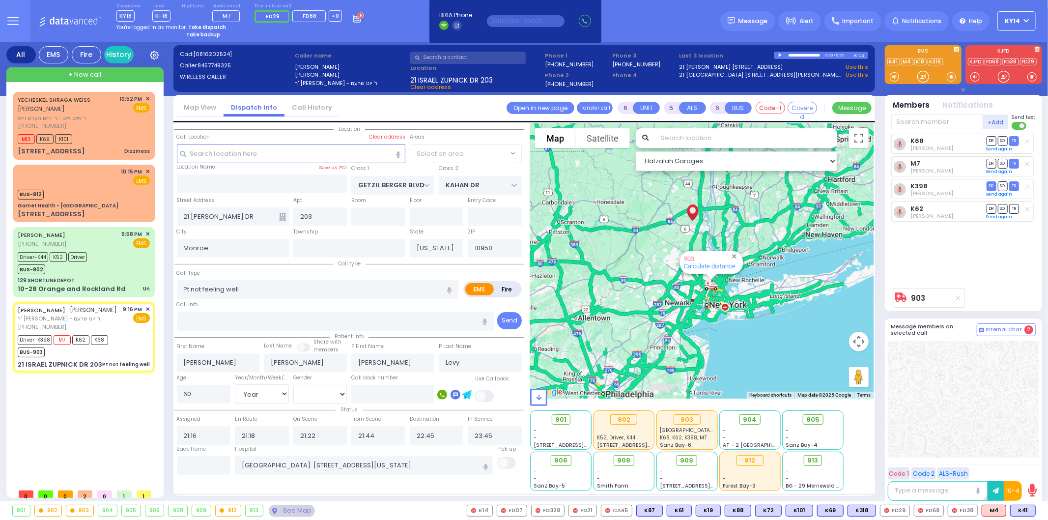
select select "SECTION 4"
select select
radio input "true"
select select "Year"
select select "[DEMOGRAPHIC_DATA]"
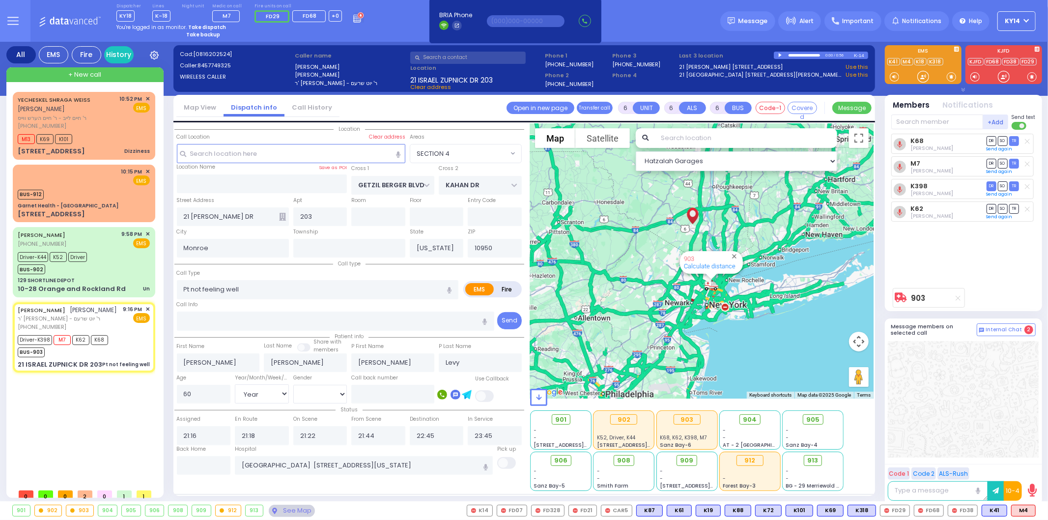
select select "Hatzalah Garages"
select select "SECTION 4"
select select
radio input "true"
select select "Year"
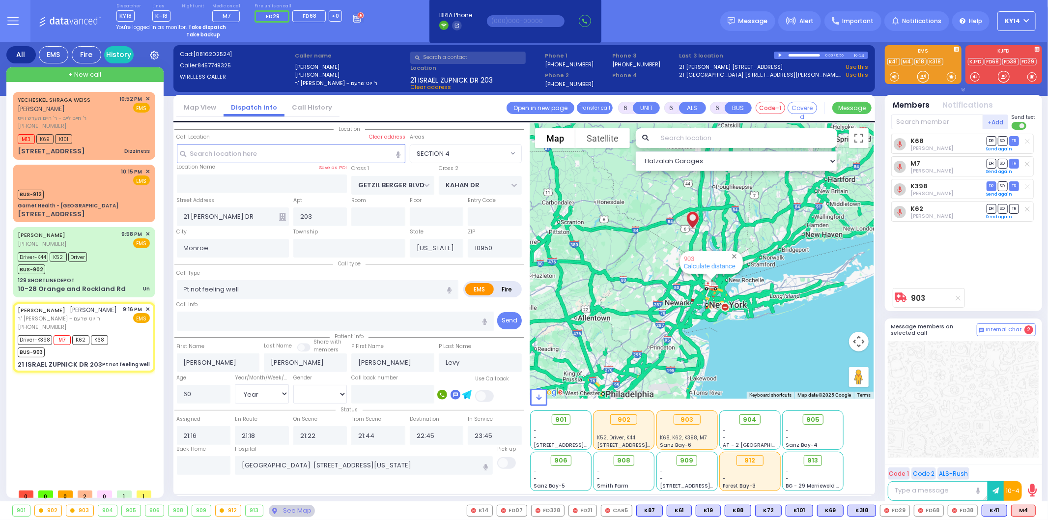
select select "[DEMOGRAPHIC_DATA]"
select select "Hatzalah Garages"
select select "SECTION 4"
select select
radio input "true"
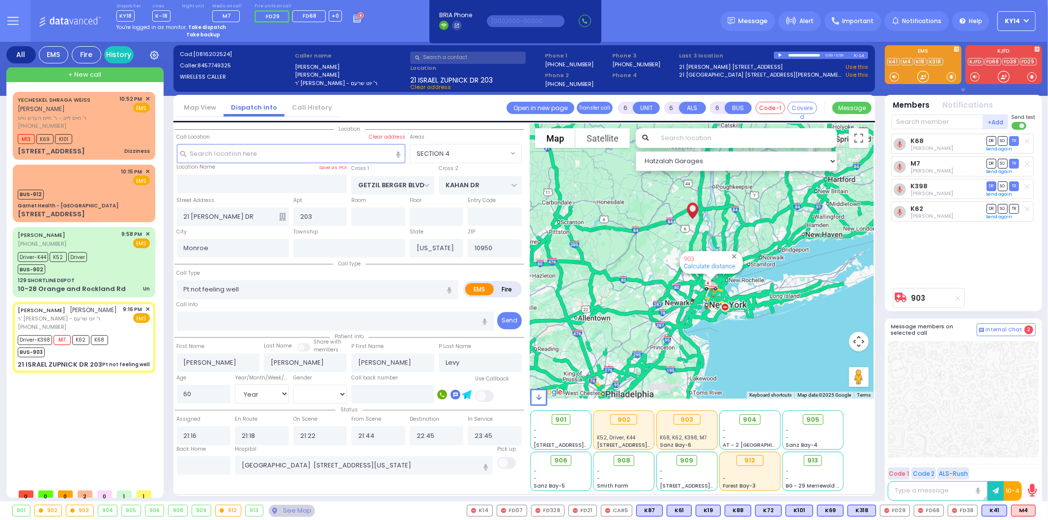
select select "Year"
select select "[DEMOGRAPHIC_DATA]"
select select "Hatzalah Garages"
select select "SECTION 4"
select select
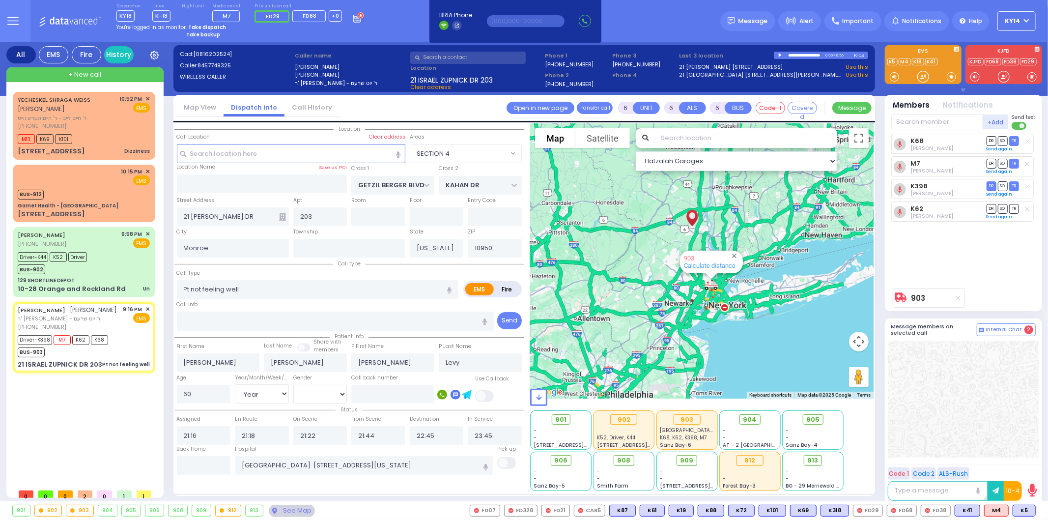
radio input "true"
select select "Year"
select select "[DEMOGRAPHIC_DATA]"
select select "Hatzalah Garages"
select select "SECTION 4"
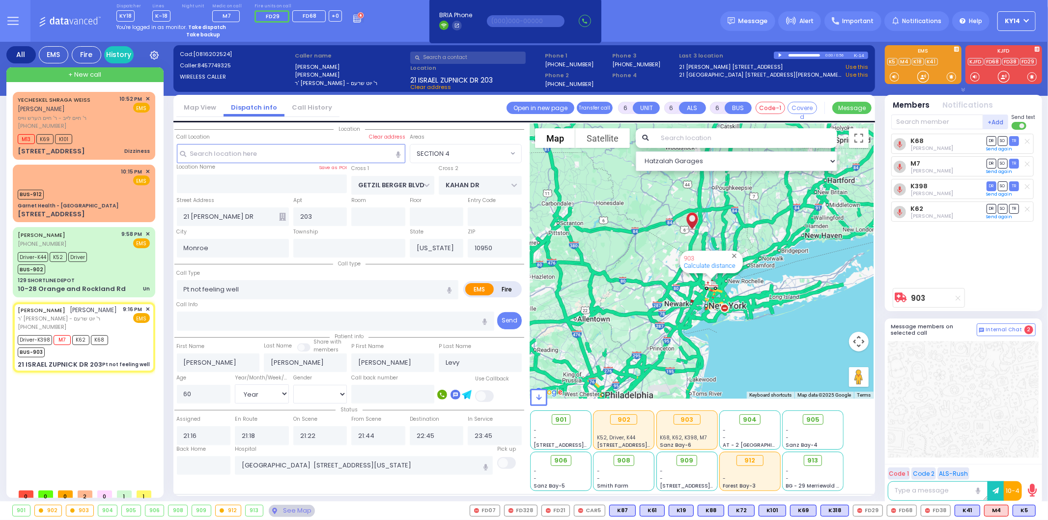
select select
radio input "true"
select select "Year"
select select "[DEMOGRAPHIC_DATA]"
select select "Hatzalah Garages"
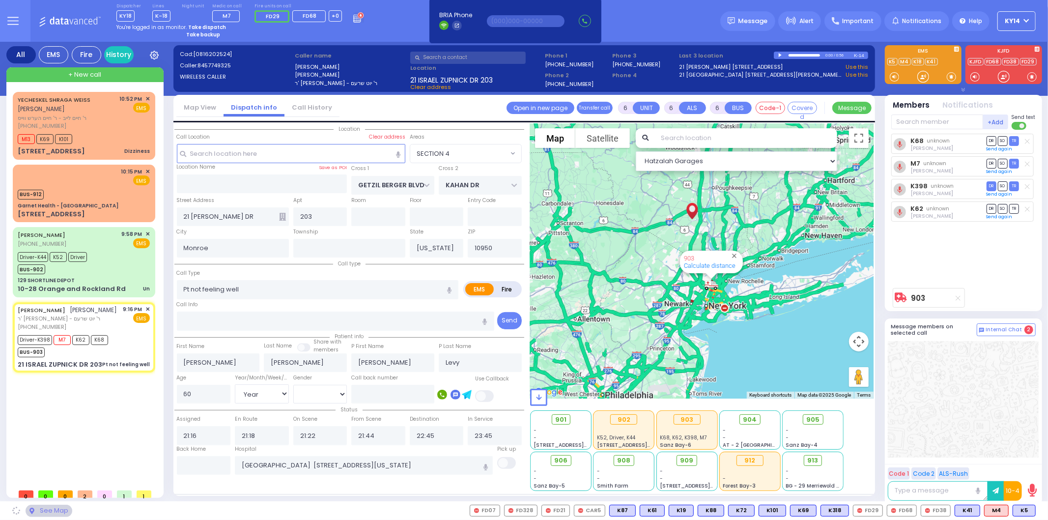
select select "SECTION 4"
select select
radio input "true"
select select "Year"
select select "[DEMOGRAPHIC_DATA]"
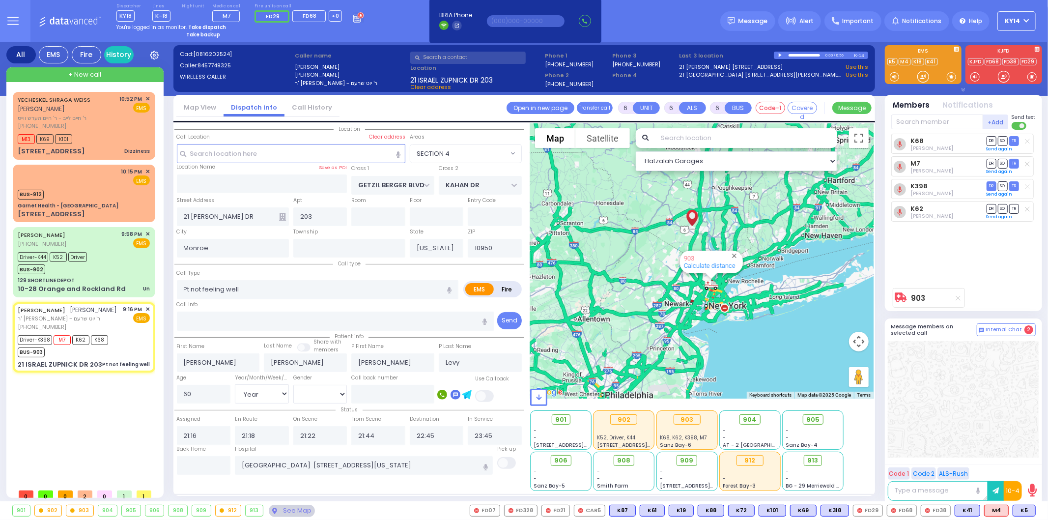
select select "Hatzalah Garages"
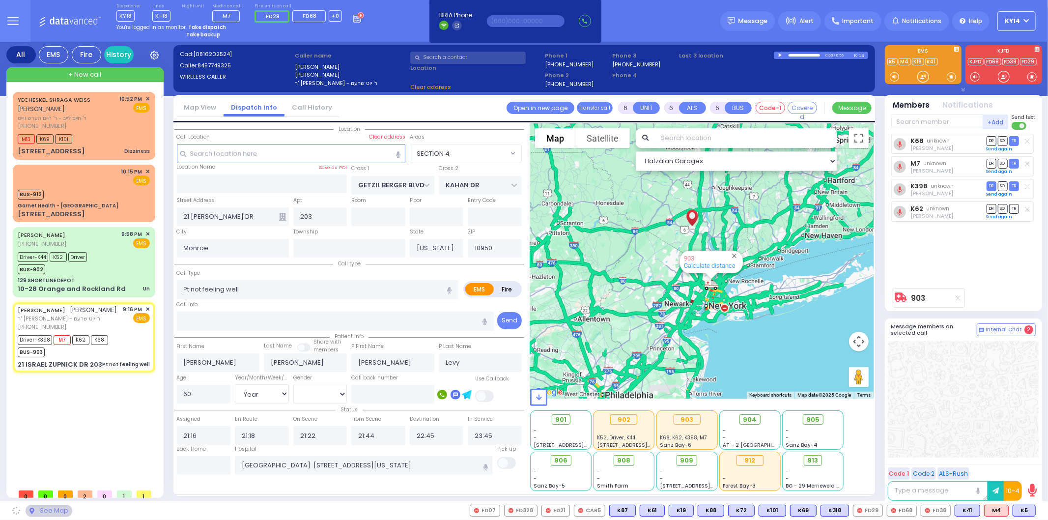
select select "SECTION 4"
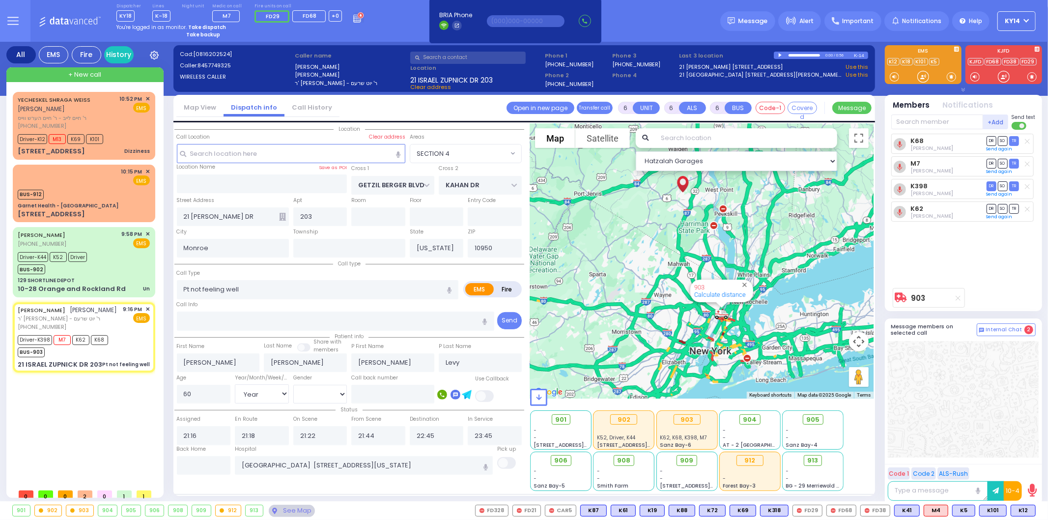
select select
radio input "true"
select select "Year"
select select "[DEMOGRAPHIC_DATA]"
select select "Hatzalah Garages"
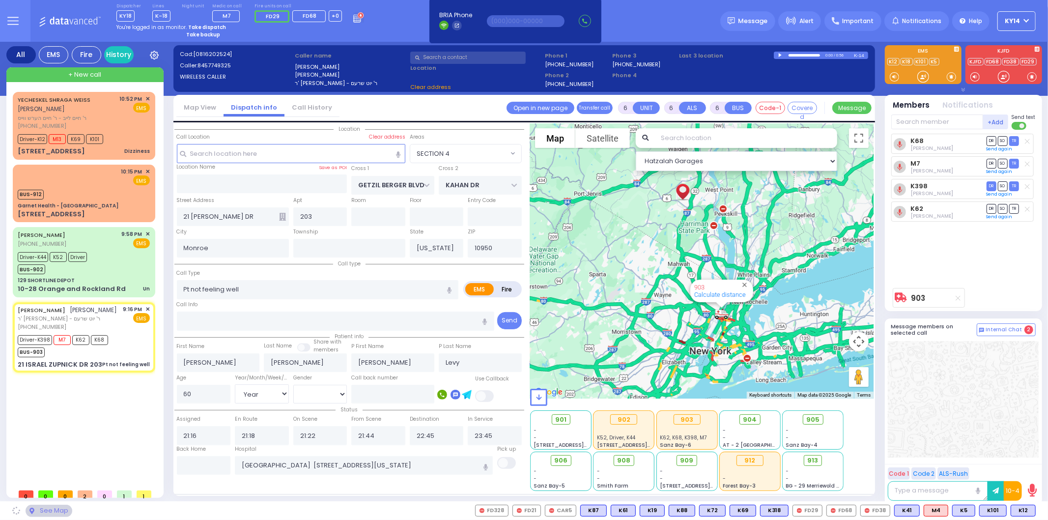
select select "SECTION 4"
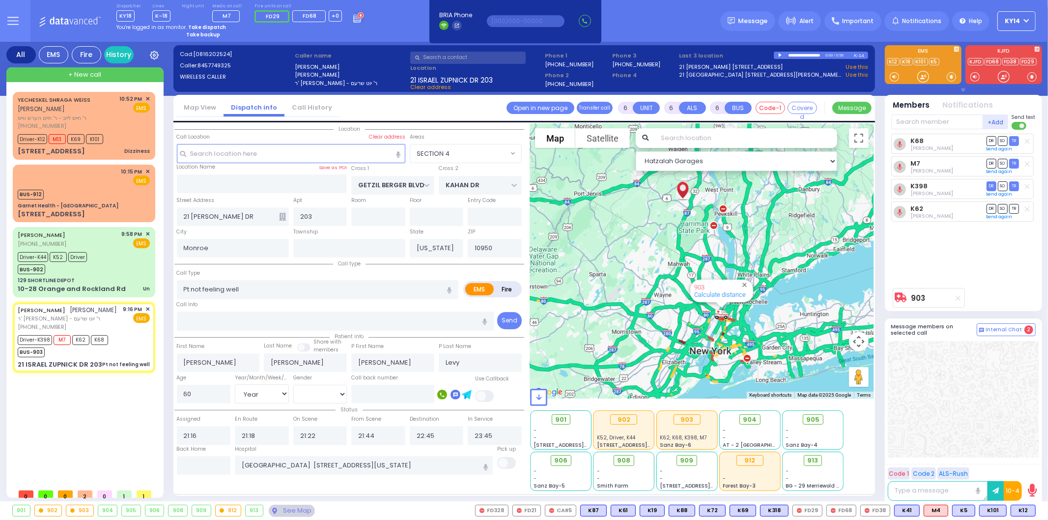
select select
radio input "true"
select select "Year"
select select "[DEMOGRAPHIC_DATA]"
select select "Hatzalah Garages"
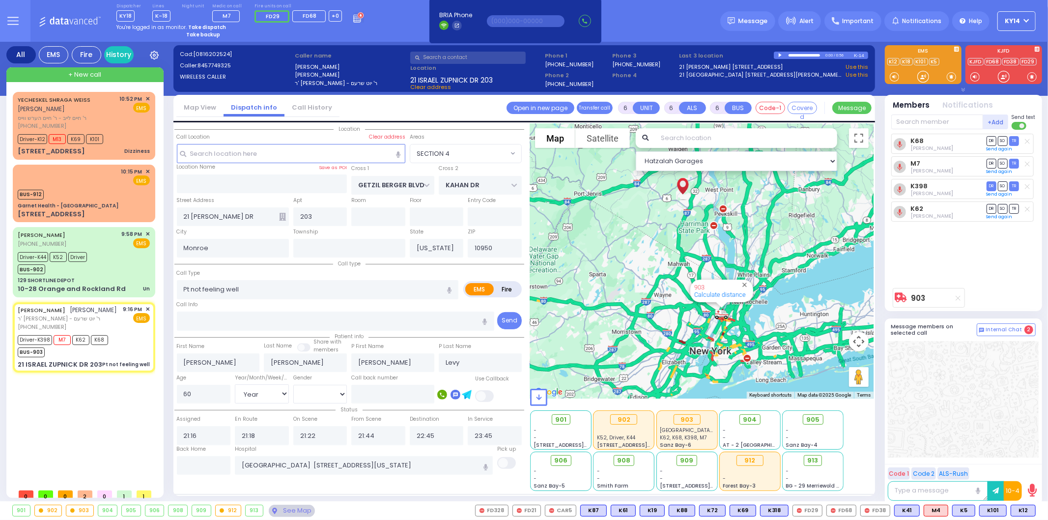
select select "SECTION 4"
select select
radio input "true"
select select "Year"
select select "[DEMOGRAPHIC_DATA]"
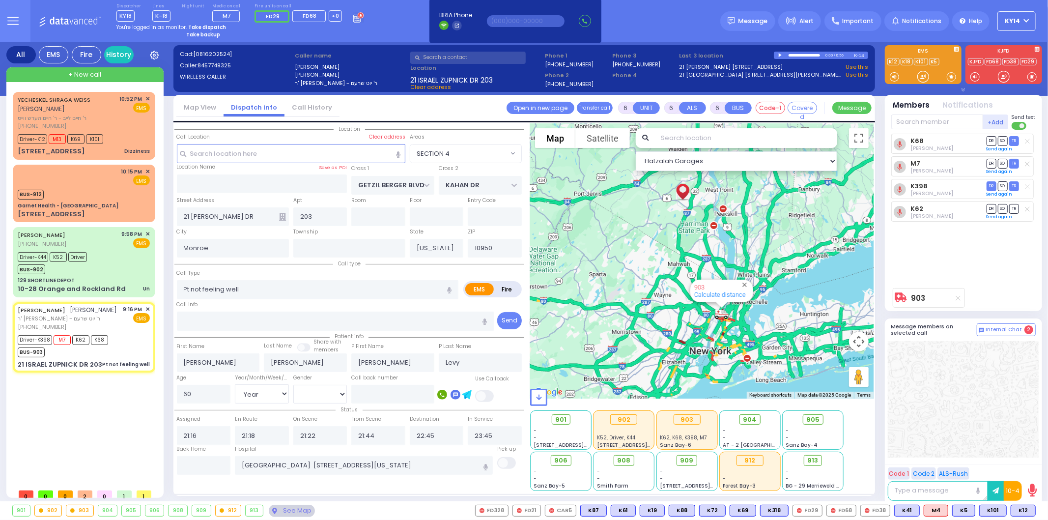
select select "Hatzalah Garages"
select select "SECTION 4"
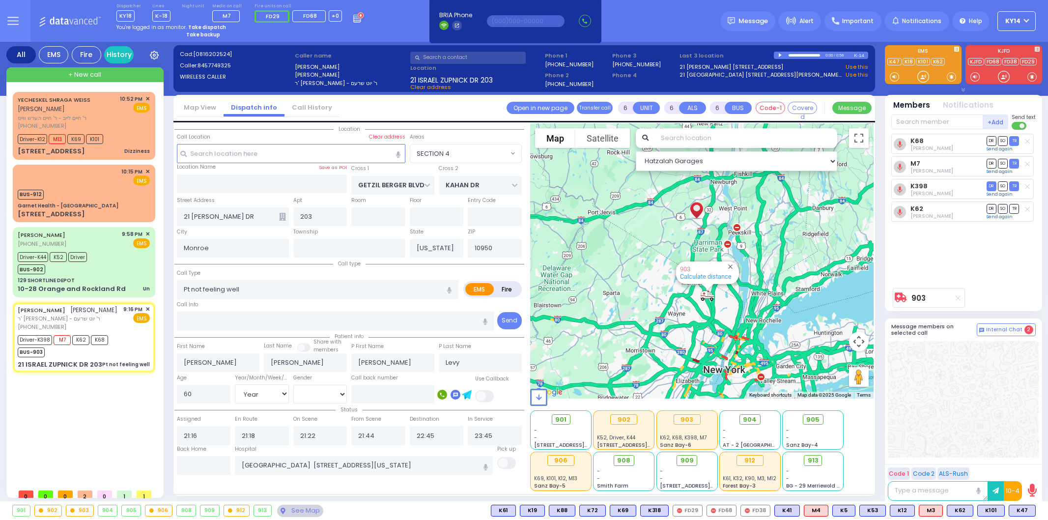
select select "SECTION 4"
select select "Year"
select select "[DEMOGRAPHIC_DATA]"
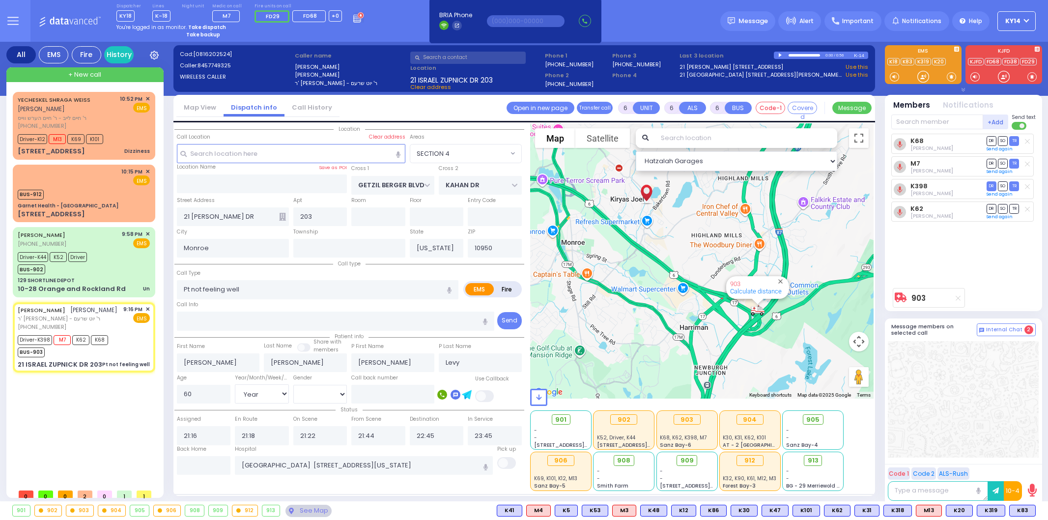
select select "SECTION 4"
select select "Year"
select select "[DEMOGRAPHIC_DATA]"
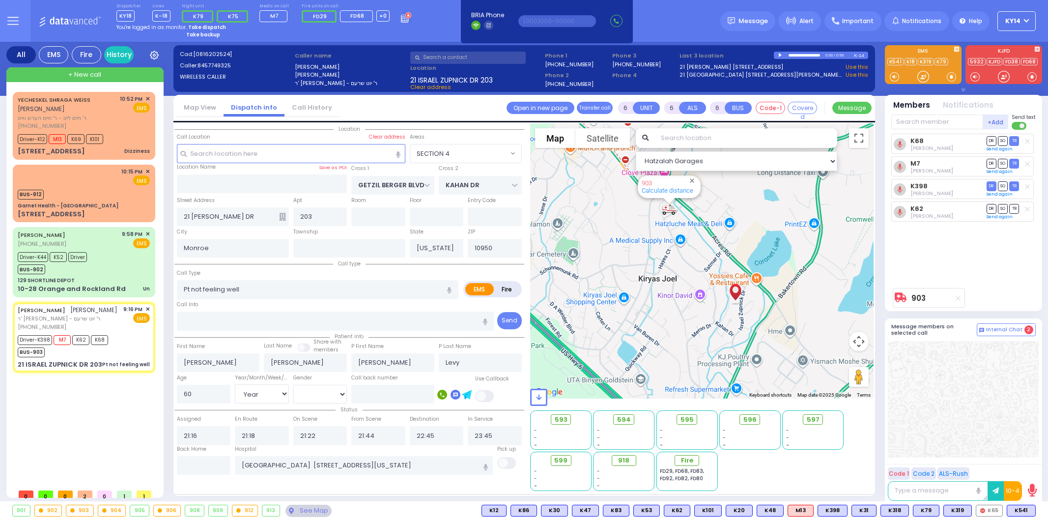
select select "SECTION 4"
select select "Year"
select select "[DEMOGRAPHIC_DATA]"
